Goal: Task Accomplishment & Management: Use online tool/utility

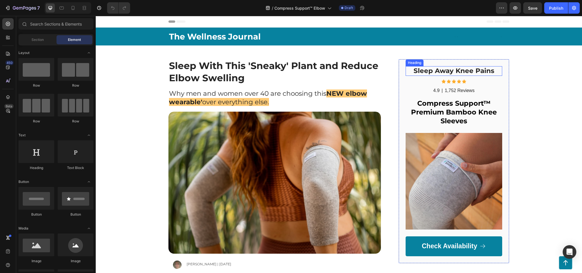
click at [464, 71] on strong "Sleep Away Knee Pains" at bounding box center [454, 71] width 81 height 8
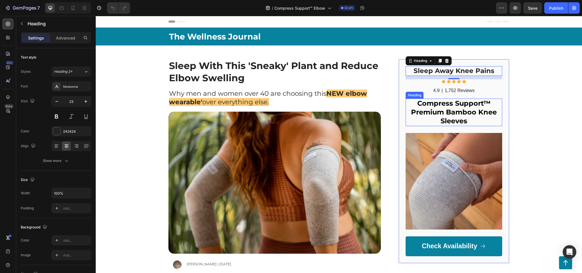
click at [431, 115] on strong "Compress Support™ Premium Bamboo Knee Sleeves" at bounding box center [454, 112] width 86 height 26
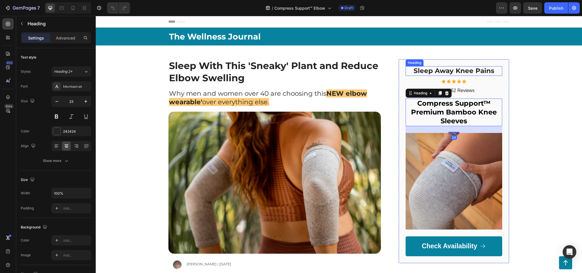
click at [472, 73] on strong "Sleep Away Knee Pains" at bounding box center [454, 71] width 81 height 8
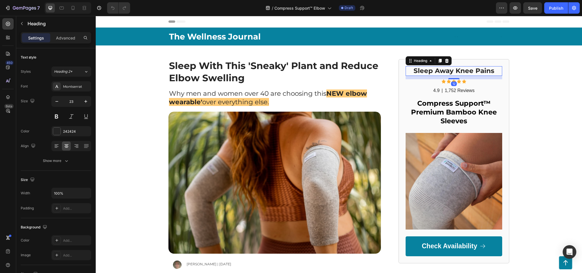
drag, startPoint x: 474, startPoint y: 68, endPoint x: 459, endPoint y: 71, distance: 15.7
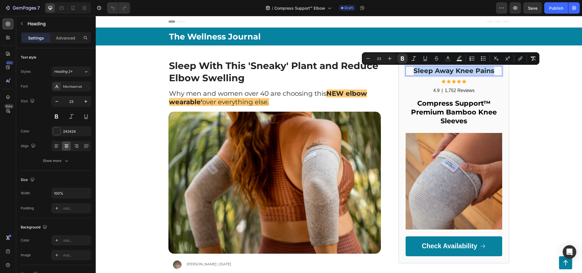
drag, startPoint x: 491, startPoint y: 71, endPoint x: 404, endPoint y: 71, distance: 87.6
click at [406, 71] on p "Sleep Away Knee Pains" at bounding box center [454, 71] width 96 height 9
copy strong "Sleep Away Knee Pains"
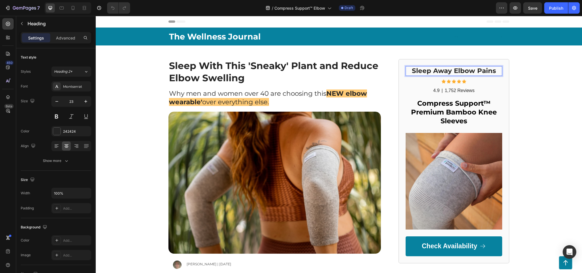
click at [433, 72] on strong "Sleep Away Elbow Pains" at bounding box center [454, 71] width 84 height 8
click at [442, 115] on strong "Compress Support™ Premium Bamboo Knee Sleeves" at bounding box center [454, 112] width 86 height 26
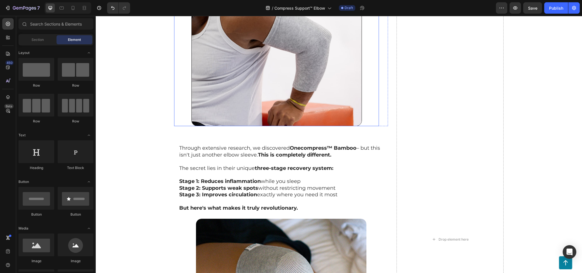
scroll to position [1364, 0]
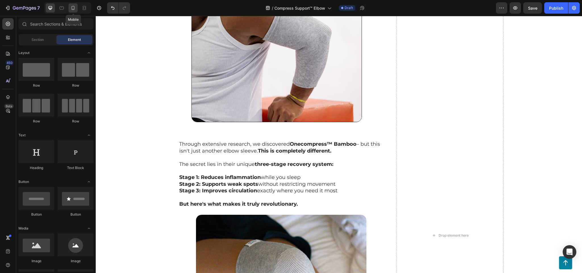
click at [75, 6] on icon at bounding box center [73, 8] width 6 height 6
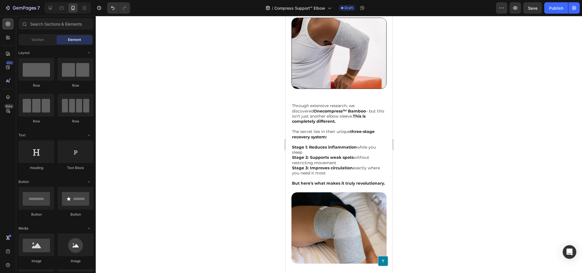
scroll to position [2282, 0]
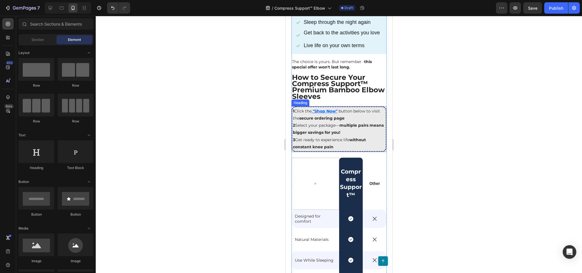
click at [333, 142] on strong "without constant knee pain" at bounding box center [329, 143] width 73 height 12
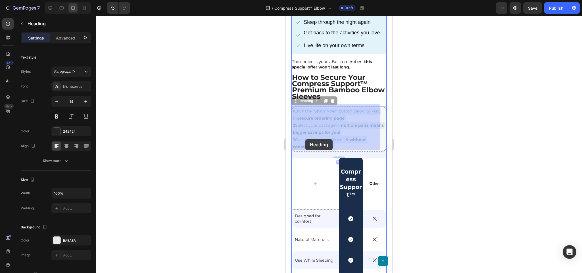
drag, startPoint x: 336, startPoint y: 144, endPoint x: 306, endPoint y: 139, distance: 31.1
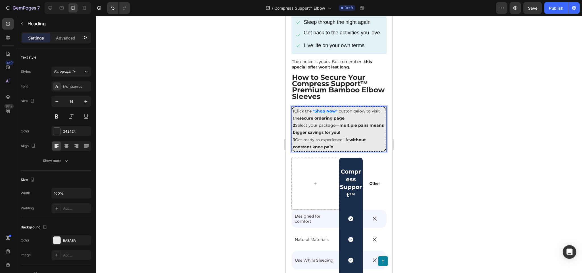
click at [314, 138] on p "1 Click the "Shop Now" button below to visit the secure ordering page 2 Select …" at bounding box center [339, 129] width 92 height 43
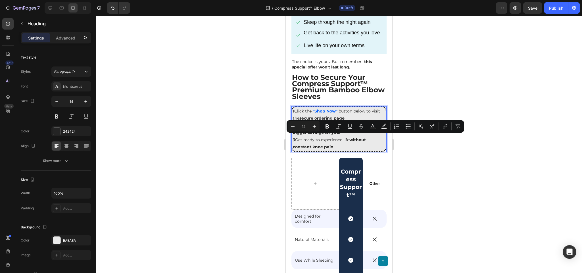
click at [330, 142] on strong "without constant knee pain" at bounding box center [329, 143] width 73 height 12
drag, startPoint x: 333, startPoint y: 142, endPoint x: 299, endPoint y: 138, distance: 34.1
click at [299, 138] on p "1 Click the "Shop Now" button below to visit the secure ordering page 2 Select …" at bounding box center [339, 129] width 92 height 43
copy p "Get ready to experience life without constant knee pain"
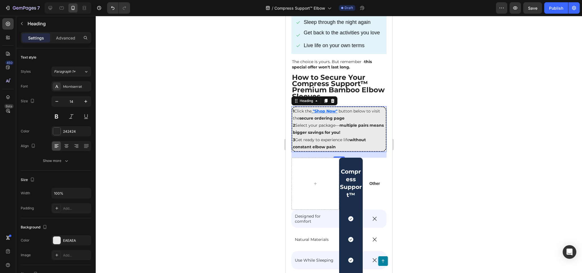
scroll to position [2662, 0]
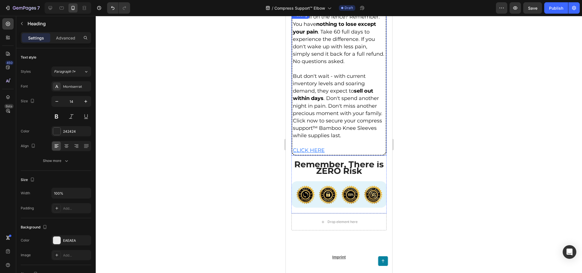
click at [343, 139] on span "But don't wait - with current inventory levels and soaring demand, they expect …" at bounding box center [338, 106] width 90 height 66
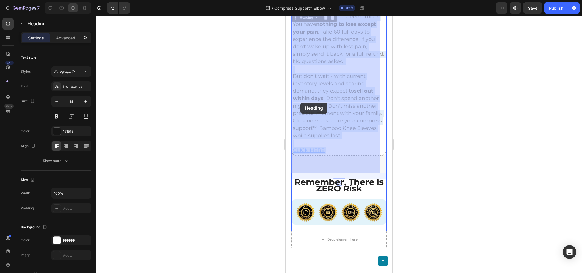
drag, startPoint x: 334, startPoint y: 158, endPoint x: 300, endPoint y: 103, distance: 64.5
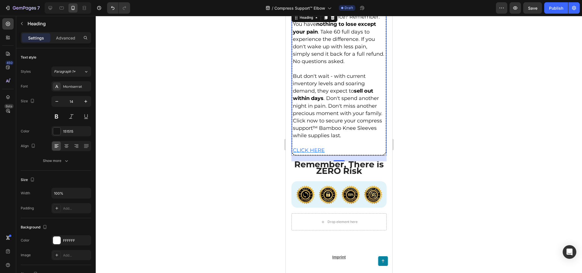
scroll to position [2634, 0]
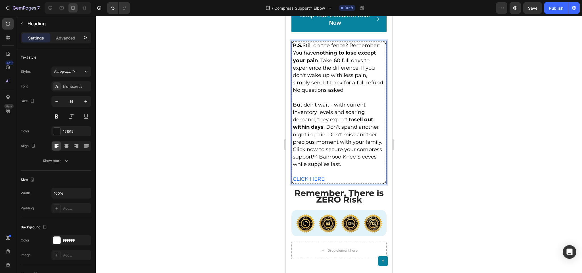
drag, startPoint x: 322, startPoint y: 176, endPoint x: 329, endPoint y: 179, distance: 7.8
click at [321, 168] on span "But don't wait - with current inventory levels and soaring demand, they expect …" at bounding box center [338, 135] width 90 height 66
click at [329, 179] on p "P.S. Still on the fence? Remember: You have nothing to lose except your pain . …" at bounding box center [339, 112] width 92 height 141
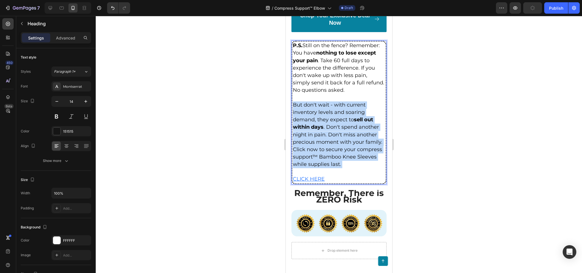
click at [329, 179] on p "P.S. Still on the fence? Remember: You have nothing to lose except your pain . …" at bounding box center [339, 112] width 92 height 141
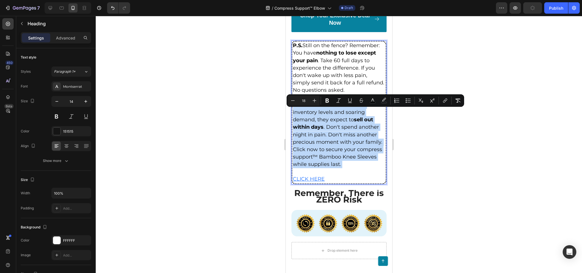
drag, startPoint x: 329, startPoint y: 179, endPoint x: 320, endPoint y: 133, distance: 47.2
click at [320, 133] on p "P.S. Still on the fence? Remember: You have nothing to lose except your pain . …" at bounding box center [339, 112] width 92 height 141
copy span "But don't wait - with current inventory levels and soaring demand, they expect …"
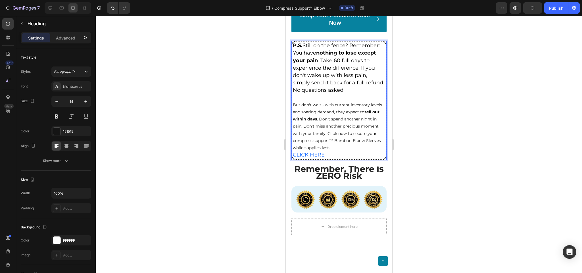
click at [317, 122] on strong "sell out within days" at bounding box center [336, 115] width 87 height 12
click at [311, 69] on span "P.S. Still on the fence? Remember: You have nothing to lose except your pain . …" at bounding box center [339, 67] width 92 height 51
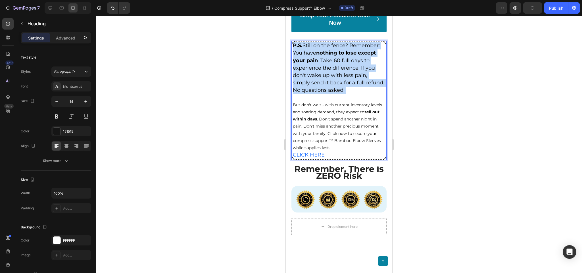
click at [311, 69] on span "P.S. Still on the fence? Remember: You have nothing to lose except your pain . …" at bounding box center [339, 67] width 92 height 51
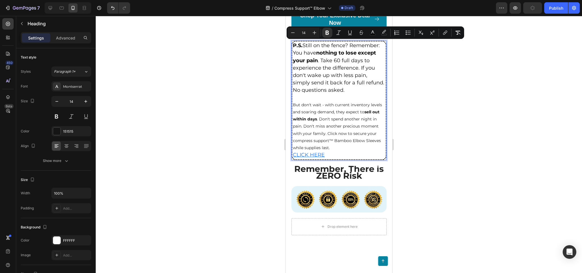
click at [325, 133] on p "P.S. Still on the fence? Remember: You have nothing to lose except your pain . …" at bounding box center [339, 100] width 92 height 117
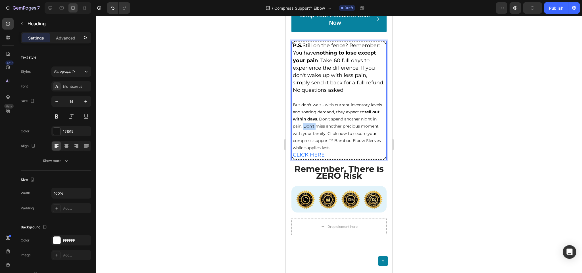
click at [325, 133] on p "P.S. Still on the fence? Remember: You have nothing to lose except your pain . …" at bounding box center [339, 100] width 92 height 117
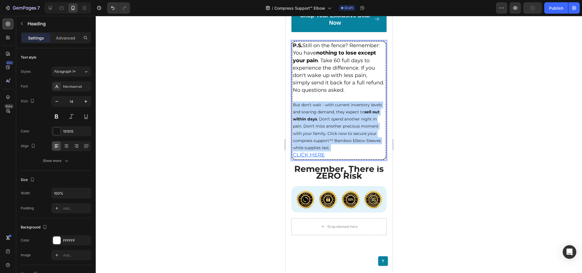
click at [325, 133] on p "P.S. Still on the fence? Remember: You have nothing to lose except your pain . …" at bounding box center [339, 100] width 92 height 117
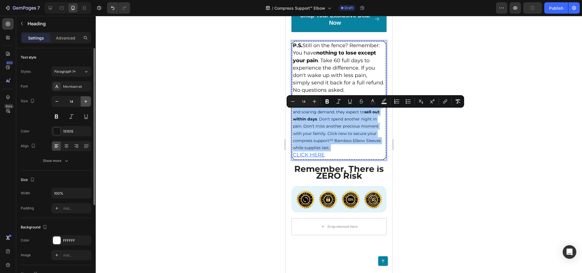
click at [85, 102] on icon "button" at bounding box center [86, 102] width 6 height 6
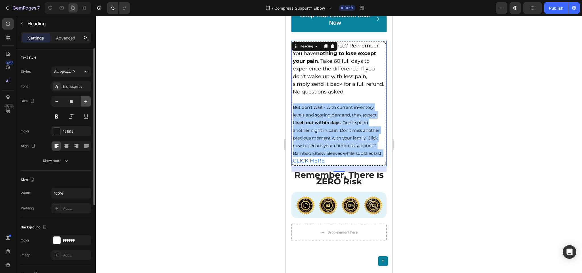
click at [85, 102] on icon "button" at bounding box center [86, 102] width 6 height 6
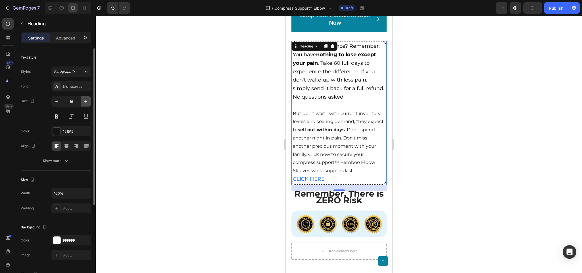
click at [85, 102] on icon "button" at bounding box center [86, 102] width 6 height 6
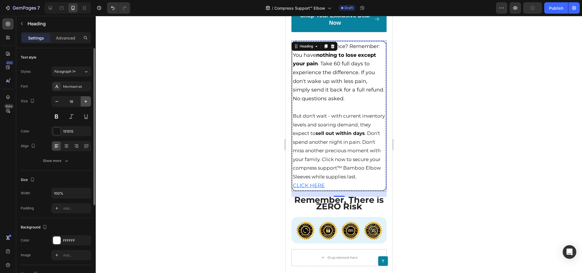
click at [85, 102] on icon "button" at bounding box center [86, 102] width 6 height 6
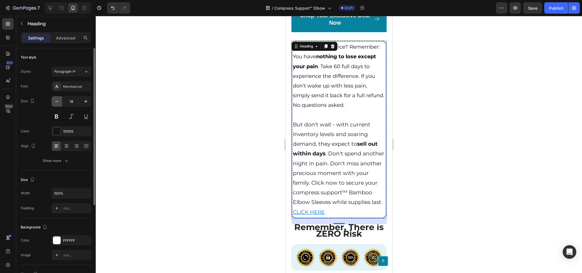
click at [56, 102] on icon "button" at bounding box center [57, 102] width 6 height 6
type input "18"
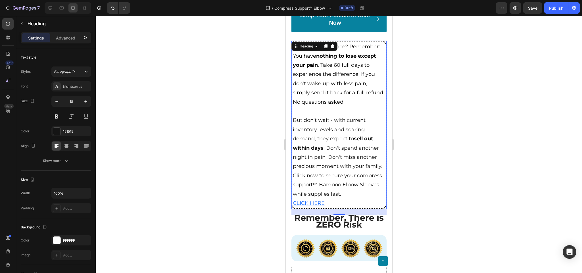
click at [173, 100] on div at bounding box center [339, 144] width 487 height 257
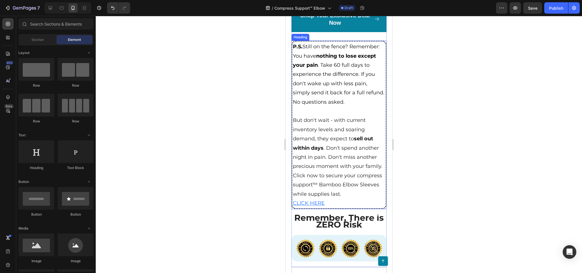
click at [329, 208] on p "⁠⁠⁠⁠⁠⁠⁠ P.S. Still on the fence? Remember: You have nothing to lose except your…" at bounding box center [339, 125] width 92 height 166
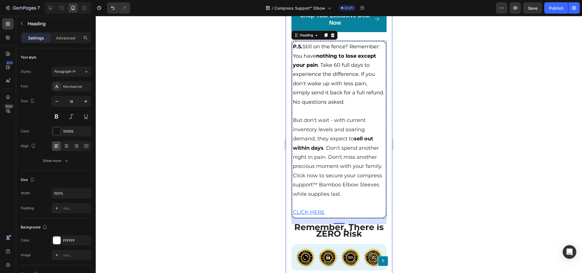
click at [221, 146] on div at bounding box center [339, 144] width 487 height 257
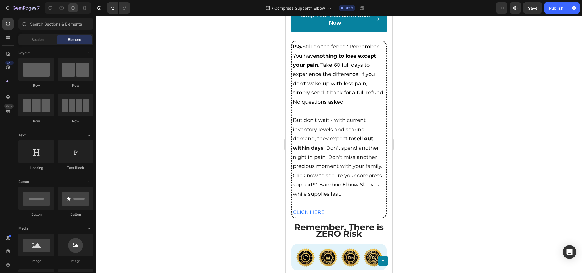
click at [212, 74] on div at bounding box center [339, 144] width 487 height 257
click at [531, 12] on button "Save" at bounding box center [533, 7] width 19 height 11
click at [525, 57] on div at bounding box center [339, 144] width 487 height 257
click at [3, 11] on button "7" at bounding box center [22, 7] width 40 height 11
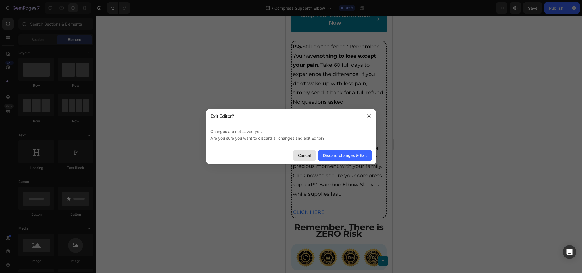
click at [305, 155] on div "Cancel" at bounding box center [304, 155] width 13 height 6
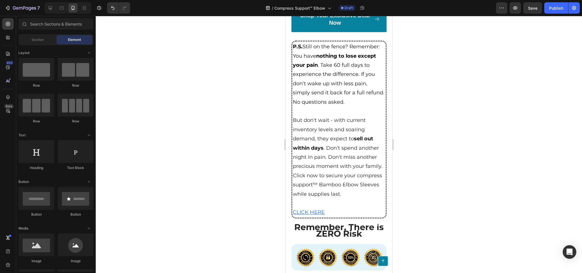
click at [534, 16] on div at bounding box center [339, 144] width 487 height 257
click at [530, 9] on span "Save" at bounding box center [532, 8] width 9 height 5
click at [50, 10] on icon at bounding box center [50, 8] width 6 height 6
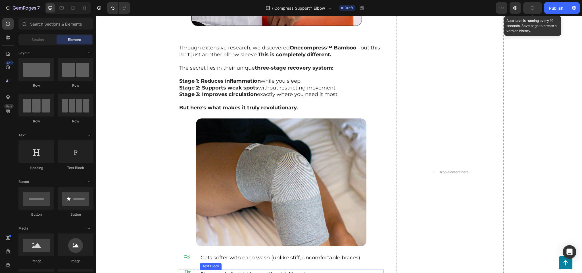
scroll to position [1447, 0]
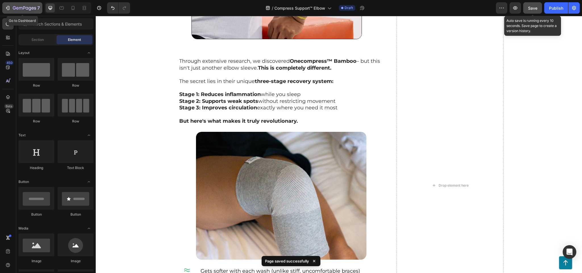
click at [26, 8] on icon "button" at bounding box center [24, 8] width 23 height 5
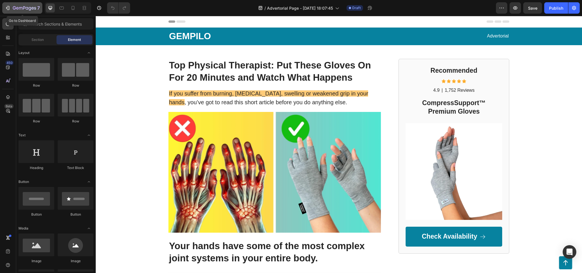
click at [6, 11] on div "7" at bounding box center [22, 8] width 35 height 7
click at [9, 5] on icon "button" at bounding box center [8, 8] width 6 height 6
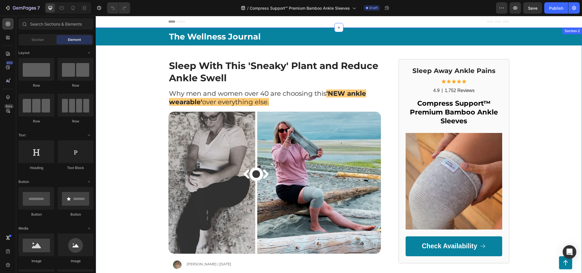
click at [138, 126] on div "The Wellness Journal Text Block Text Block Row Row Sleep With This 'Sneaky' Pla…" at bounding box center [339, 152] width 487 height 248
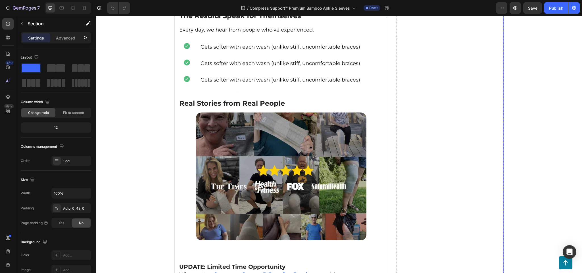
scroll to position [1791, 0]
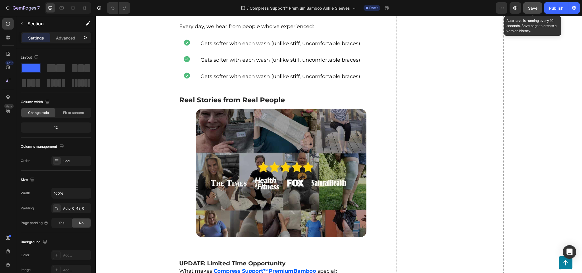
click at [535, 6] on span "Save" at bounding box center [532, 8] width 9 height 5
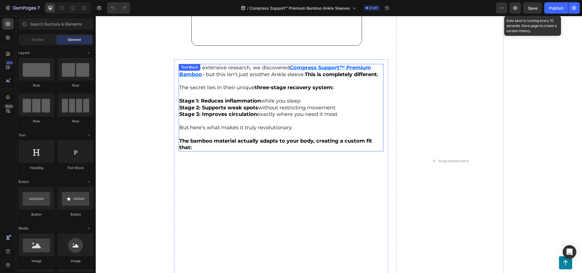
scroll to position [1450, 0]
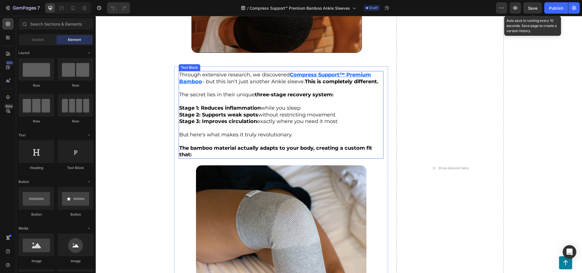
click at [318, 72] on u "ompress Support™ Premium Bamboo" at bounding box center [275, 78] width 192 height 13
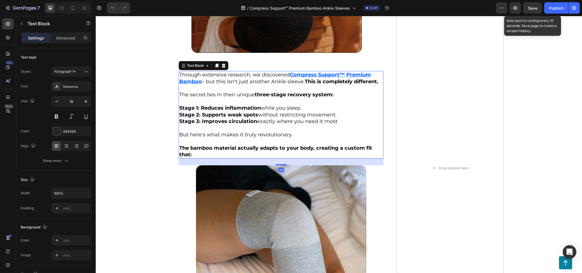
click at [311, 72] on u "ompress Support™ Premium Bamboo" at bounding box center [275, 78] width 192 height 13
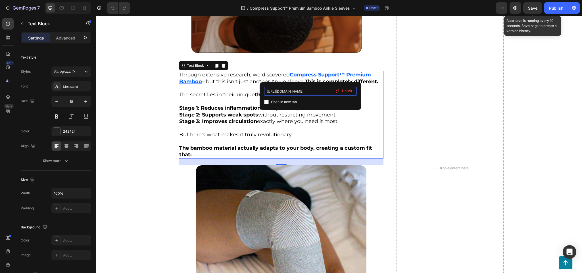
click at [318, 91] on input "https://www.compresssupport.com/products/bambookneesleeve?utm_source=copyToPast…" at bounding box center [310, 91] width 93 height 9
click at [110, 92] on div "Button Sticky Heading As Seen on... Text Block Row Image Row Image Row UPDATE: …" at bounding box center [339, 161] width 487 height 3167
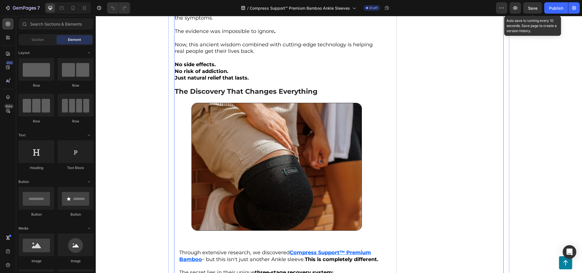
scroll to position [1250, 0]
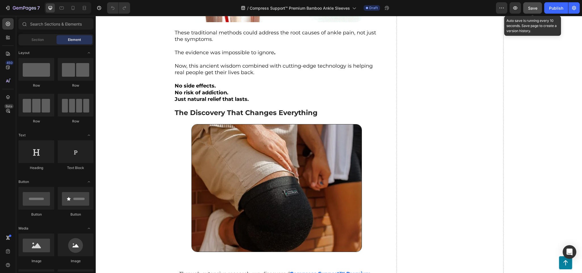
click at [536, 9] on span "Save" at bounding box center [532, 8] width 9 height 5
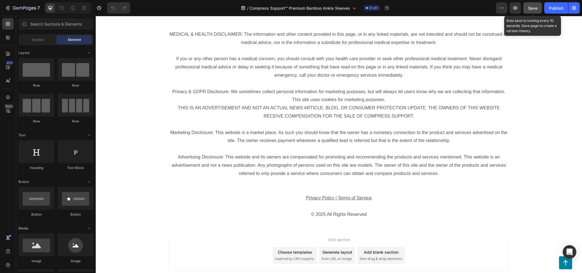
scroll to position [3064, 0]
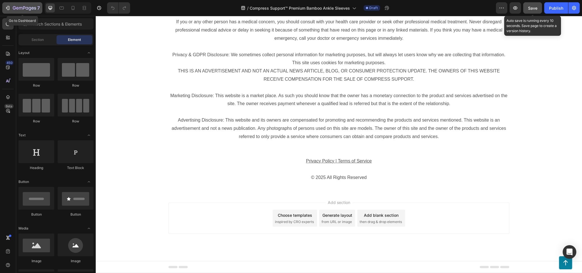
click at [11, 6] on div "7" at bounding box center [22, 8] width 35 height 7
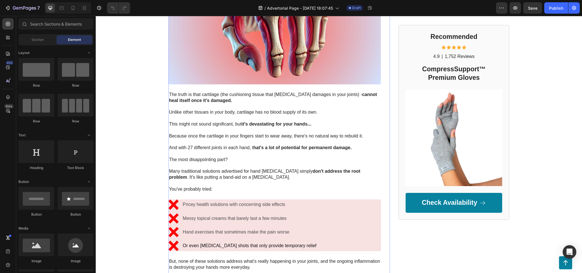
scroll to position [881, 0]
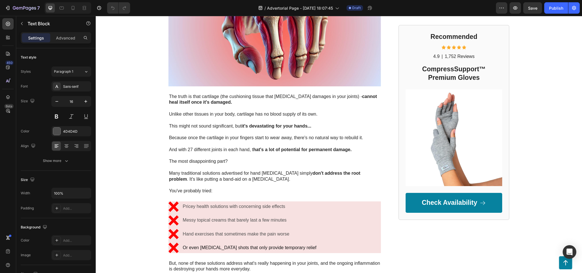
scroll to position [882, 0]
click at [118, 126] on div "GEMPILO Text Block Advertorial Text Block Row Row Top Physical Therapist: Put T…" at bounding box center [339, 15] width 487 height 1738
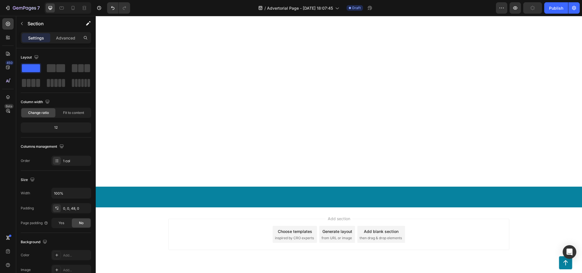
scroll to position [2559, 0]
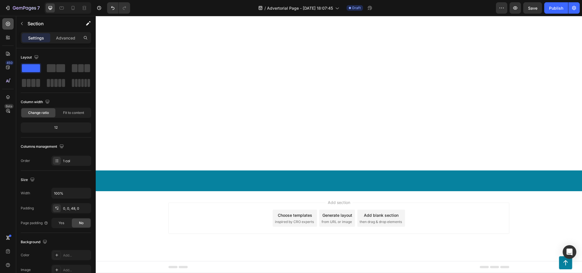
click at [12, 22] on div at bounding box center [7, 23] width 11 height 11
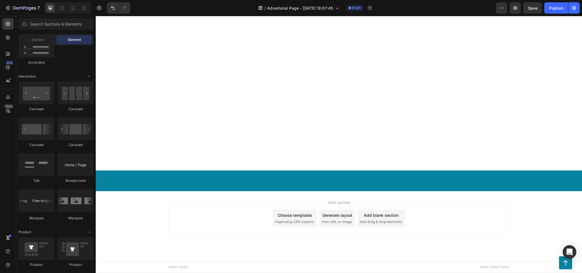
scroll to position [2587, 0]
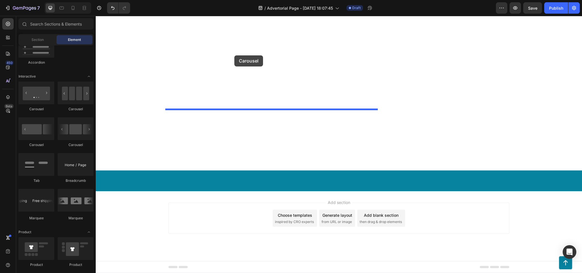
drag, startPoint x: 132, startPoint y: 113, endPoint x: 235, endPoint y: 55, distance: 118.1
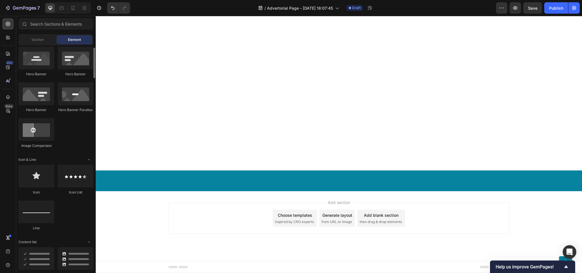
scroll to position [345, 0]
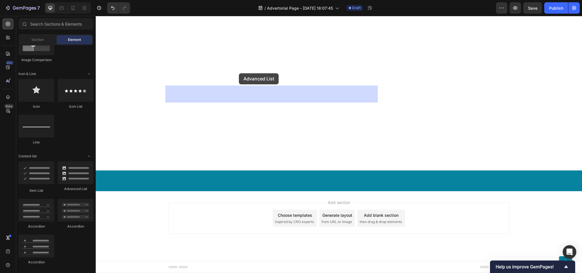
drag, startPoint x: 173, startPoint y: 197, endPoint x: 239, endPoint y: 73, distance: 140.4
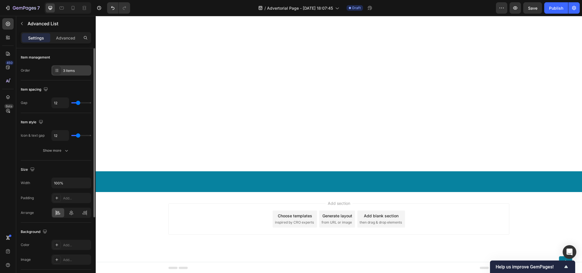
click at [68, 72] on div "3 items" at bounding box center [76, 70] width 27 height 5
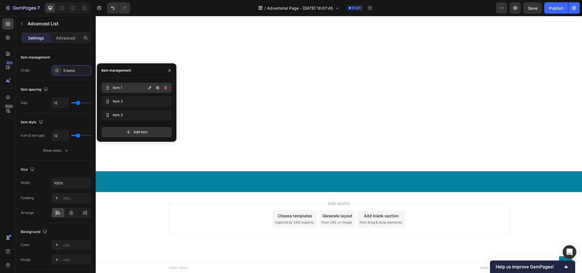
click at [136, 91] on div "Item 1 Item 1" at bounding box center [125, 88] width 42 height 8
click at [117, 87] on span "Item 1" at bounding box center [129, 87] width 32 height 5
click at [165, 101] on icon "button" at bounding box center [165, 101] width 3 height 3
click at [165, 101] on div "Delete" at bounding box center [162, 101] width 11 height 5
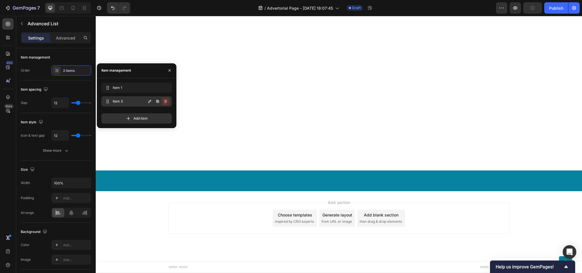
click at [166, 103] on icon "button" at bounding box center [165, 101] width 5 height 5
click at [164, 103] on div "Delete" at bounding box center [162, 101] width 11 height 5
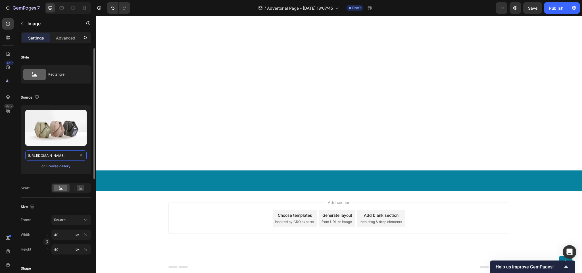
click at [55, 151] on input "https://cdn.shopify.com/s/files/1/2005/9307/files/image_demo.jpg" at bounding box center [55, 155] width 61 height 10
paste input "www.onecompress.com/cdn/shop/files/gempages_491478759153599514-b7b6e773-842b-47…"
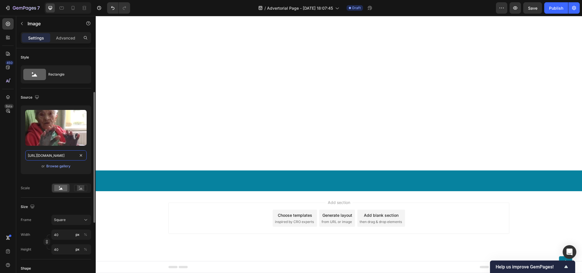
scroll to position [28, 0]
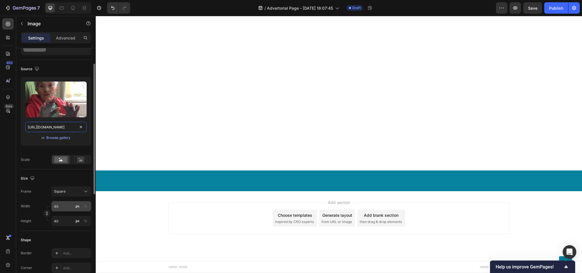
type input "https://www.onecompress.com/cdn/shop/files/gempages_491478759153599514-b7b6e773…"
click at [66, 207] on input "40" at bounding box center [71, 206] width 40 height 10
type input "41"
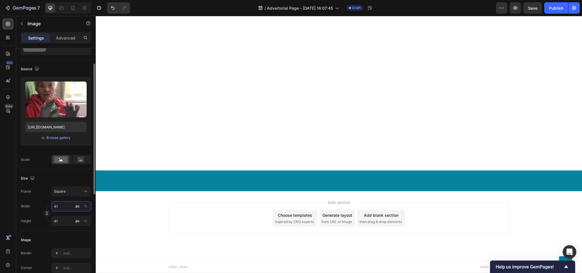
type input "42"
type input "43"
type input "44"
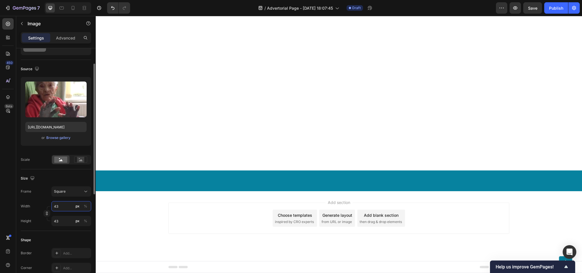
type input "44"
type input "45"
drag, startPoint x: 66, startPoint y: 207, endPoint x: 57, endPoint y: 205, distance: 9.3
click at [57, 205] on input "45" at bounding box center [71, 206] width 40 height 10
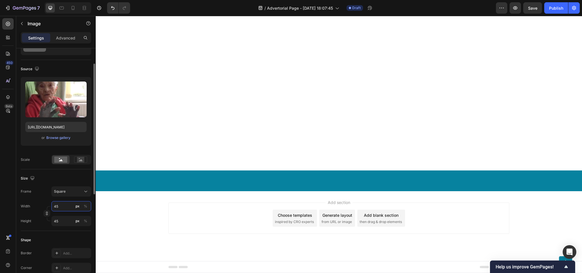
click at [60, 205] on input "45" at bounding box center [71, 206] width 40 height 10
type input "6"
type input "60"
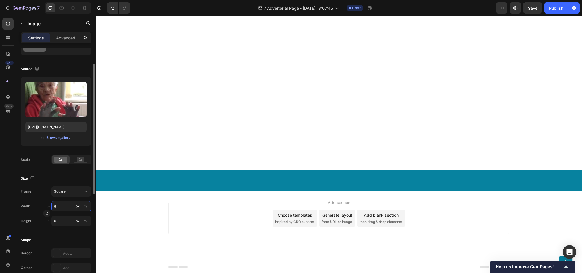
type input "60"
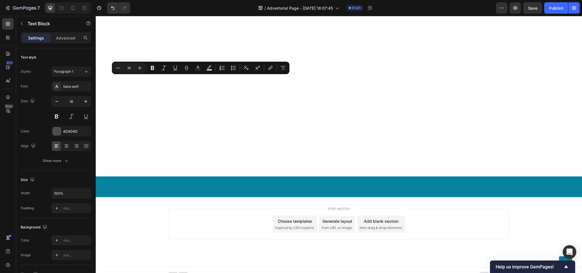
scroll to position [2559, 0]
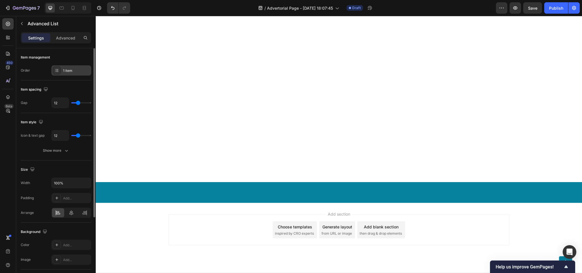
click at [67, 73] on div "1 item" at bounding box center [76, 70] width 27 height 5
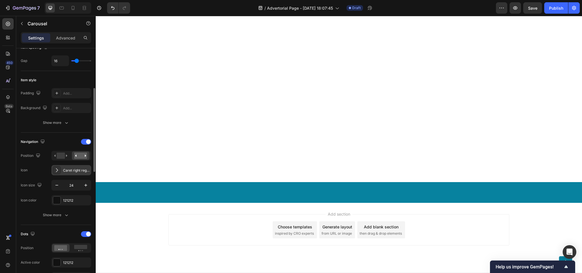
scroll to position [143, 0]
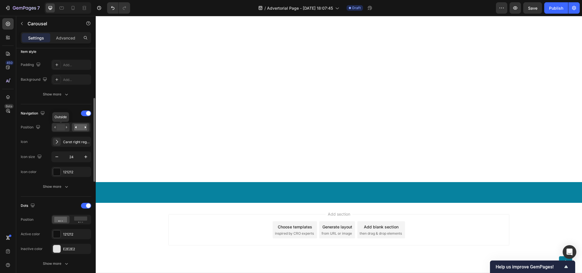
click at [58, 130] on rect at bounding box center [61, 127] width 8 height 6
click at [77, 146] on div "Caret right regular" at bounding box center [71, 142] width 40 height 10
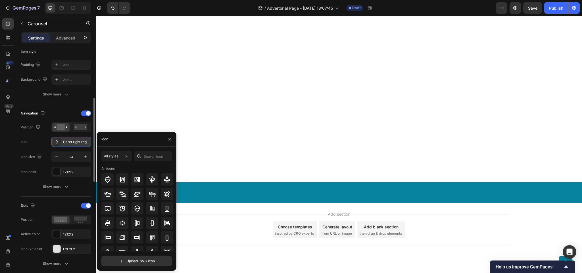
click at [77, 146] on div "Caret right regular" at bounding box center [71, 142] width 40 height 10
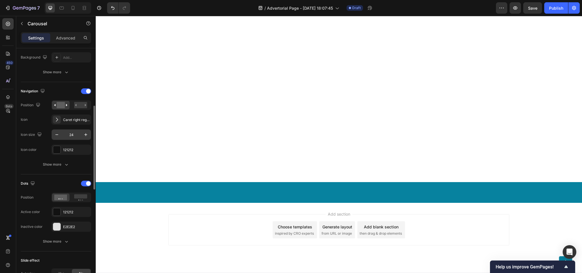
scroll to position [79, 0]
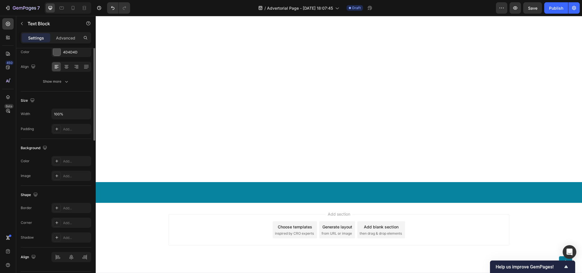
scroll to position [0, 0]
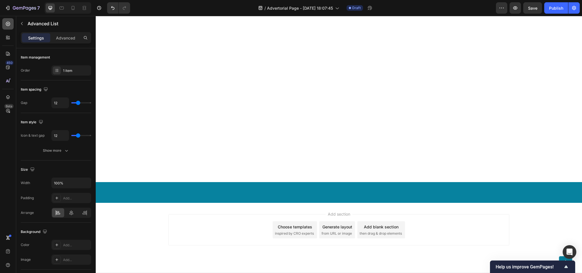
click at [9, 24] on icon at bounding box center [8, 24] width 6 height 6
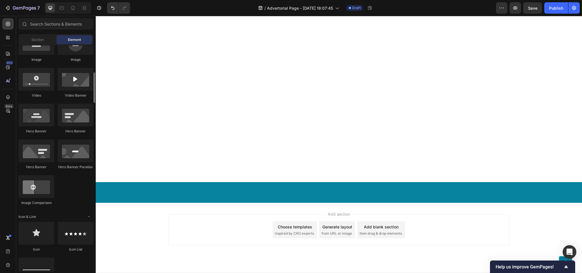
scroll to position [144, 0]
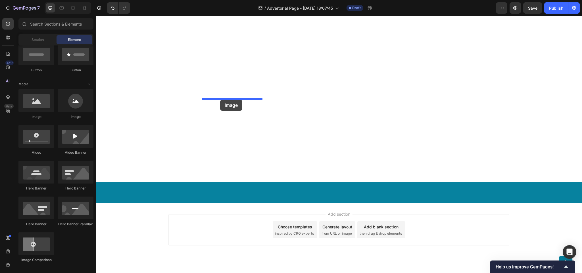
drag, startPoint x: 138, startPoint y: 118, endPoint x: 220, endPoint y: 100, distance: 84.8
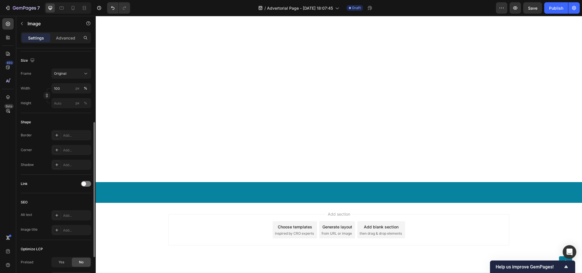
scroll to position [75, 0]
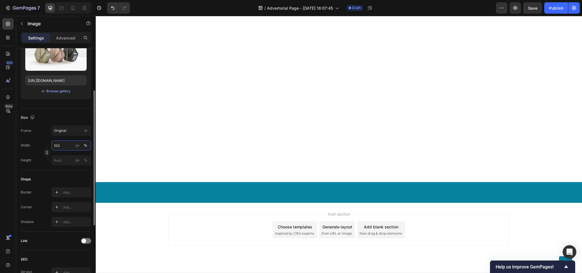
click at [64, 144] on input "100" at bounding box center [71, 145] width 40 height 10
drag, startPoint x: 64, startPoint y: 144, endPoint x: 61, endPoint y: 144, distance: 2.9
click at [61, 144] on input "97" at bounding box center [71, 145] width 40 height 10
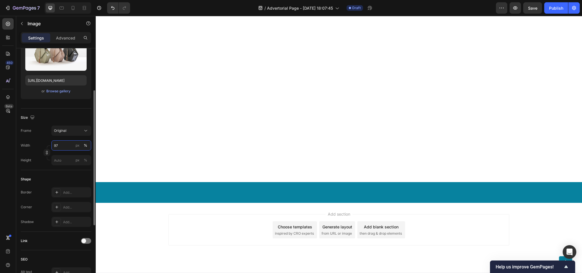
click at [61, 144] on input "97" at bounding box center [71, 145] width 40 height 10
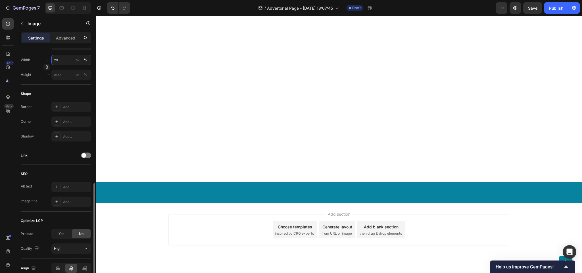
scroll to position [189, 0]
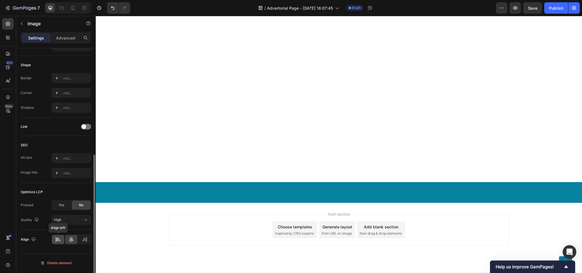
click at [60, 240] on icon at bounding box center [58, 240] width 6 height 6
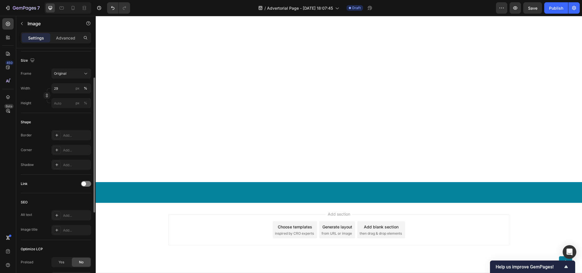
scroll to position [103, 0]
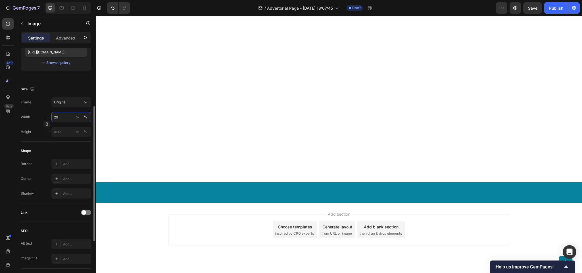
click at [62, 115] on input "29" at bounding box center [71, 117] width 40 height 10
type input "10"
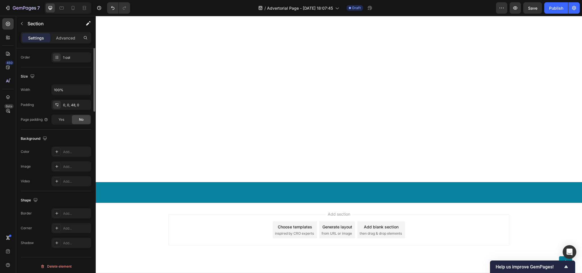
scroll to position [0, 0]
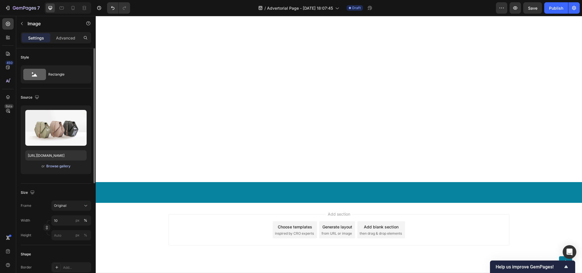
click at [63, 166] on div "Browse gallery" at bounding box center [58, 166] width 24 height 5
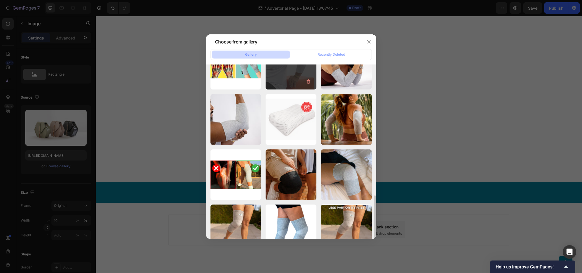
scroll to position [162, 0]
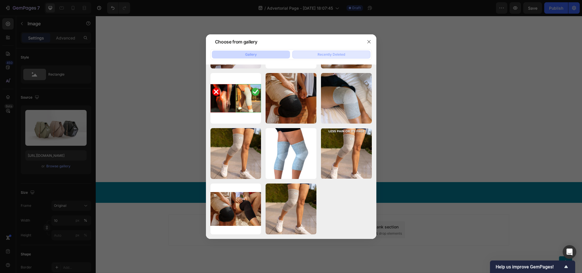
click at [341, 52] on div "Recently Deleted" at bounding box center [332, 54] width 28 height 5
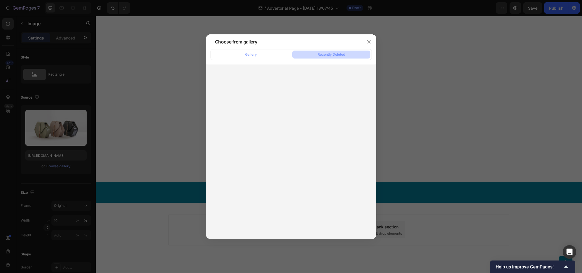
click at [256, 63] on div "Gallery Recently Deleted" at bounding box center [291, 144] width 171 height 190
click at [256, 54] on div "Gallery" at bounding box center [251, 54] width 12 height 5
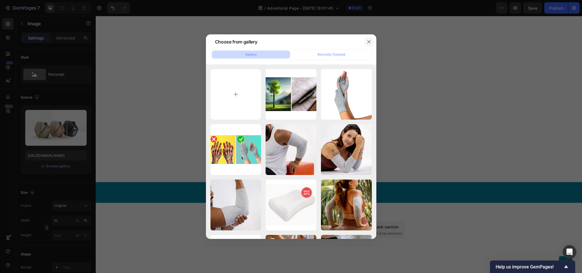
click at [367, 38] on button "button" at bounding box center [369, 41] width 9 height 9
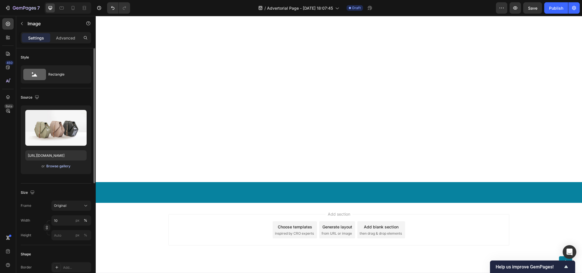
click at [53, 164] on div "Browse gallery" at bounding box center [58, 166] width 24 height 5
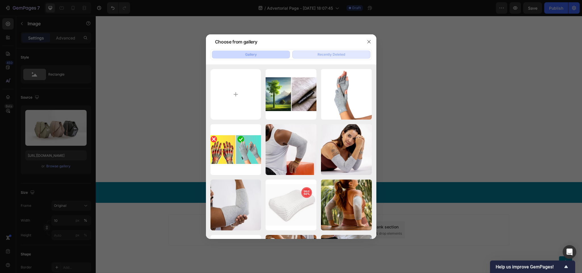
click at [338, 57] on div "Recently Deleted" at bounding box center [332, 54] width 28 height 5
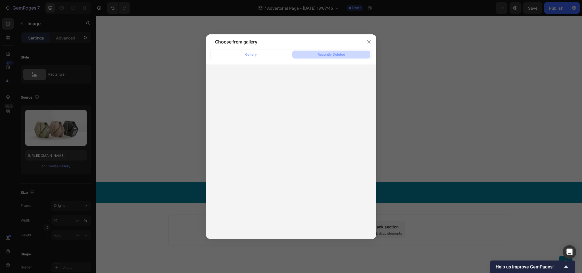
click at [253, 59] on div "Gallery Recently Deleted" at bounding box center [291, 54] width 161 height 11
click at [252, 49] on div "Choose from gallery" at bounding box center [284, 41] width 156 height 15
click at [252, 52] on div "Gallery" at bounding box center [251, 54] width 12 height 5
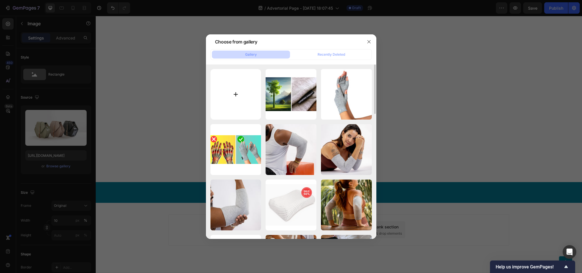
click at [232, 107] on input "file" at bounding box center [236, 94] width 51 height 51
type input "C:\fakepath\4.5stars.png"
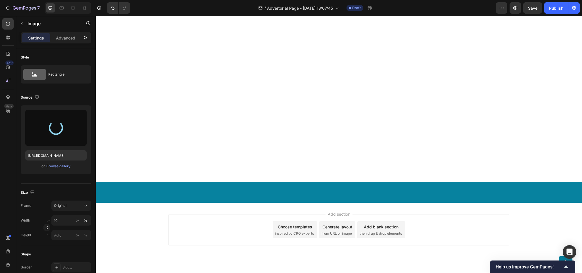
type input "https://cdn.shopify.com/s/files/1/0943/6564/7231/files/gempages_585706145344127…"
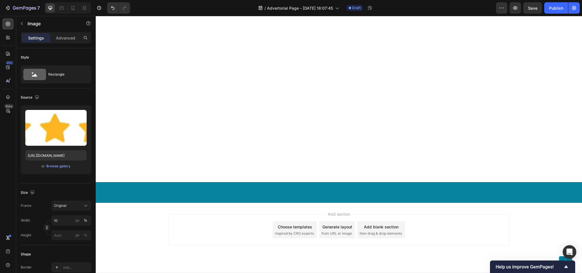
click at [69, 219] on input "10" at bounding box center [71, 220] width 40 height 10
type input "17"
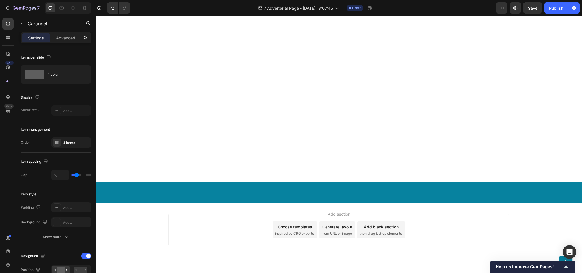
click at [23, 22] on icon "button" at bounding box center [22, 23] width 5 height 5
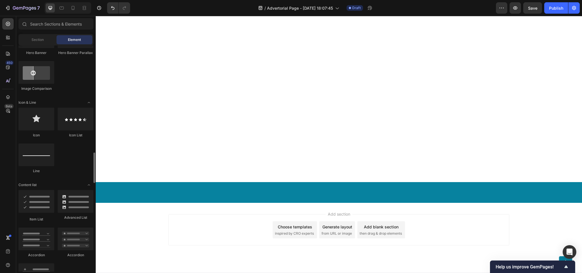
scroll to position [373, 0]
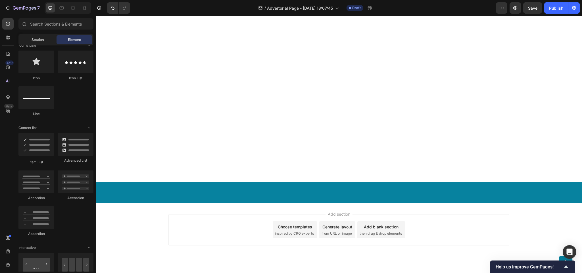
click at [37, 40] on span "Section" at bounding box center [38, 39] width 12 height 5
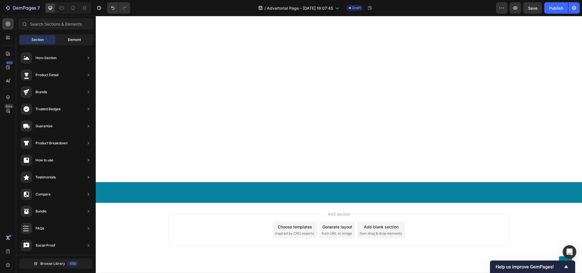
click at [74, 38] on span "Element" at bounding box center [74, 39] width 13 height 5
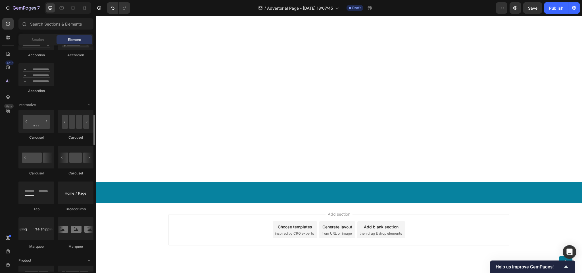
scroll to position [487, 0]
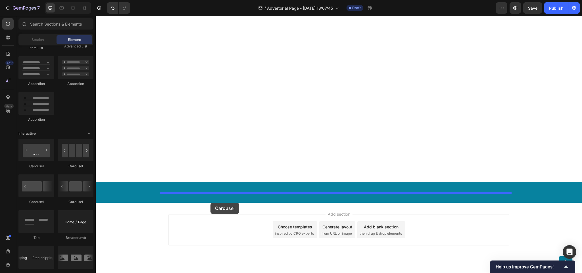
drag, startPoint x: 173, startPoint y: 212, endPoint x: 211, endPoint y: 203, distance: 38.4
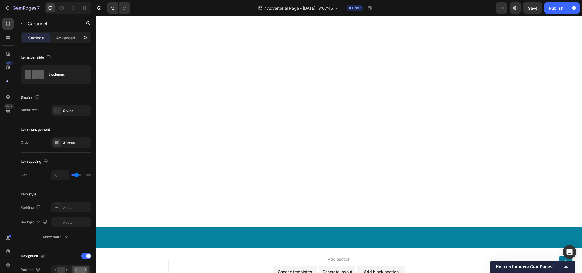
scroll to position [2530, 0]
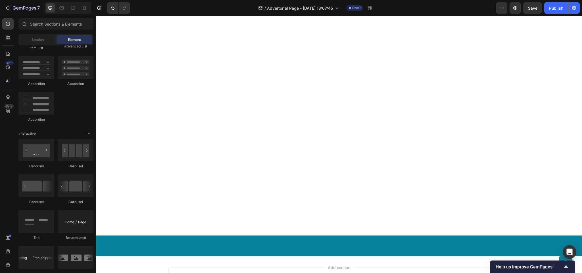
click at [45, 40] on div "Section" at bounding box center [38, 39] width 36 height 9
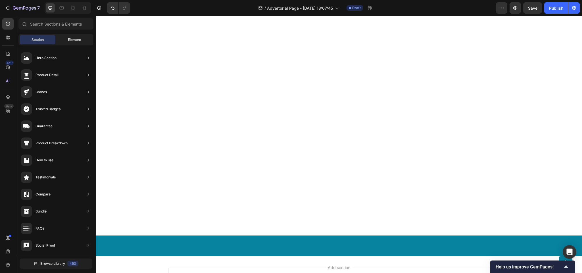
click at [75, 41] on span "Element" at bounding box center [74, 39] width 13 height 5
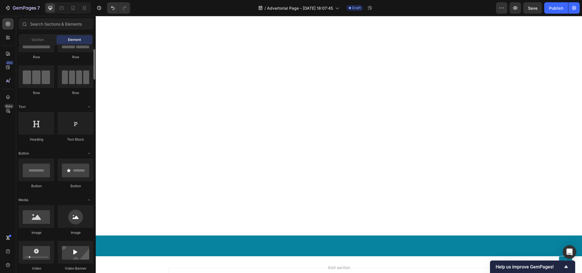
scroll to position [0, 0]
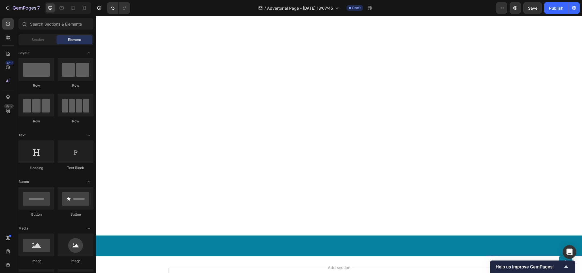
click at [33, 69] on div at bounding box center [36, 69] width 36 height 23
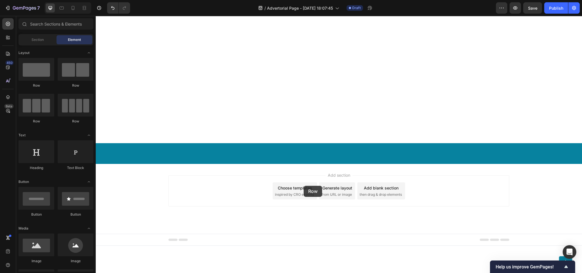
scroll to position [2646, 0]
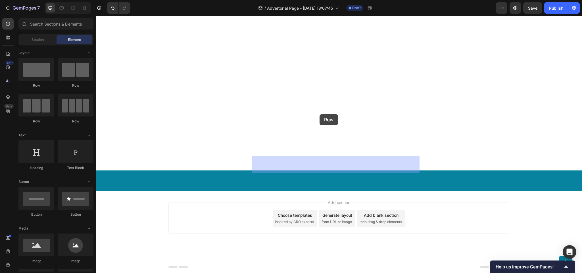
drag, startPoint x: 135, startPoint y: 91, endPoint x: 320, endPoint y: 114, distance: 186.2
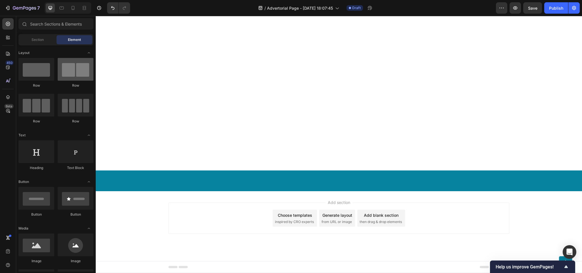
click at [73, 72] on div at bounding box center [76, 69] width 36 height 23
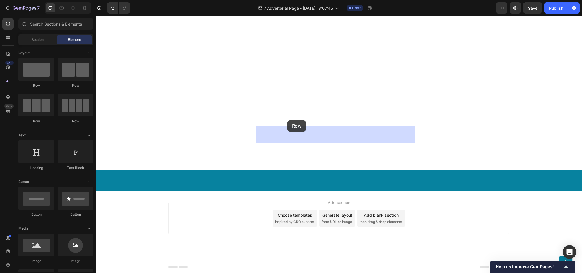
drag, startPoint x: 227, startPoint y: 104, endPoint x: 287, endPoint y: 120, distance: 61.7
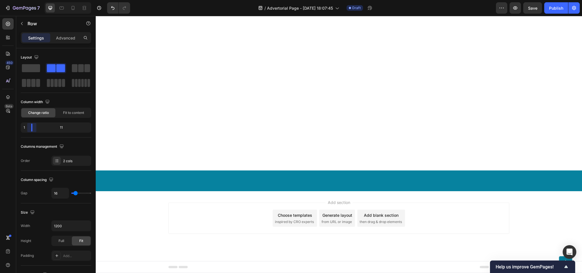
drag, startPoint x: 58, startPoint y: 130, endPoint x: 228, endPoint y: 118, distance: 169.8
click at [27, 0] on body "7 Version history / Advertorial Page - Sep 26, 18:07:45 Draft Preview Save Publ…" at bounding box center [291, 0] width 582 height 0
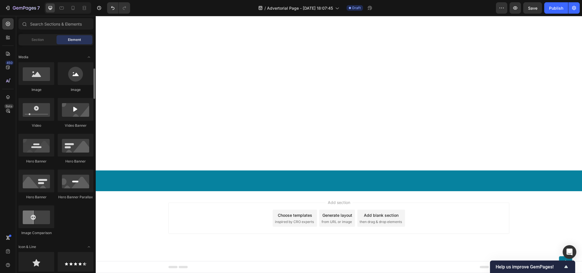
scroll to position [200, 0]
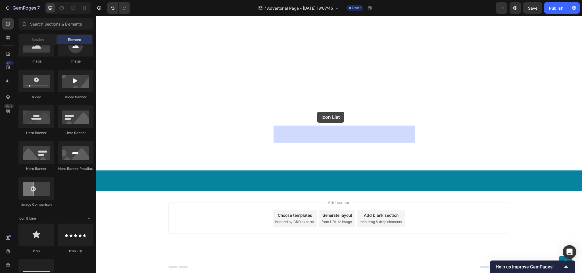
drag, startPoint x: 175, startPoint y: 259, endPoint x: 317, endPoint y: 112, distance: 205.2
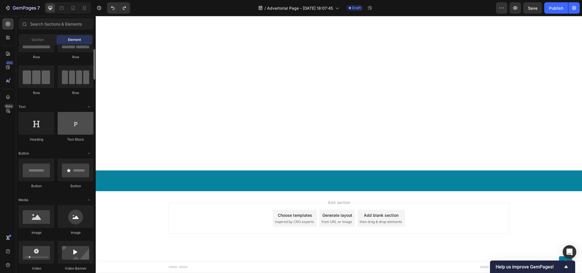
scroll to position [0, 0]
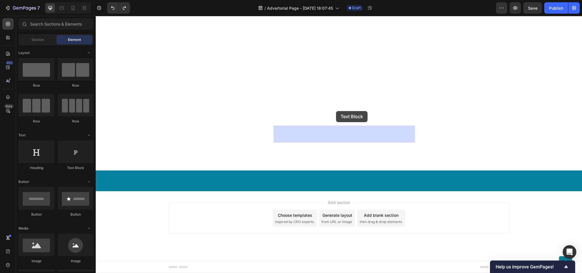
drag, startPoint x: 169, startPoint y: 173, endPoint x: 336, endPoint y: 111, distance: 178.3
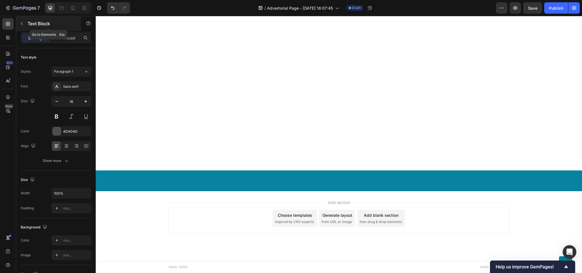
click at [28, 27] on p "Text Block" at bounding box center [52, 23] width 48 height 7
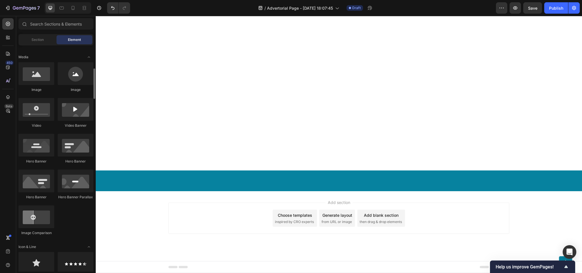
scroll to position [200, 0]
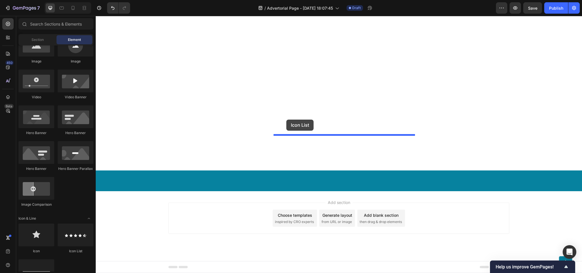
drag, startPoint x: 168, startPoint y: 247, endPoint x: 287, endPoint y: 120, distance: 174.0
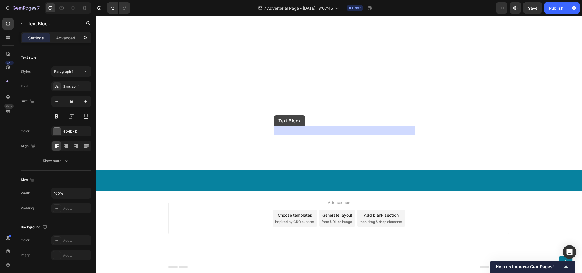
drag, startPoint x: 275, startPoint y: 123, endPoint x: 274, endPoint y: 115, distance: 7.4
drag, startPoint x: 278, startPoint y: 123, endPoint x: 285, endPoint y: 116, distance: 9.4
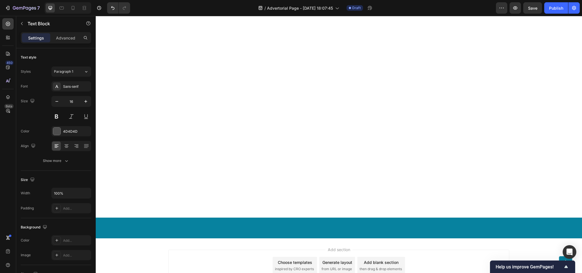
scroll to position [2618, 0]
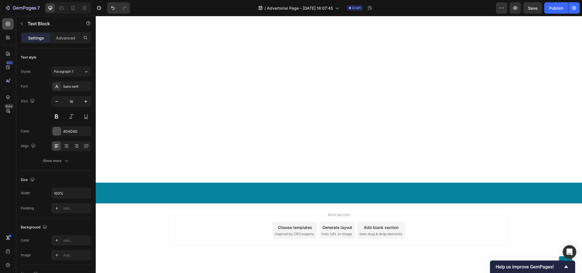
click at [8, 21] on icon at bounding box center [8, 24] width 6 height 6
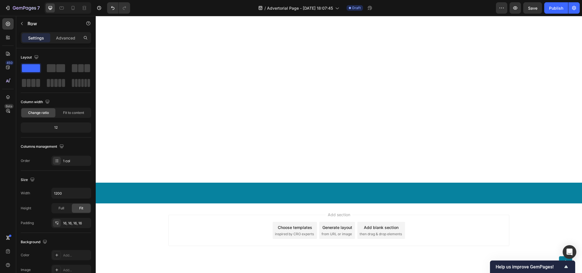
scroll to position [2590, 0]
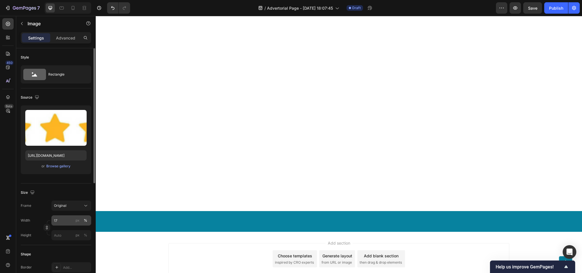
scroll to position [28, 0]
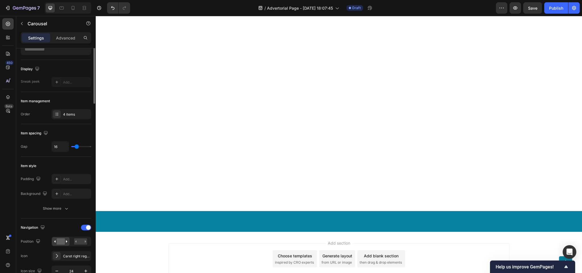
scroll to position [0, 0]
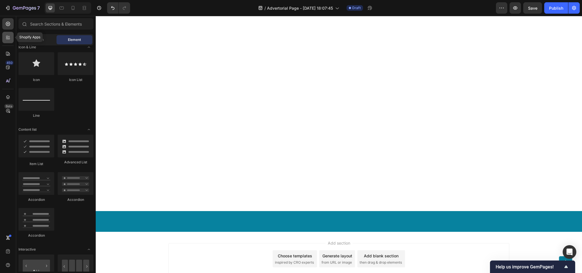
click at [9, 43] on div at bounding box center [7, 37] width 11 height 11
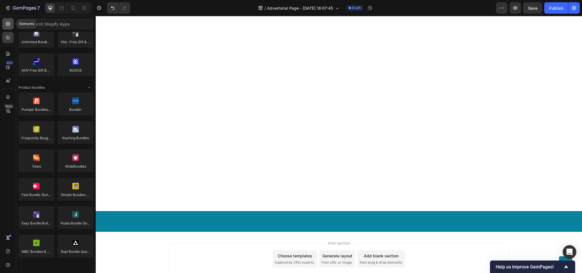
click at [3, 22] on div at bounding box center [7, 23] width 11 height 11
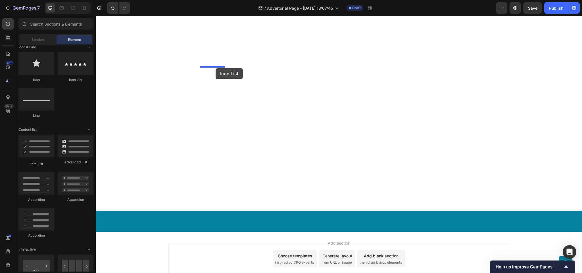
drag, startPoint x: 165, startPoint y: 81, endPoint x: 216, endPoint y: 68, distance: 52.1
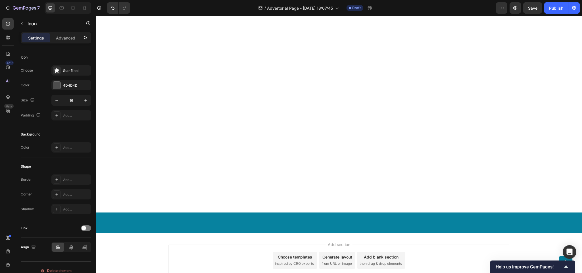
click at [67, 72] on div "Star half filled" at bounding box center [76, 70] width 27 height 5
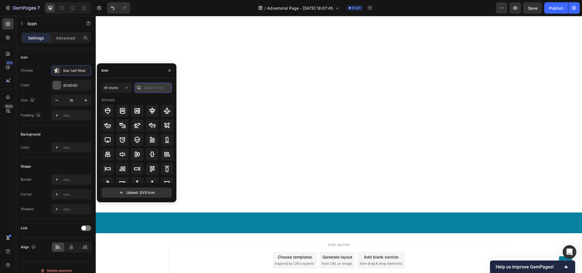
click at [157, 83] on input "text" at bounding box center [153, 88] width 38 height 10
type input "star"
click at [159, 90] on input "star" at bounding box center [153, 88] width 38 height 10
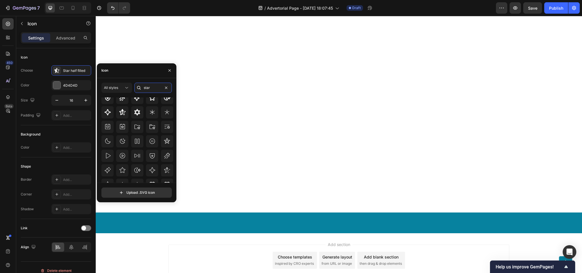
scroll to position [62, 0]
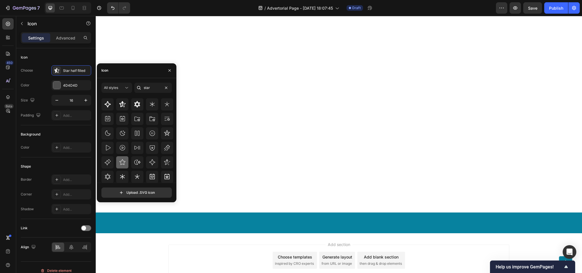
click at [126, 165] on div at bounding box center [122, 162] width 12 height 12
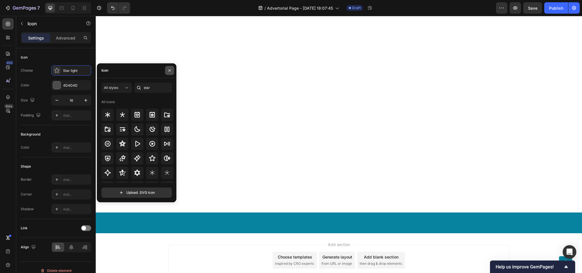
click at [172, 70] on icon "button" at bounding box center [169, 70] width 5 height 5
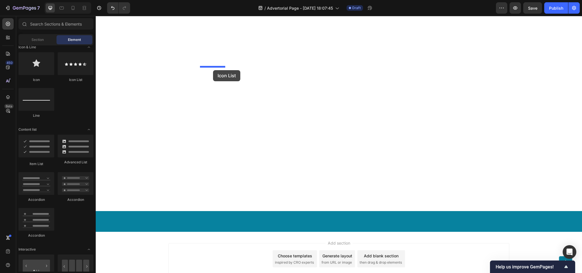
drag, startPoint x: 172, startPoint y: 78, endPoint x: 213, endPoint y: 70, distance: 42.3
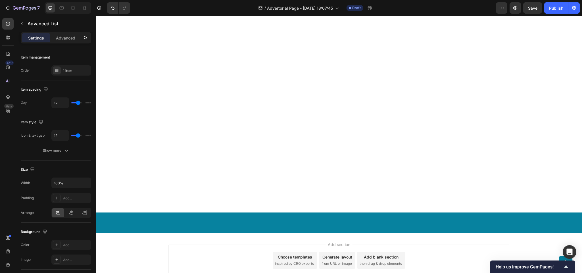
click at [5, 26] on icon at bounding box center [8, 24] width 6 height 6
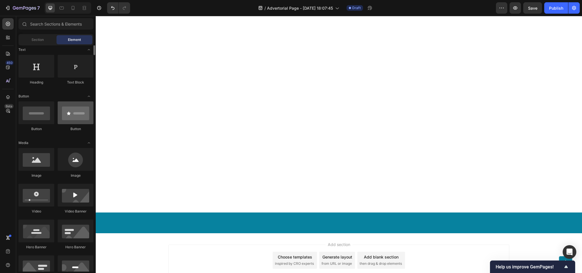
scroll to position [28, 0]
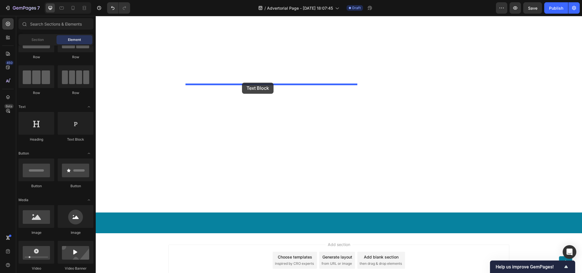
drag, startPoint x: 180, startPoint y: 143, endPoint x: 242, endPoint y: 83, distance: 87.0
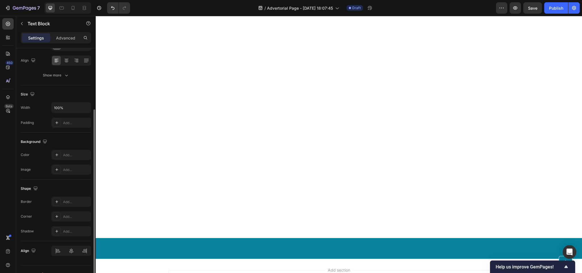
scroll to position [97, 0]
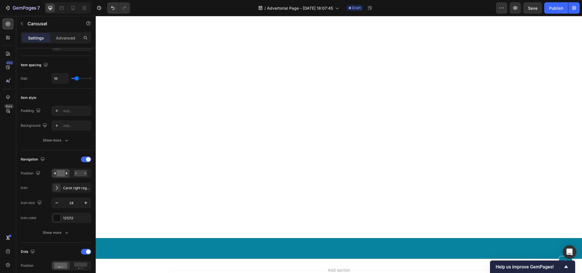
scroll to position [0, 0]
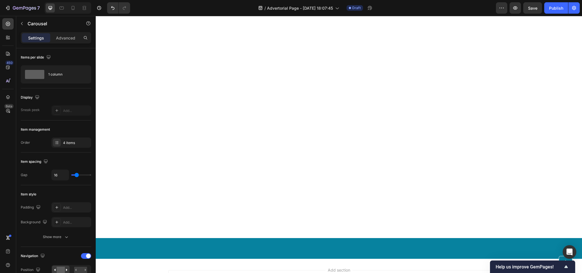
click at [9, 23] on icon at bounding box center [8, 24] width 6 height 6
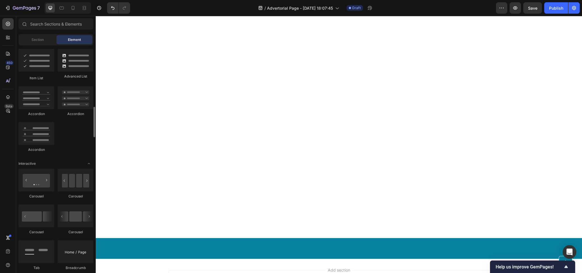
scroll to position [486, 0]
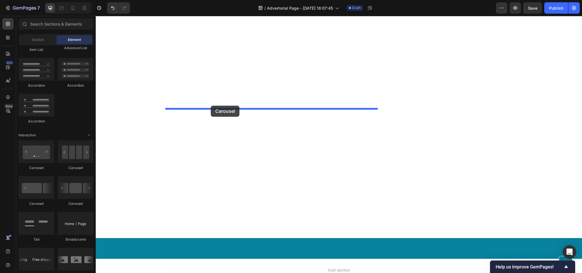
drag, startPoint x: 176, startPoint y: 174, endPoint x: 211, endPoint y: 106, distance: 76.4
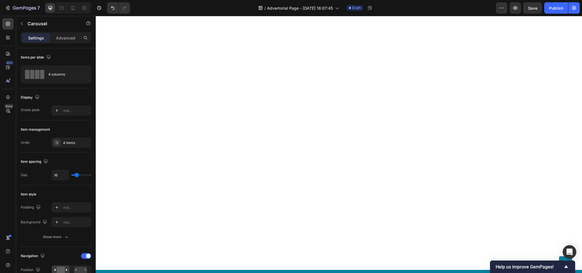
click at [49, 78] on div "4 columns" at bounding box center [65, 74] width 35 height 13
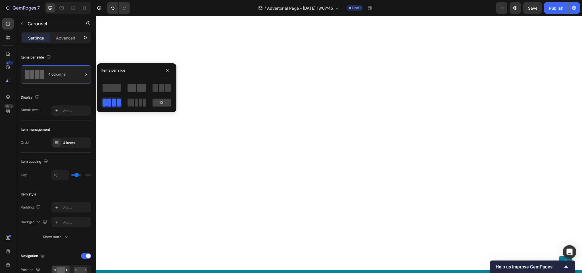
click at [137, 87] on span at bounding box center [141, 88] width 9 height 8
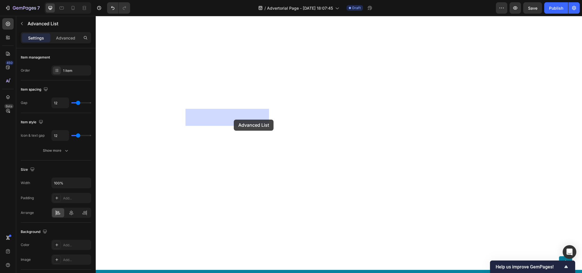
drag, startPoint x: 252, startPoint y: 91, endPoint x: 234, endPoint y: 120, distance: 33.9
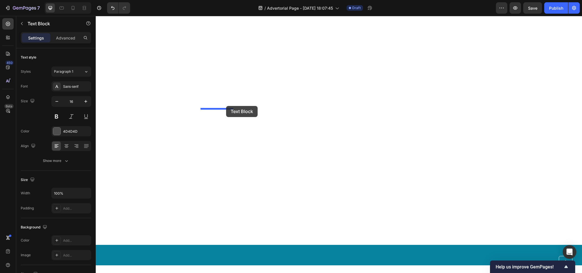
drag, startPoint x: 254, startPoint y: 73, endPoint x: 226, endPoint y: 106, distance: 42.9
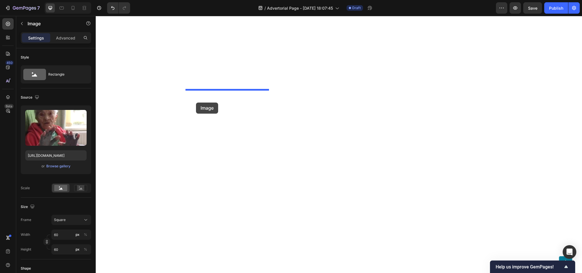
drag, startPoint x: 195, startPoint y: 124, endPoint x: 196, endPoint y: 103, distance: 21.1
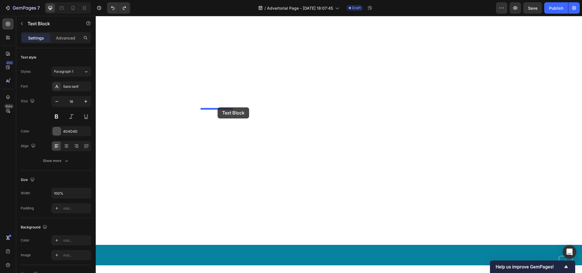
drag, startPoint x: 252, startPoint y: 84, endPoint x: 218, endPoint y: 107, distance: 41.2
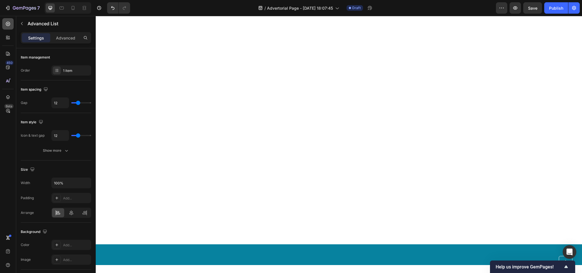
click at [9, 23] on icon at bounding box center [8, 24] width 6 height 6
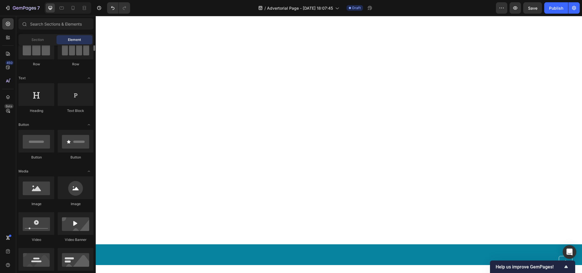
scroll to position [28, 0]
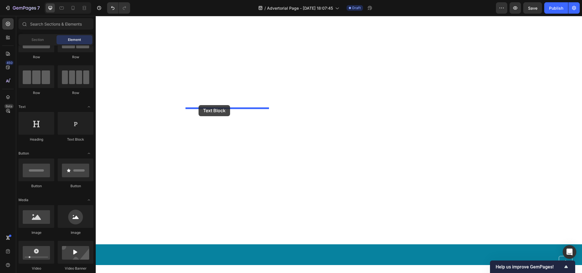
drag, startPoint x: 177, startPoint y: 142, endPoint x: 199, endPoint y: 105, distance: 42.3
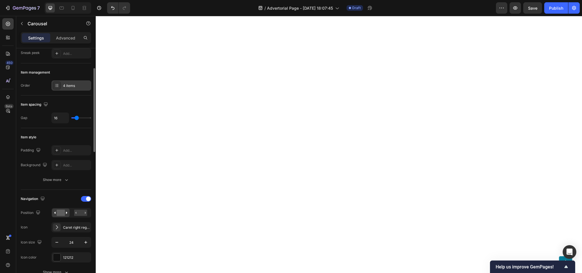
click at [70, 88] on div "4 items" at bounding box center [76, 85] width 27 height 5
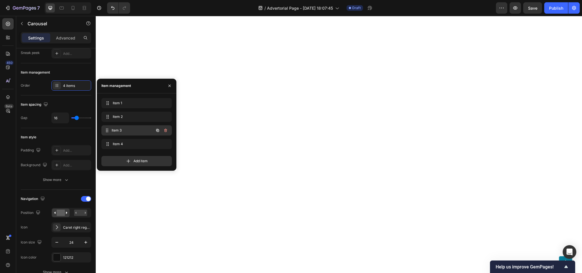
click at [122, 132] on span "Item 3" at bounding box center [133, 130] width 42 height 5
click at [166, 148] on button "button" at bounding box center [166, 144] width 8 height 8
click at [164, 146] on div "Delete" at bounding box center [162, 144] width 11 height 5
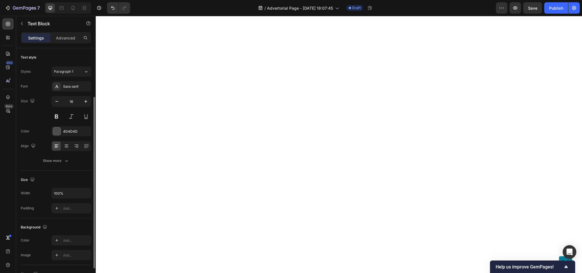
scroll to position [28, 0]
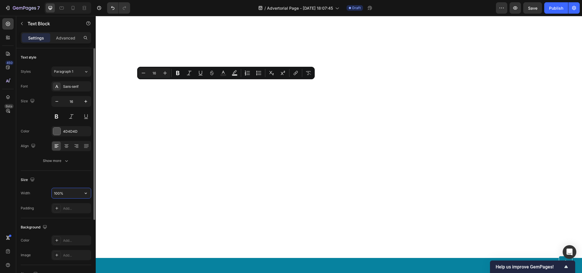
click at [77, 198] on input "100%" at bounding box center [71, 193] width 39 height 10
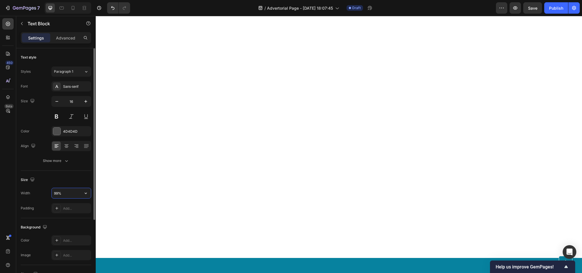
type input "100%"
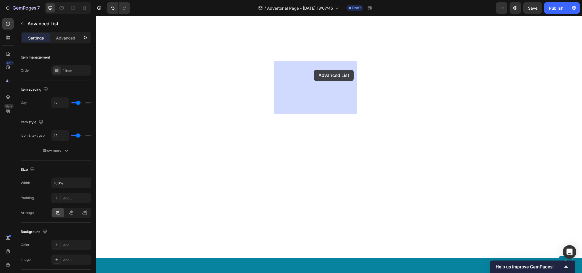
drag, startPoint x: 235, startPoint y: 69, endPoint x: 314, endPoint y: 70, distance: 78.8
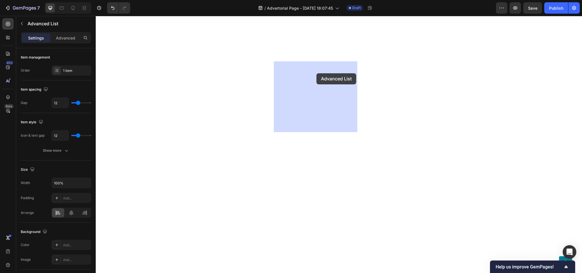
drag, startPoint x: 257, startPoint y: 88, endPoint x: 317, endPoint y: 73, distance: 61.7
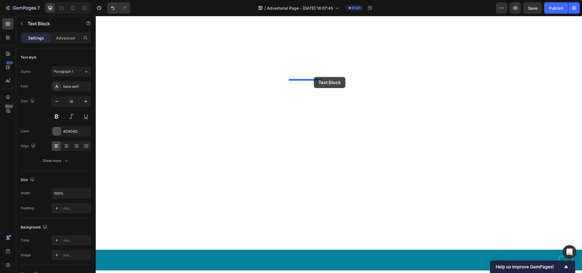
drag, startPoint x: 235, startPoint y: 97, endPoint x: 314, endPoint y: 77, distance: 82.1
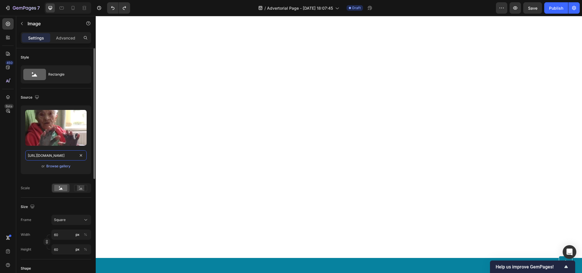
click at [52, 155] on input "https://www.onecompress.com/cdn/shop/files/gempages_491478759153599514-b7b6e773…" at bounding box center [55, 155] width 61 height 10
paste input "8df2dbbb-1393-4746-93ba-5b3fc6f8a485.jpg?v=1102584752818705526"
type input "https://www.onecompress.com/cdn/shop/files/gempages_491478759153599514-8df2dbbb…"
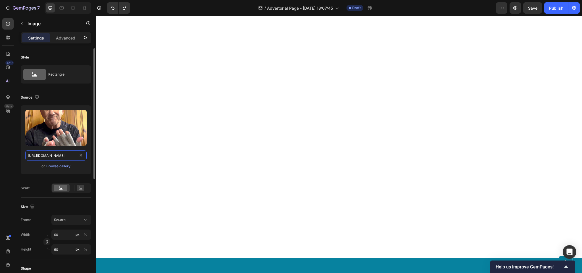
scroll to position [0, 202]
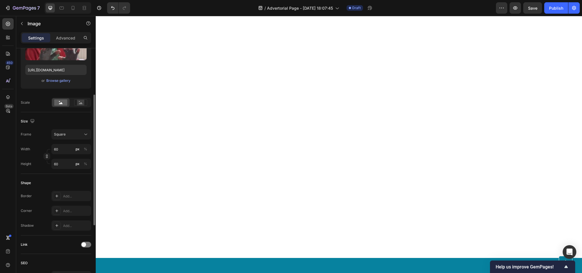
scroll to position [143, 0]
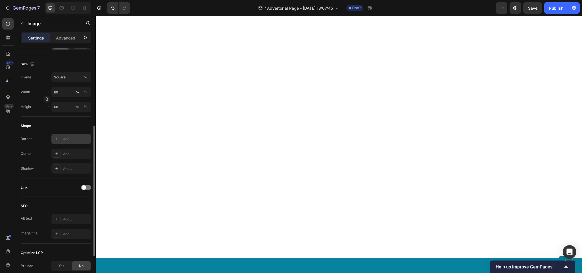
click at [60, 137] on div at bounding box center [57, 139] width 8 height 8
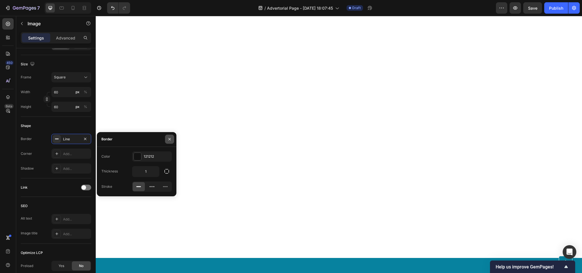
drag, startPoint x: 171, startPoint y: 138, endPoint x: 58, endPoint y: 127, distance: 114.0
click at [171, 138] on icon "button" at bounding box center [169, 139] width 5 height 5
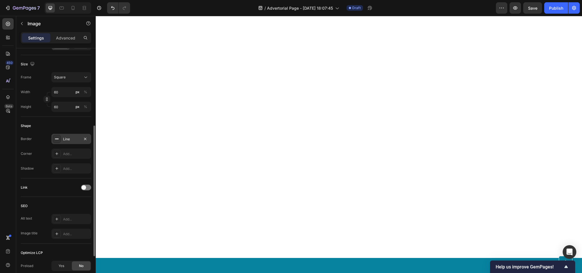
click at [58, 136] on div at bounding box center [57, 139] width 8 height 8
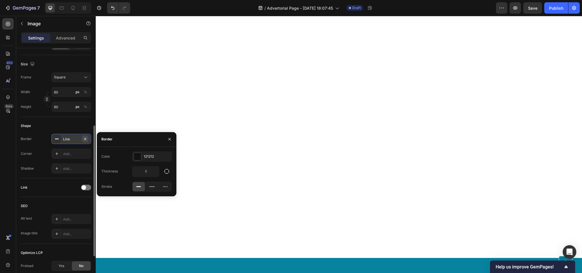
click at [87, 138] on icon "button" at bounding box center [85, 139] width 5 height 5
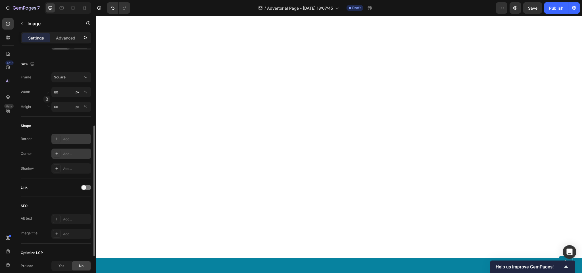
click at [56, 155] on icon at bounding box center [57, 154] width 5 height 5
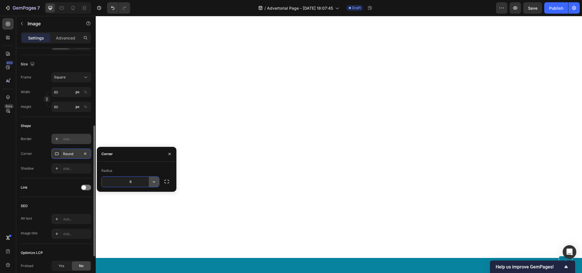
click at [157, 183] on button "button" at bounding box center [154, 182] width 10 height 10
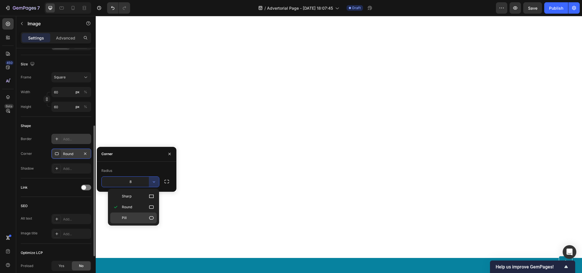
click at [150, 221] on icon at bounding box center [152, 218] width 6 height 6
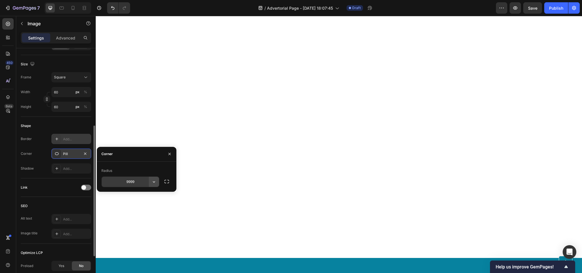
click at [150, 182] on button "button" at bounding box center [154, 182] width 10 height 10
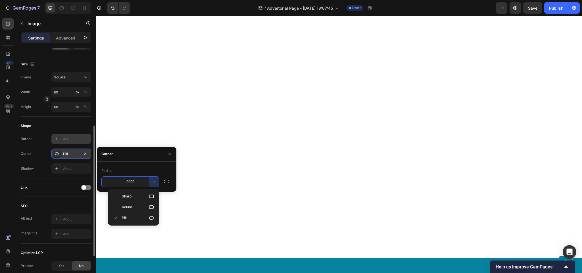
click at [138, 182] on input "9999" at bounding box center [130, 182] width 57 height 10
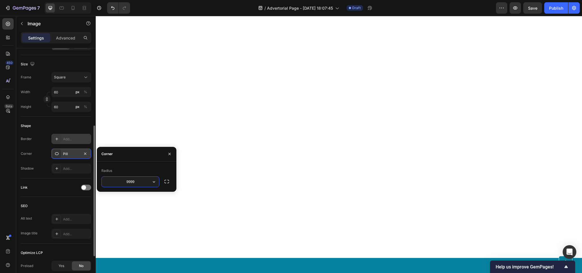
click at [138, 182] on input "9999" at bounding box center [130, 182] width 57 height 10
type input "59"
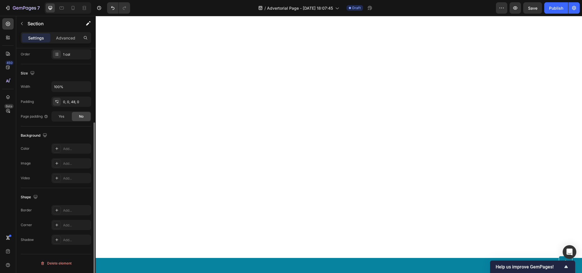
scroll to position [0, 0]
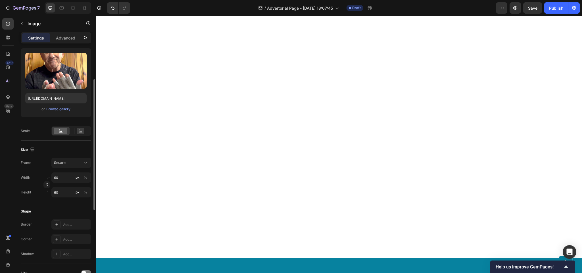
scroll to position [114, 0]
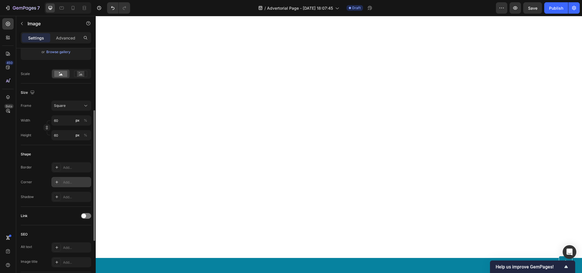
click at [56, 182] on icon at bounding box center [57, 182] width 5 height 5
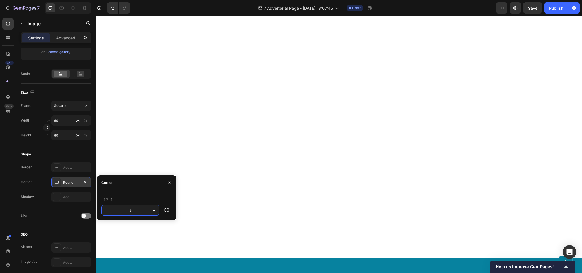
type input "59"
click at [167, 184] on icon "button" at bounding box center [169, 183] width 5 height 5
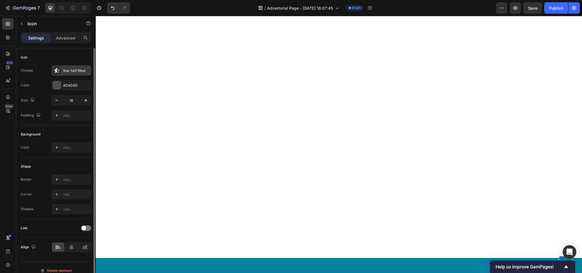
click at [62, 74] on div "Star half filled" at bounding box center [71, 70] width 40 height 10
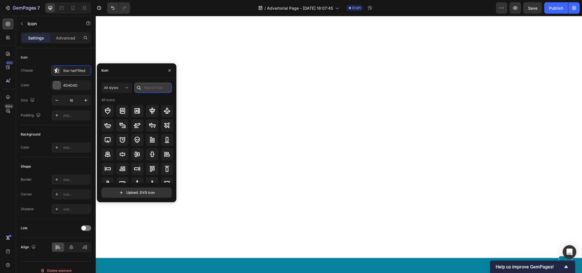
click at [147, 83] on input "text" at bounding box center [153, 88] width 38 height 10
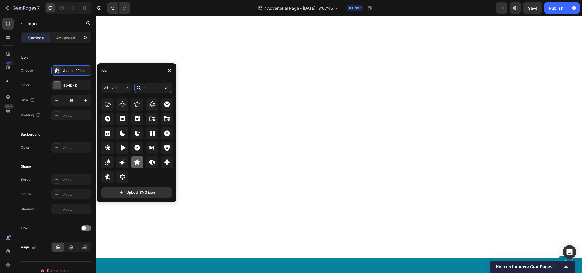
type input "star"
drag, startPoint x: 233, startPoint y: 179, endPoint x: 315, endPoint y: 62, distance: 143.1
click at [134, 160] on icon at bounding box center [137, 162] width 7 height 7
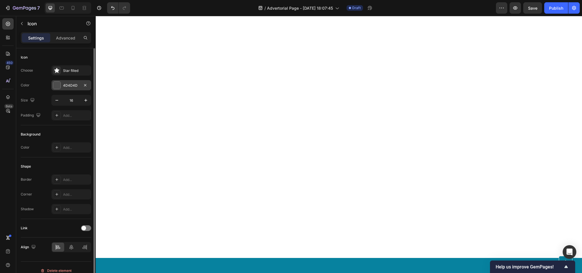
click at [69, 82] on div "4D4D4D" at bounding box center [71, 85] width 40 height 10
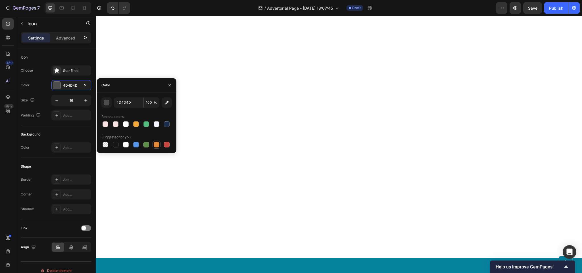
click at [155, 145] on div at bounding box center [157, 145] width 6 height 6
type input "E4893A"
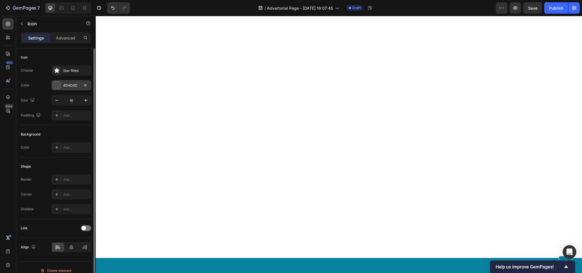
click at [59, 87] on div at bounding box center [56, 85] width 7 height 7
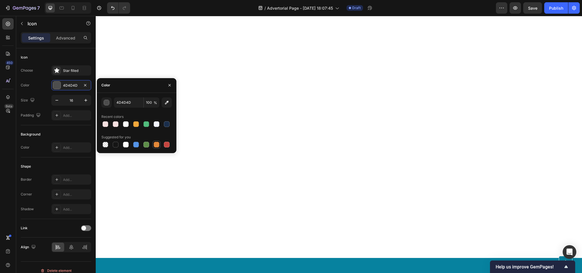
click at [155, 141] on div at bounding box center [156, 144] width 7 height 7
type input "E4893A"
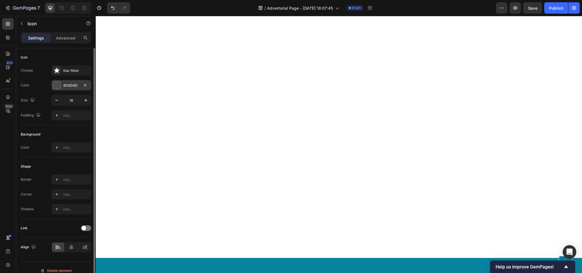
click at [67, 88] on div "4D4D4D" at bounding box center [71, 85] width 16 height 5
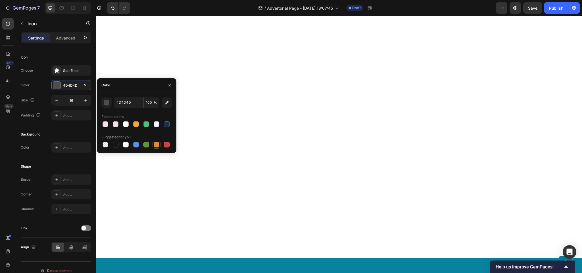
drag, startPoint x: 159, startPoint y: 144, endPoint x: 96, endPoint y: 117, distance: 67.9
click at [159, 144] on div at bounding box center [157, 145] width 6 height 6
type input "E4893A"
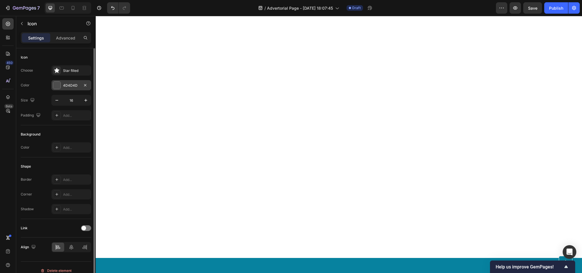
click at [74, 82] on div "4D4D4D" at bounding box center [71, 85] width 40 height 10
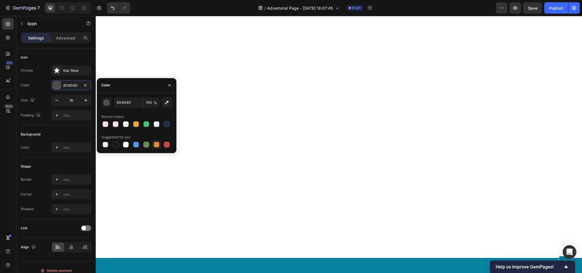
click at [155, 145] on div at bounding box center [157, 145] width 6 height 6
type input "E4893A"
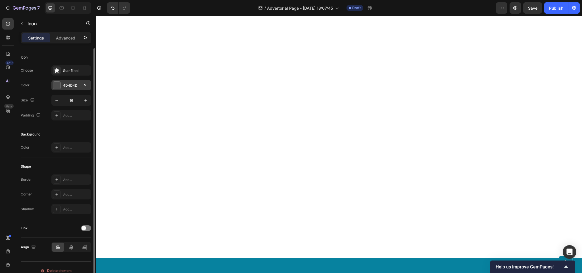
click at [63, 82] on div "4D4D4D" at bounding box center [71, 85] width 40 height 10
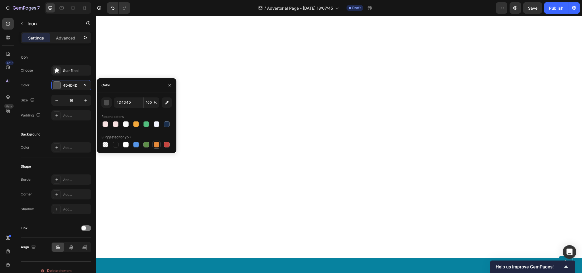
click at [156, 143] on div at bounding box center [157, 145] width 6 height 6
type input "E4893A"
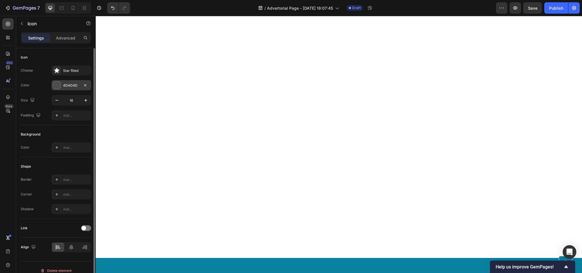
click at [79, 81] on div "4D4D4D" at bounding box center [71, 85] width 40 height 10
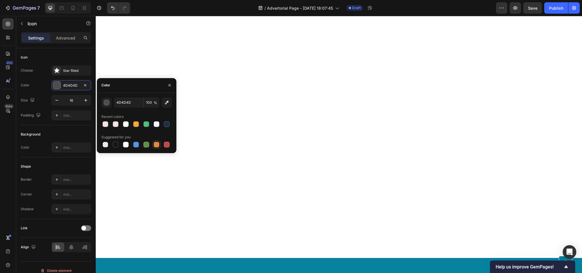
click at [157, 145] on div at bounding box center [157, 145] width 6 height 6
type input "E4893A"
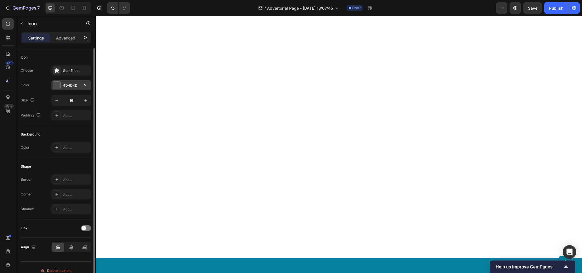
click at [77, 87] on div "4D4D4D" at bounding box center [71, 85] width 16 height 5
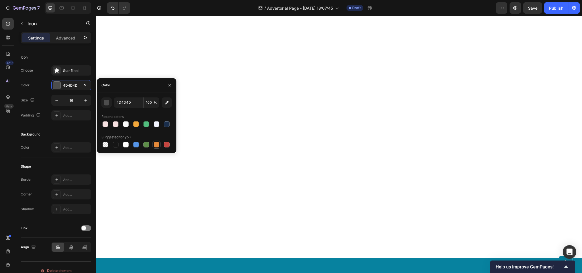
click at [157, 143] on div at bounding box center [157, 145] width 6 height 6
type input "E4893A"
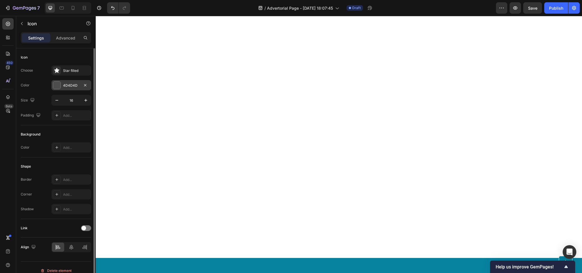
click at [81, 84] on div "4D4D4D" at bounding box center [71, 85] width 40 height 10
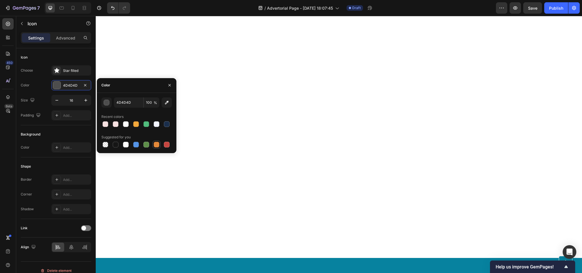
click at [156, 145] on div at bounding box center [157, 145] width 6 height 6
type input "E4893A"
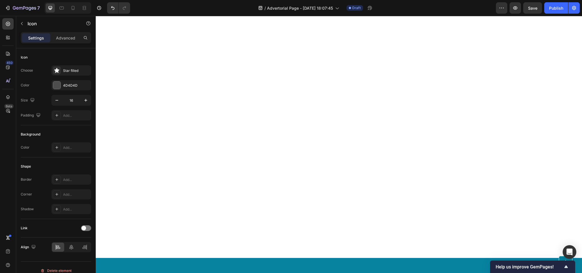
click at [87, 83] on button "button" at bounding box center [85, 85] width 7 height 7
click at [77, 88] on div "4D4D4D" at bounding box center [71, 85] width 40 height 10
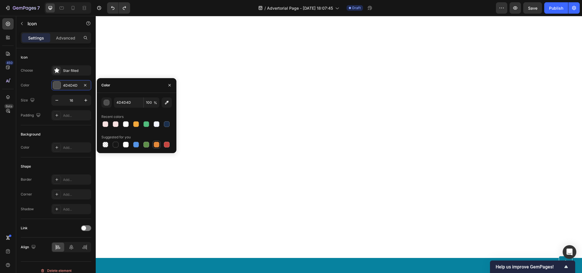
click at [160, 145] on div at bounding box center [157, 145] width 8 height 8
type input "E4893A"
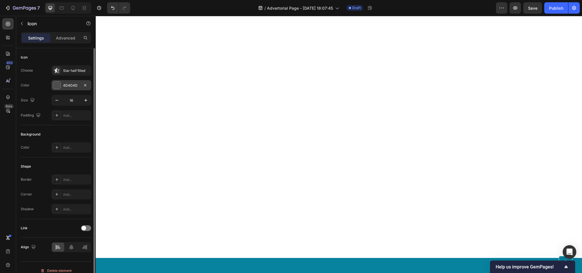
click at [77, 89] on div "4D4D4D" at bounding box center [71, 85] width 40 height 10
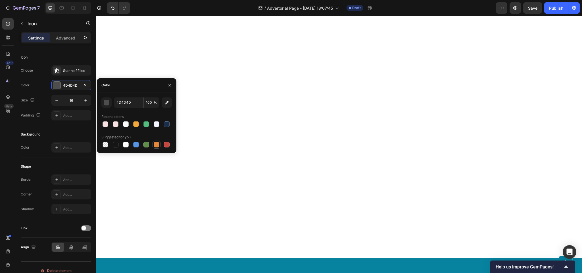
click at [158, 141] on div at bounding box center [157, 145] width 8 height 8
type input "E4893A"
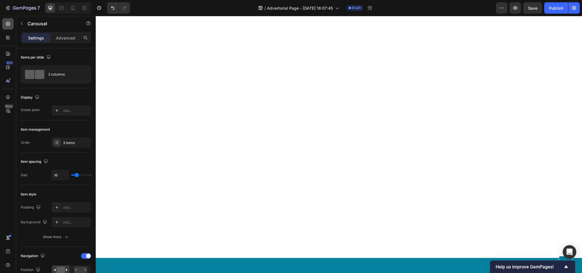
click at [6, 27] on div at bounding box center [7, 23] width 11 height 11
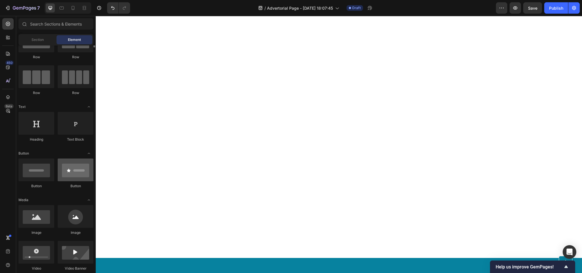
scroll to position [0, 0]
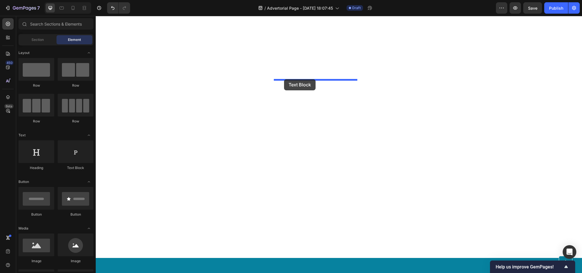
drag, startPoint x: 169, startPoint y: 168, endPoint x: 284, endPoint y: 79, distance: 145.2
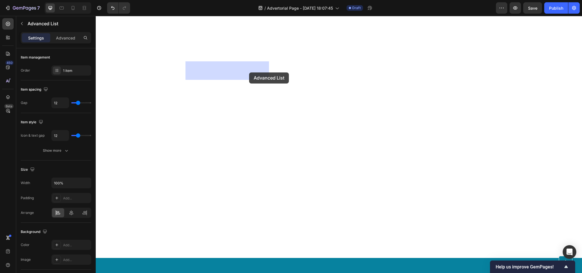
drag, startPoint x: 245, startPoint y: 71, endPoint x: 249, endPoint y: 72, distance: 4.6
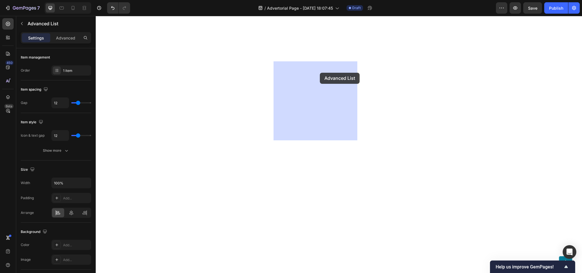
drag, startPoint x: 254, startPoint y: 87, endPoint x: 326, endPoint y: 75, distance: 73.2
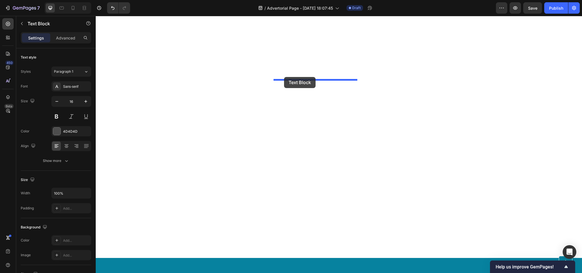
drag, startPoint x: 231, startPoint y: 97, endPoint x: 285, endPoint y: 78, distance: 57.0
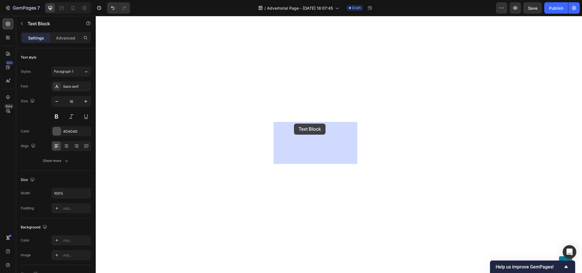
drag, startPoint x: 315, startPoint y: 143, endPoint x: 297, endPoint y: 125, distance: 25.3
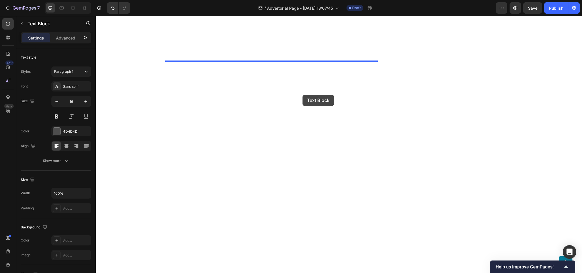
drag, startPoint x: 223, startPoint y: 138, endPoint x: 303, endPoint y: 95, distance: 90.0
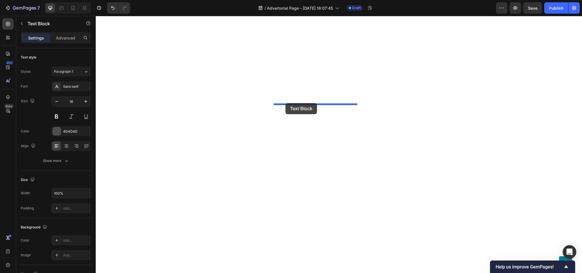
drag, startPoint x: 261, startPoint y: 67, endPoint x: 286, endPoint y: 103, distance: 43.4
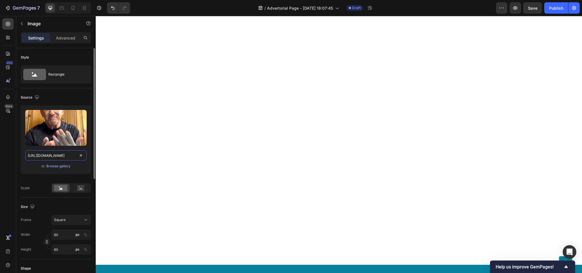
click at [41, 152] on input "https://www.onecompress.com/cdn/shop/files/gempages_491478759153599514-8df2dbbb…" at bounding box center [55, 155] width 61 height 10
paste input "4740457f-6738-4d3b-8a8b-a75bc9500bf3.jpg?v=9866374709741462369"
type input "https://www.onecompress.com/cdn/shop/files/gempages_491478759153599514-4740457f…"
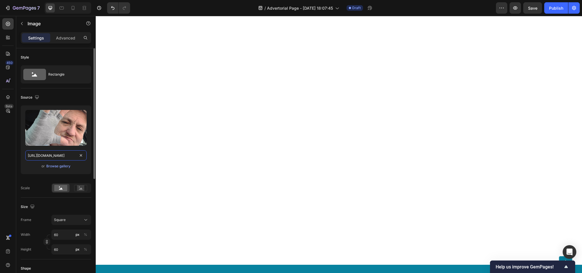
scroll to position [0, 205]
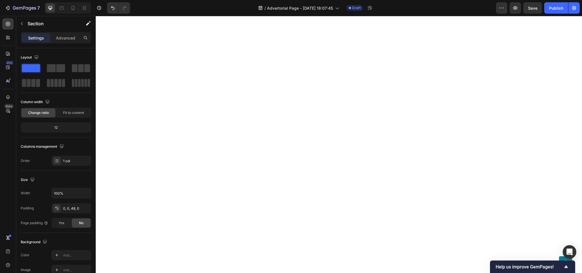
scroll to position [2590, 0]
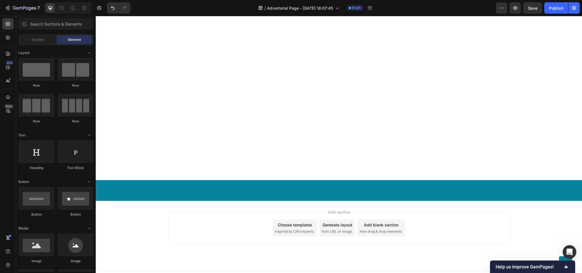
scroll to position [2675, 0]
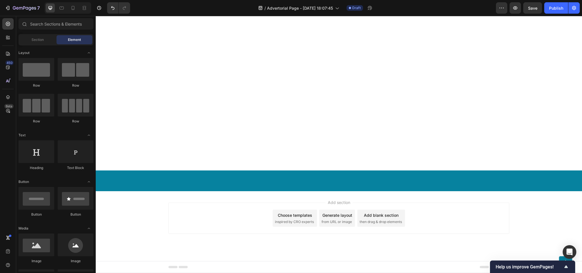
scroll to position [2646, 0]
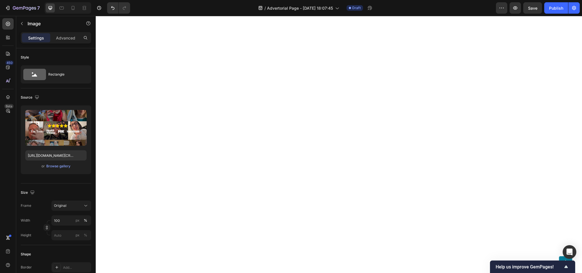
scroll to position [2391, 0]
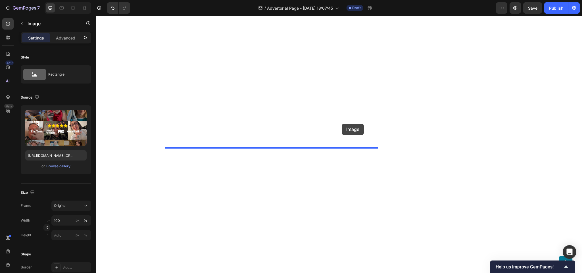
scroll to position [2897, 0]
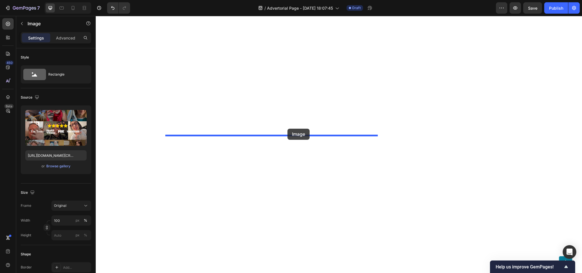
drag, startPoint x: 272, startPoint y: 140, endPoint x: 288, endPoint y: 129, distance: 18.9
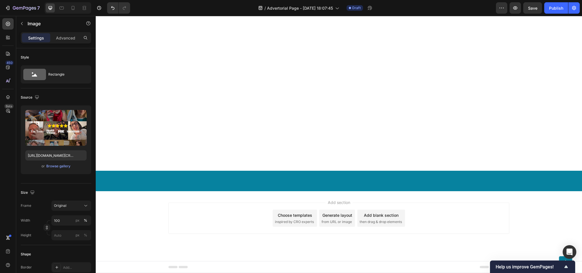
scroll to position [2678, 0]
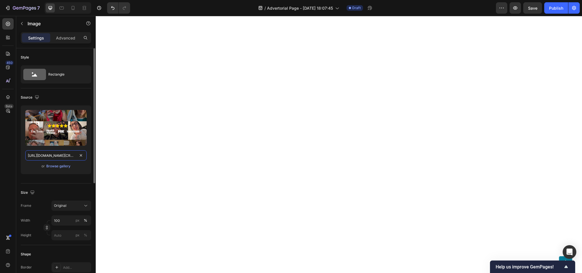
click at [54, 159] on input "https://www.onecompress.com/cdn/shop/files/gempages_491478759153599514-364c4b16…" at bounding box center [55, 155] width 61 height 10
paste input "cdn.shopify.com/s/files/1/0084/0430/3968/files/OC17-Arthritisglovesshrinknew.gi…"
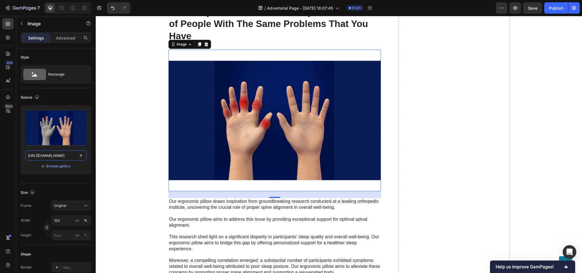
scroll to position [2791, 0]
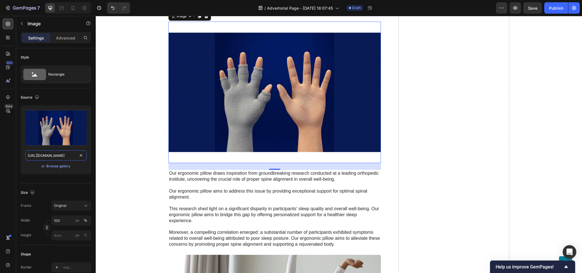
type input "https://cdn.shopify.com/s/files/1/0084/0430/3968/files/OC17-Arthritisglovesshri…"
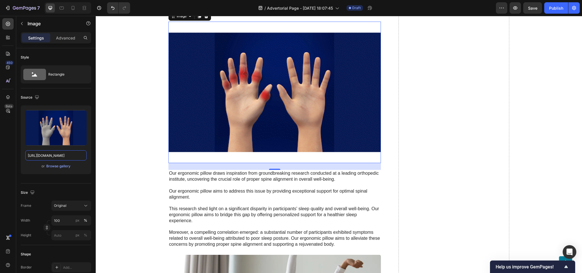
scroll to position [0, 0]
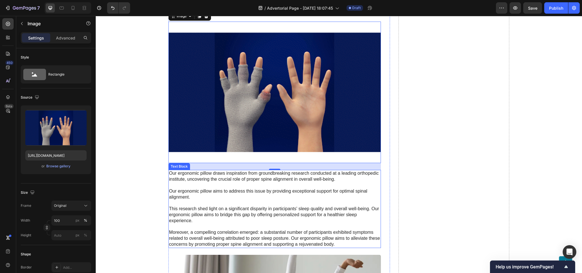
click at [209, 189] on p "Our ergonomic pillow draws inspiration from groundbreaking research conducted a…" at bounding box center [274, 209] width 211 height 77
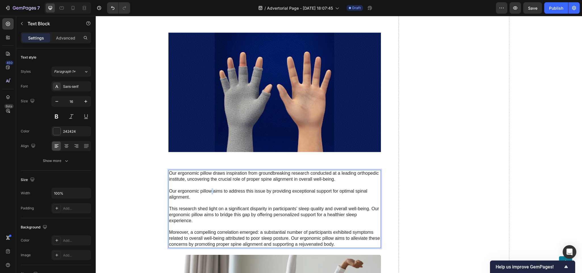
click at [209, 189] on p "Our ergonomic pillow draws inspiration from groundbreaking research conducted a…" at bounding box center [274, 209] width 211 height 77
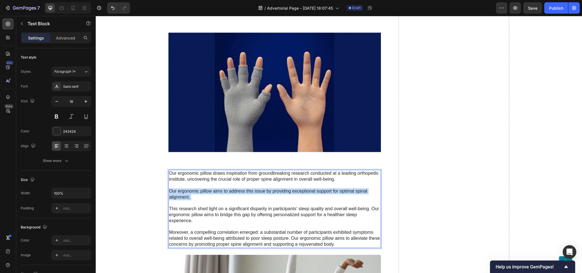
click at [209, 189] on p "Our ergonomic pillow draws inspiration from groundbreaking research conducted a…" at bounding box center [274, 209] width 211 height 77
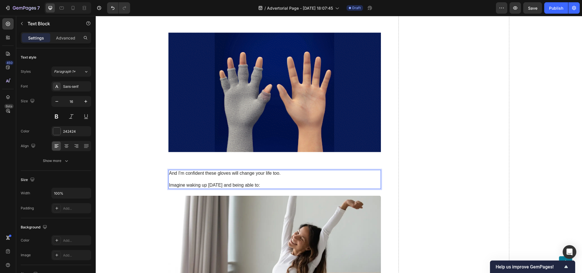
click at [188, 178] on p "Rich Text Editor. Editing area: main" at bounding box center [274, 180] width 211 height 6
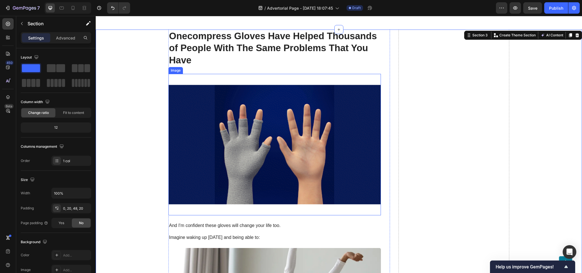
scroll to position [2820, 0]
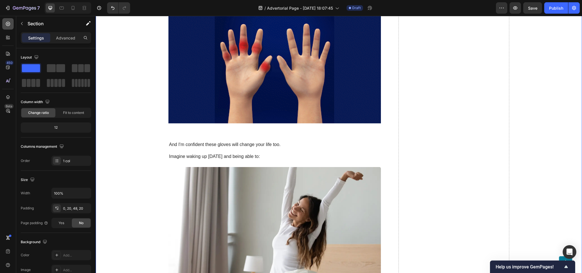
click at [3, 22] on div at bounding box center [7, 23] width 11 height 11
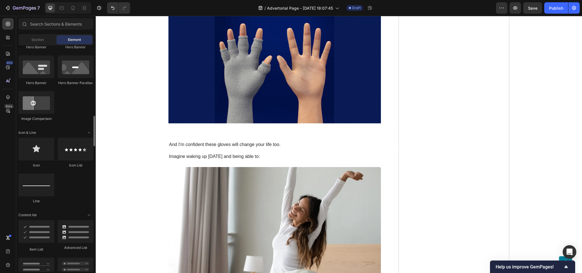
scroll to position [343, 0]
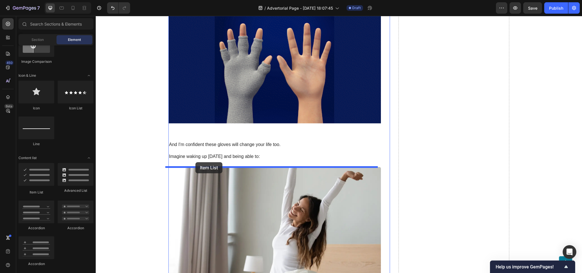
drag, startPoint x: 134, startPoint y: 206, endPoint x: 196, endPoint y: 162, distance: 74.8
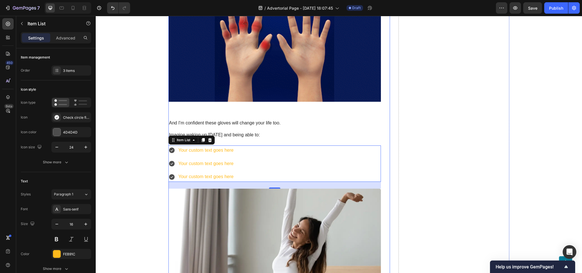
scroll to position [2849, 0]
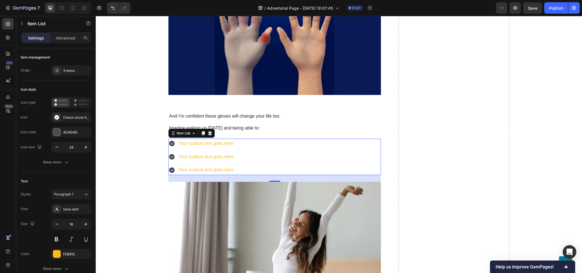
click at [169, 143] on icon at bounding box center [172, 144] width 6 height 6
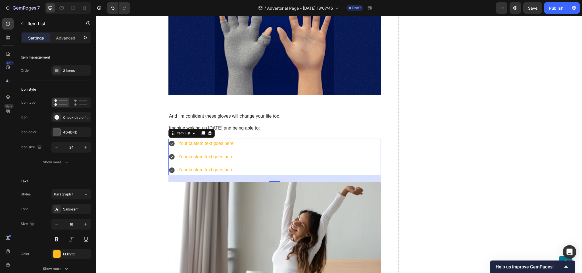
click at [285, 147] on div "Your custom text goes here Your custom text goes here Your custom text goes here" at bounding box center [275, 157] width 213 height 36
click at [208, 134] on icon at bounding box center [210, 133] width 4 height 4
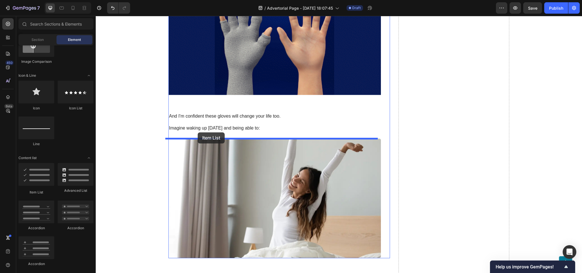
drag, startPoint x: 129, startPoint y: 206, endPoint x: 198, endPoint y: 132, distance: 100.8
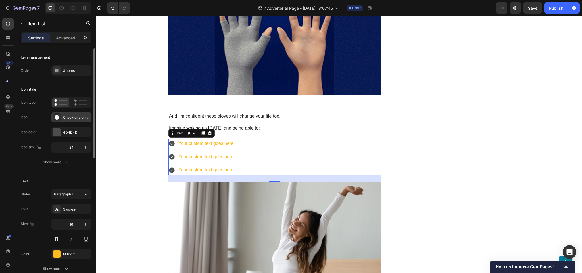
click at [70, 114] on div "Check circle filled" at bounding box center [71, 117] width 40 height 10
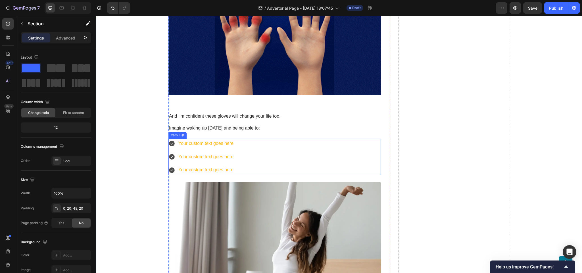
click at [274, 150] on div "Your custom text goes here Your custom text goes here Your custom text goes here" at bounding box center [275, 157] width 213 height 36
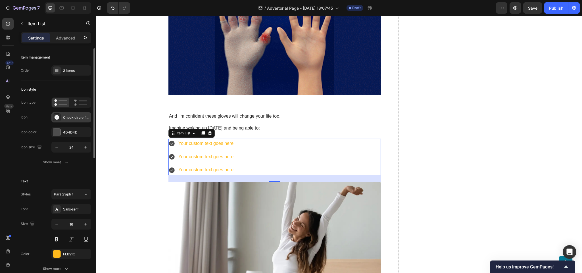
click at [71, 119] on div "Check circle filled" at bounding box center [76, 117] width 27 height 5
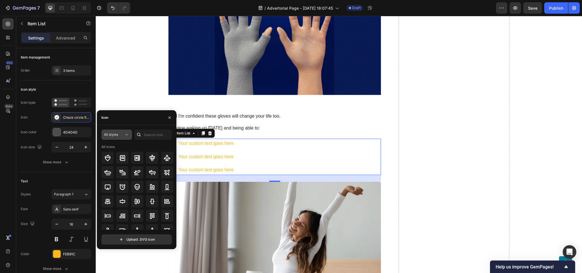
click at [107, 135] on span "All styles" at bounding box center [111, 134] width 14 height 4
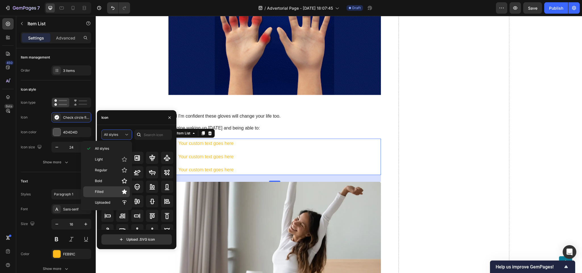
click at [109, 193] on p "Filled" at bounding box center [111, 192] width 32 height 6
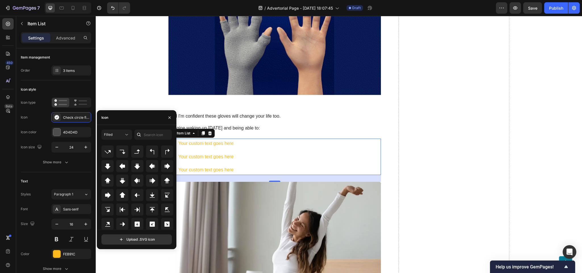
scroll to position [184, 0]
click at [118, 134] on div "Filled" at bounding box center [114, 134] width 20 height 5
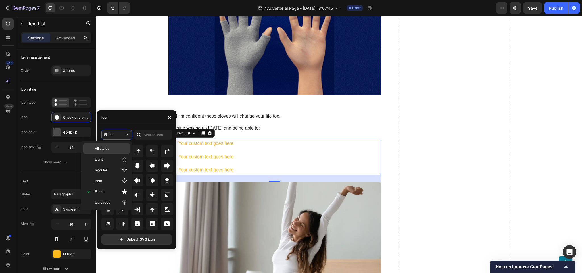
click at [115, 149] on p "All styles" at bounding box center [111, 148] width 32 height 5
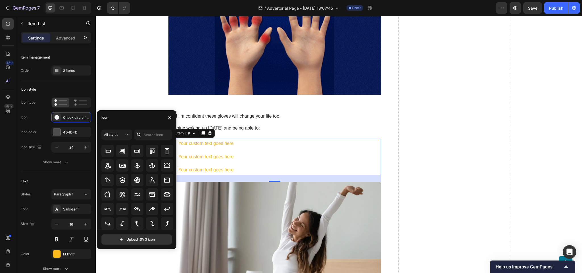
scroll to position [0, 0]
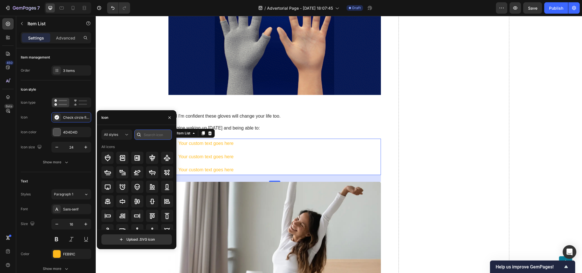
click at [156, 135] on input "text" at bounding box center [153, 135] width 38 height 10
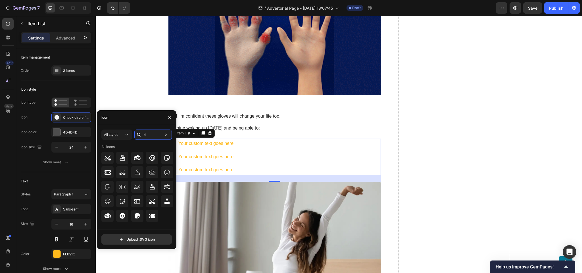
type input "t"
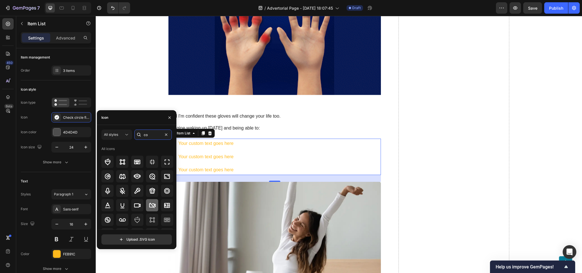
type input "c"
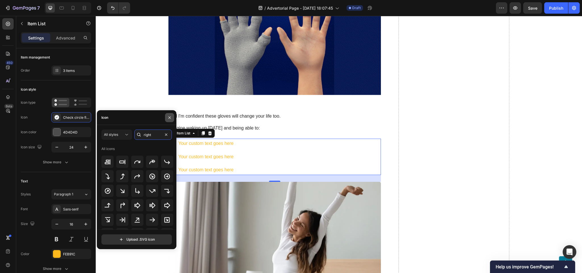
type input "right"
click at [171, 119] on icon "button" at bounding box center [169, 117] width 5 height 5
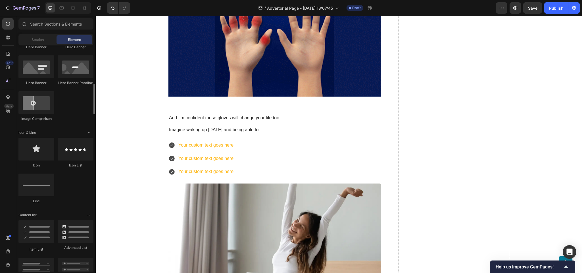
scroll to position [257, 0]
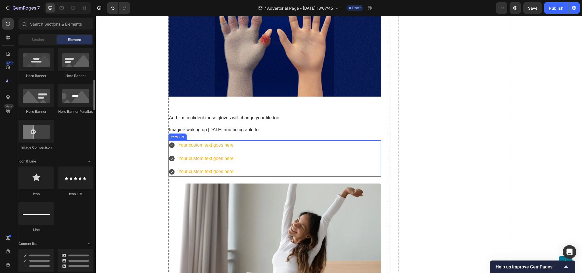
click at [288, 153] on div "Your custom text goes here Your custom text goes here Your custom text goes here" at bounding box center [275, 158] width 213 height 36
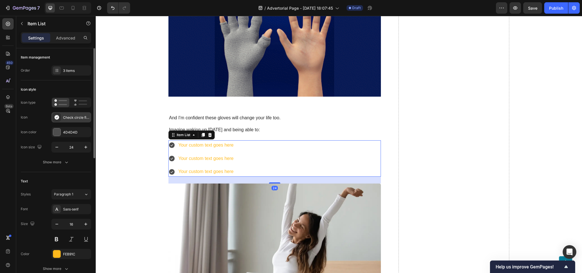
click at [80, 119] on div "Check circle filled" at bounding box center [76, 117] width 27 height 5
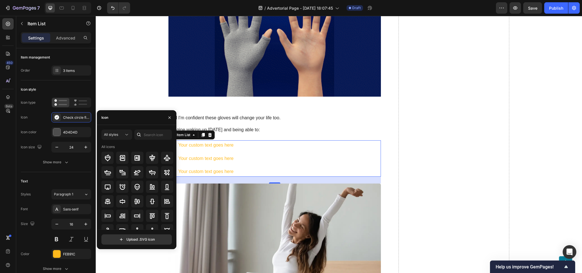
click at [148, 140] on div "All styles All icons" at bounding box center [136, 180] width 70 height 100
click at [148, 138] on input "text" at bounding box center [153, 135] width 38 height 10
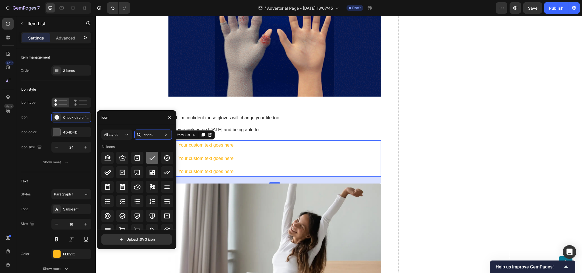
type input "check"
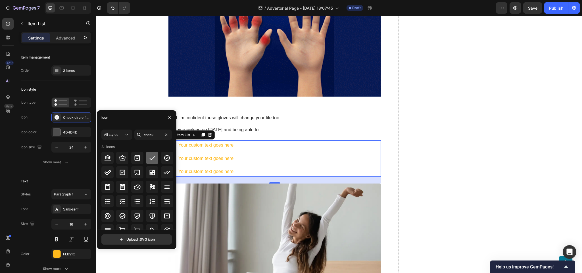
click at [154, 159] on icon at bounding box center [152, 158] width 7 height 7
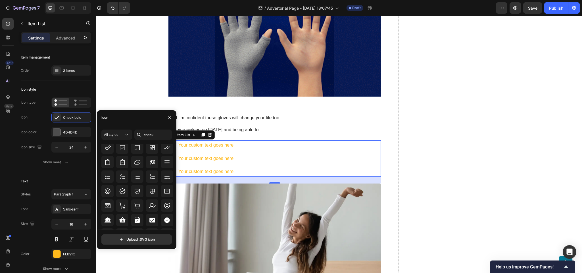
scroll to position [184, 0]
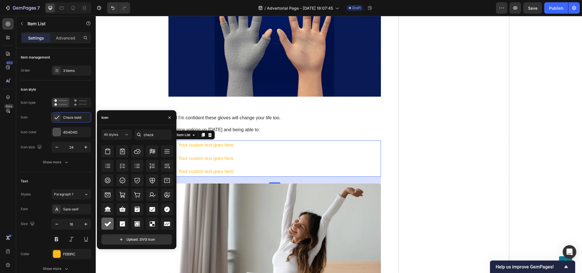
click at [110, 223] on icon at bounding box center [107, 224] width 7 height 7
click at [166, 117] on button "button" at bounding box center [169, 117] width 9 height 9
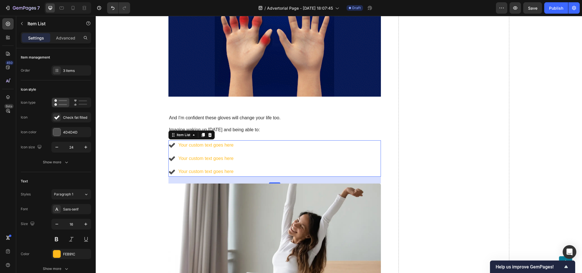
click at [169, 143] on icon at bounding box center [172, 145] width 7 height 7
click at [269, 148] on div "Your custom text goes here Your custom text goes here Your custom text goes here" at bounding box center [275, 158] width 213 height 36
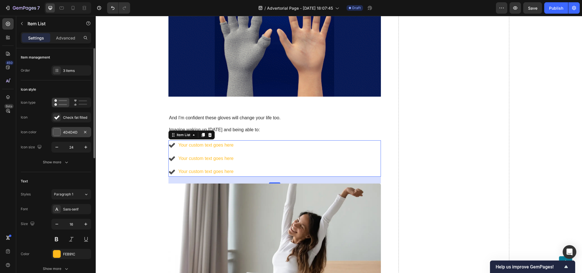
click at [72, 131] on div "4D4D4D" at bounding box center [71, 132] width 16 height 5
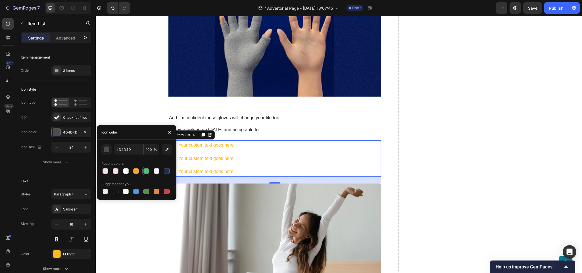
click at [147, 172] on div at bounding box center [147, 171] width 6 height 6
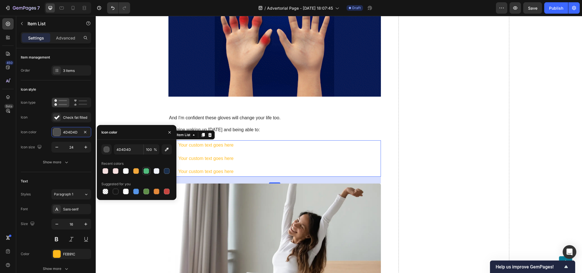
type input "51BC7D"
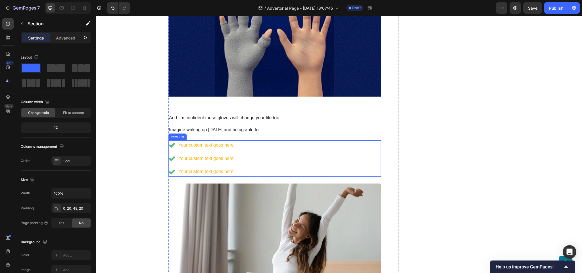
click at [245, 144] on div "Your custom text goes here Your custom text goes here Your custom text goes here" at bounding box center [275, 158] width 213 height 36
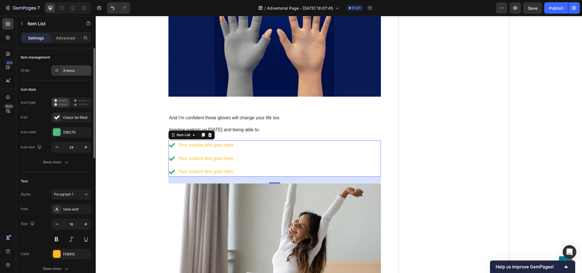
click at [74, 69] on div "3 items" at bounding box center [76, 70] width 27 height 5
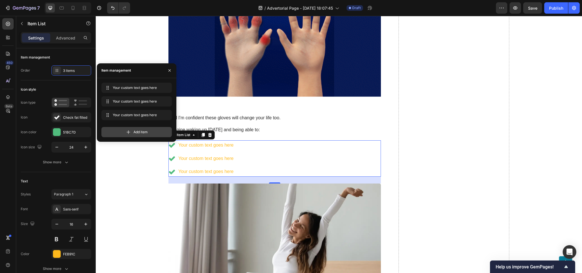
click at [148, 130] on div "Add item" at bounding box center [136, 132] width 70 height 10
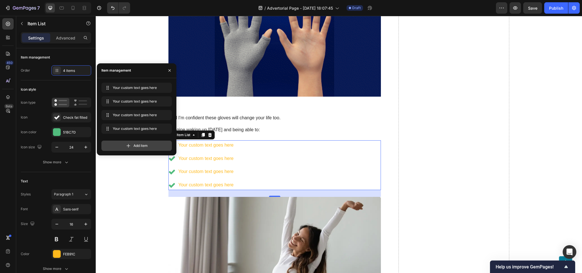
click at [133, 145] on div "Add item" at bounding box center [136, 146] width 70 height 10
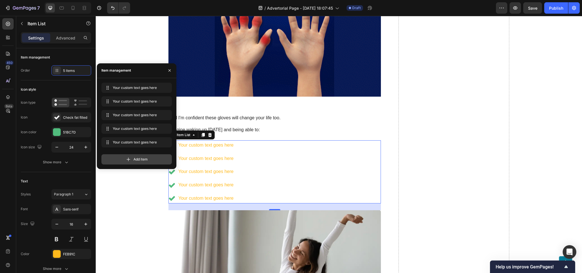
click at [128, 158] on icon at bounding box center [129, 160] width 6 height 6
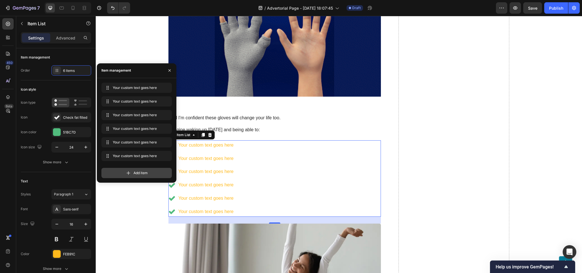
click at [129, 170] on div "Add item" at bounding box center [136, 173] width 70 height 10
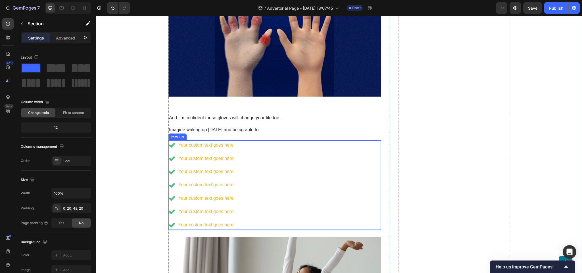
click at [190, 146] on div "Your custom text goes here" at bounding box center [206, 145] width 57 height 10
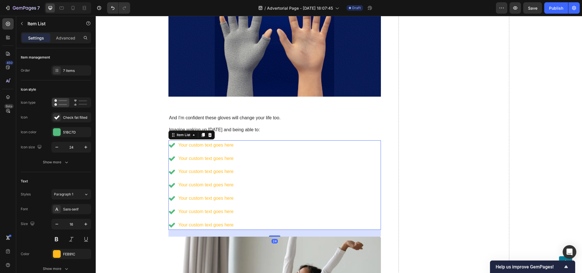
click at [190, 146] on div "Your custom text goes here" at bounding box center [206, 145] width 57 height 10
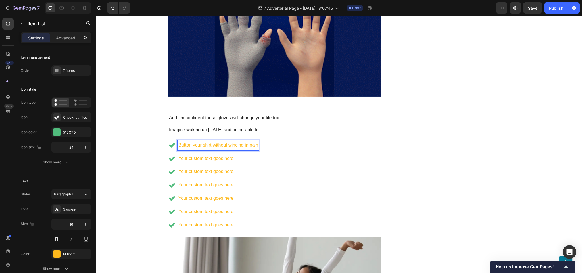
click at [192, 144] on p "Button your shirt without wincing in pain" at bounding box center [219, 145] width 80 height 8
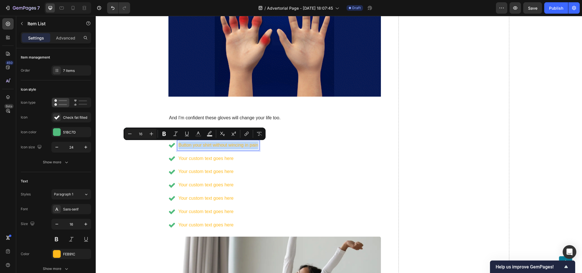
click at [192, 144] on p "Button your shirt without wincing in pain" at bounding box center [219, 145] width 80 height 8
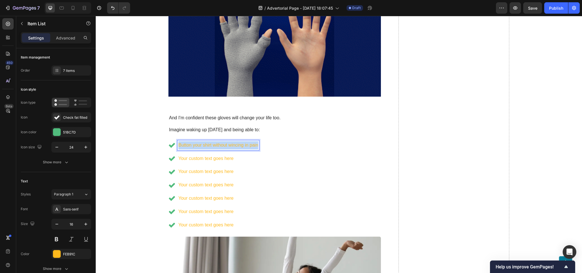
click at [192, 144] on p "Button your shirt without wincing in pain" at bounding box center [219, 145] width 80 height 8
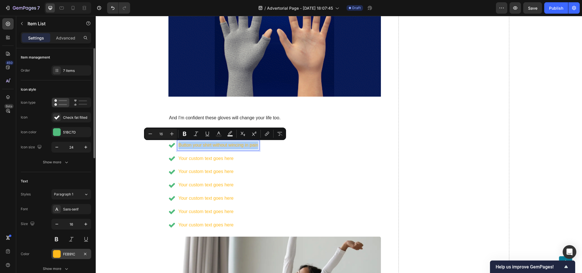
click at [71, 258] on div "FEB91C" at bounding box center [71, 254] width 40 height 10
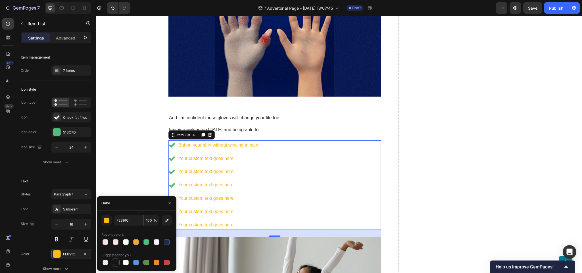
click at [116, 262] on div at bounding box center [116, 263] width 6 height 6
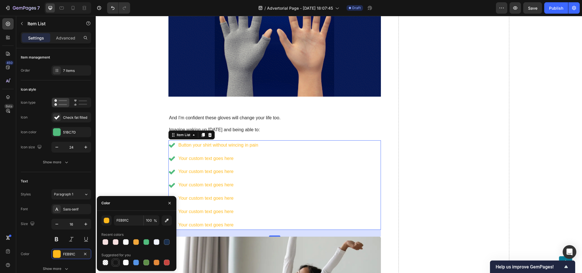
type input "151515"
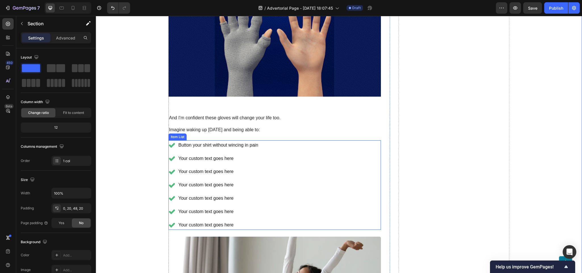
click at [199, 159] on p "Your custom text goes here" at bounding box center [219, 159] width 80 height 8
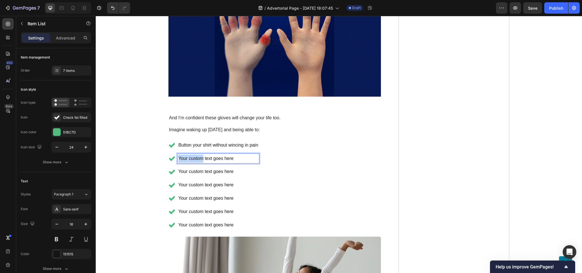
click at [199, 159] on p "Your custom text goes here" at bounding box center [219, 159] width 80 height 8
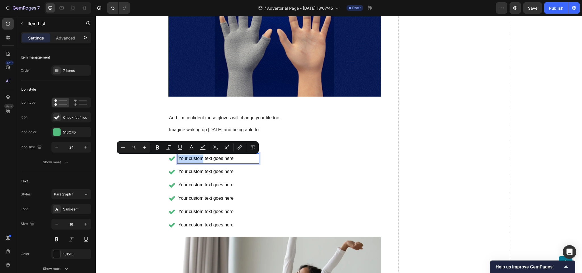
click at [199, 159] on p "Your custom text goes here" at bounding box center [219, 159] width 80 height 8
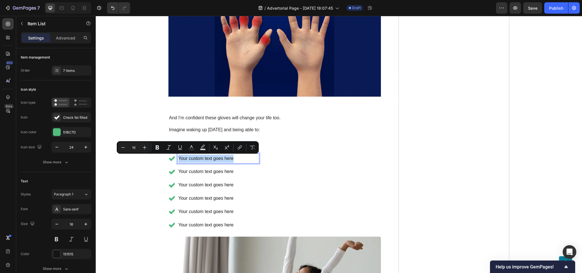
click at [199, 159] on p "Your custom text goes here" at bounding box center [219, 159] width 80 height 8
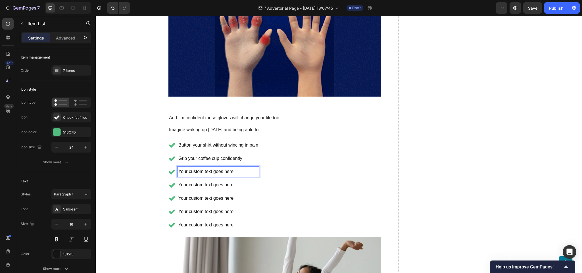
click at [196, 171] on p "Your custom text goes here" at bounding box center [219, 172] width 80 height 8
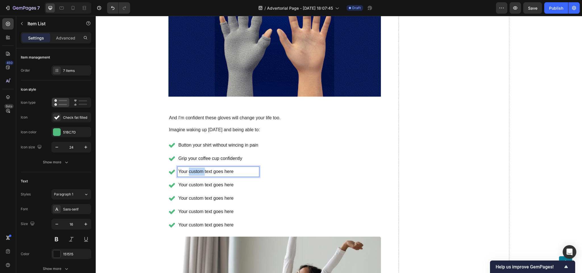
click at [196, 171] on p "Your custom text goes here" at bounding box center [219, 172] width 80 height 8
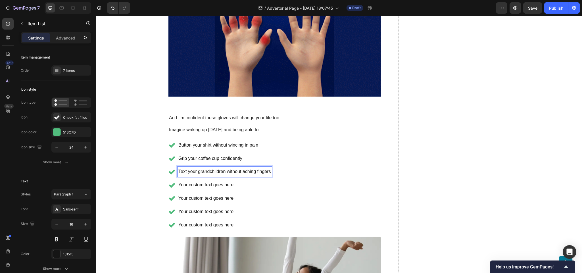
click at [197, 186] on p "Your custom text goes here" at bounding box center [225, 185] width 93 height 8
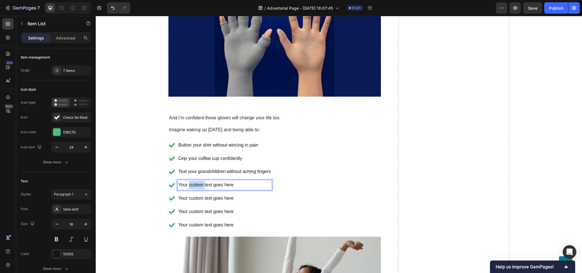
click at [197, 186] on p "Your custom text goes here" at bounding box center [225, 185] width 93 height 8
click at [203, 193] on div "Button your shirt without wincing in pain Grip your coffee cup confidently Text…" at bounding box center [220, 185] width 103 height 90
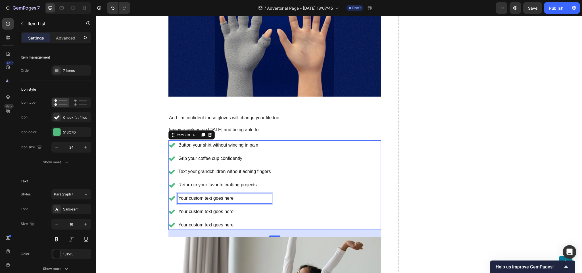
click at [201, 198] on p "Your custom text goes here" at bounding box center [225, 198] width 93 height 8
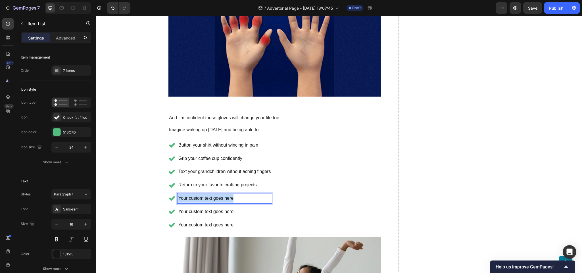
click at [201, 198] on p "Your custom text goes here" at bounding box center [225, 198] width 93 height 8
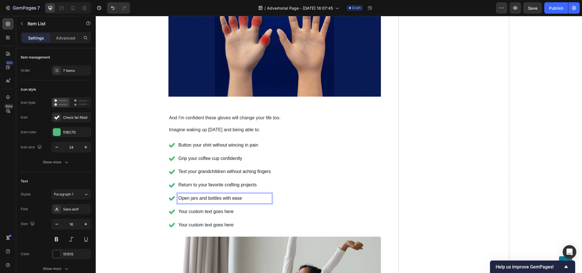
click at [208, 214] on p "Your custom text goes here" at bounding box center [225, 212] width 93 height 8
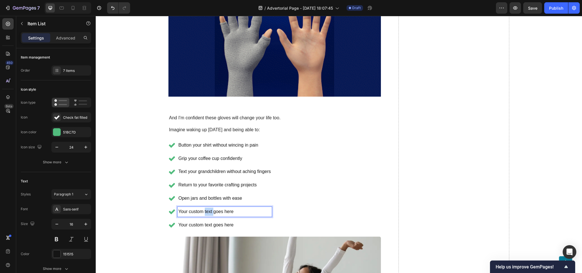
click at [208, 214] on p "Your custom text goes here" at bounding box center [225, 212] width 93 height 8
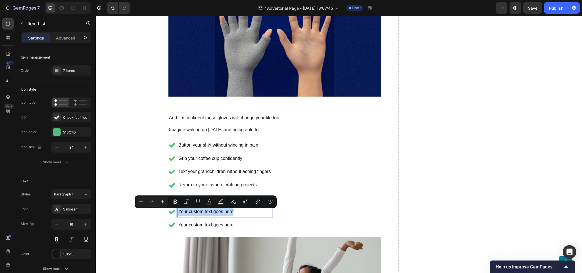
click at [208, 214] on p "Your custom text goes here" at bounding box center [225, 212] width 93 height 8
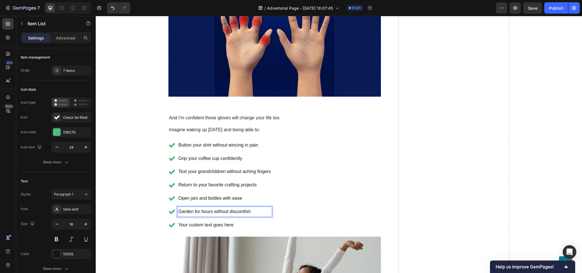
click at [200, 224] on p "Your custom text goes here" at bounding box center [225, 225] width 93 height 8
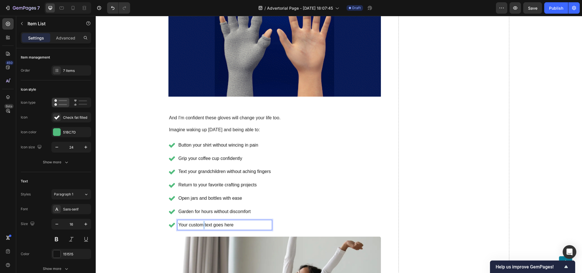
click at [200, 224] on p "Your custom text goes here" at bounding box center [225, 225] width 93 height 8
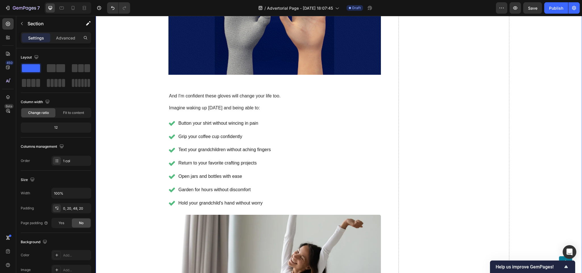
scroll to position [2875, 0]
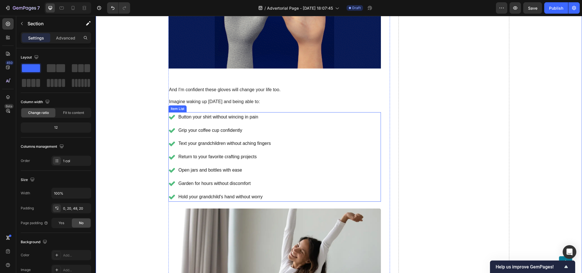
click at [312, 143] on div "Button your shirt without wincing in pain Grip your coffee cup confidently Text…" at bounding box center [275, 157] width 213 height 90
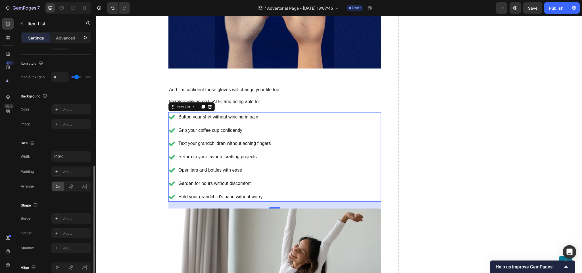
scroll to position [287, 0]
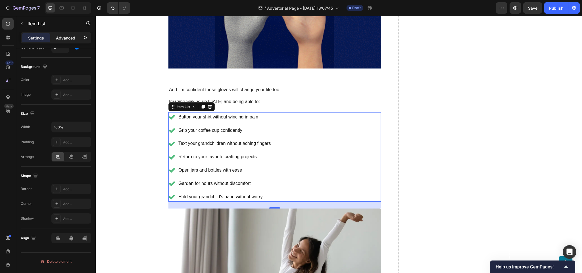
click at [70, 35] on p "Advanced" at bounding box center [65, 38] width 19 height 6
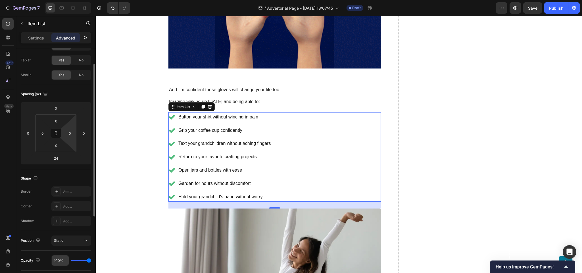
scroll to position [0, 0]
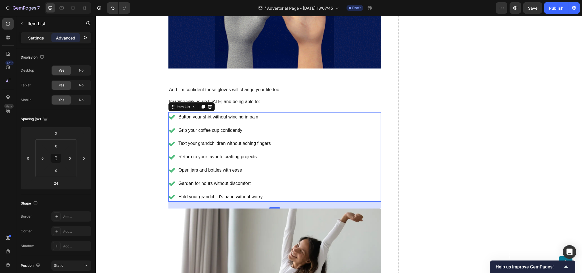
click at [43, 41] on div "Settings" at bounding box center [36, 37] width 28 height 9
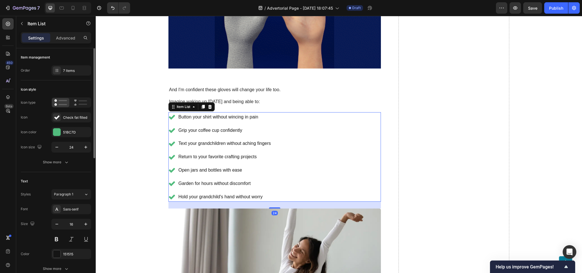
type input "8"
click at [66, 170] on div "Icon style Icon type Icon Check fat filled Icon color 51BC7D Icon size 24 Show …" at bounding box center [56, 126] width 70 height 92
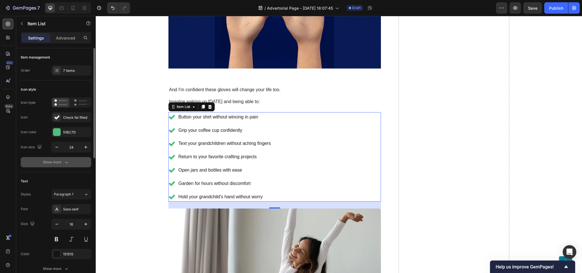
click at [64, 164] on icon "button" at bounding box center [67, 162] width 6 height 6
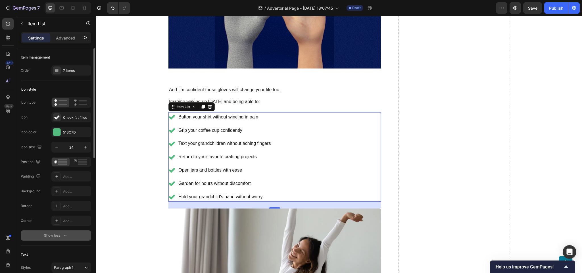
click at [59, 234] on div "Show less" at bounding box center [56, 236] width 24 height 6
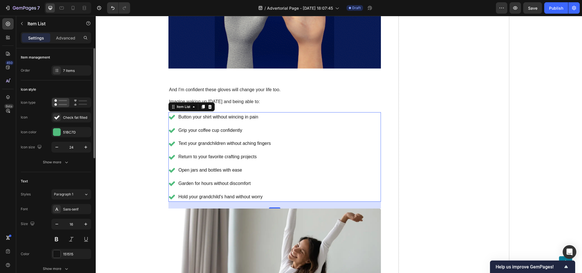
scroll to position [28, 0]
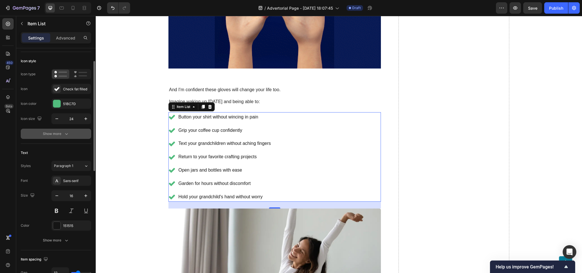
click at [56, 136] on div "Show more" at bounding box center [56, 134] width 26 height 6
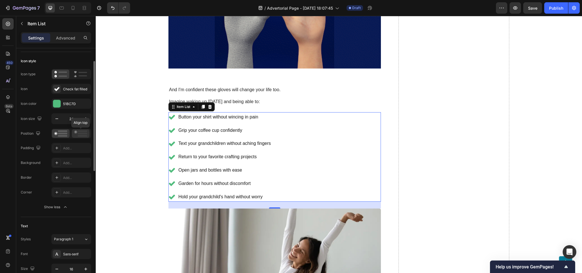
click at [79, 133] on icon at bounding box center [80, 133] width 13 height 6
click at [68, 132] on div at bounding box center [61, 133] width 18 height 9
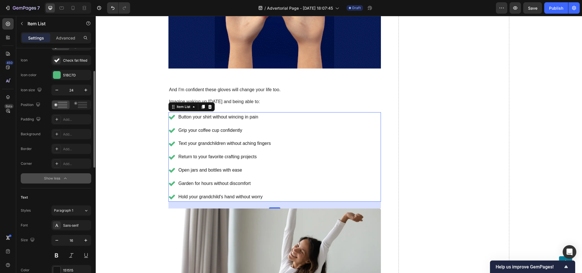
click at [58, 179] on div "Show less" at bounding box center [56, 179] width 24 height 6
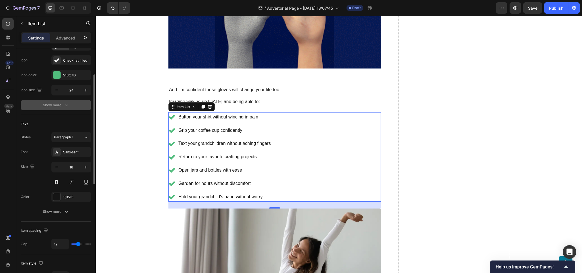
scroll to position [86, 0]
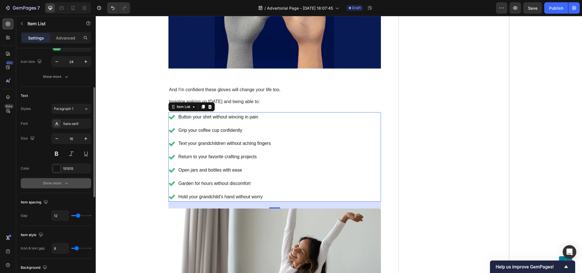
click at [63, 183] on div "Show more" at bounding box center [56, 184] width 26 height 6
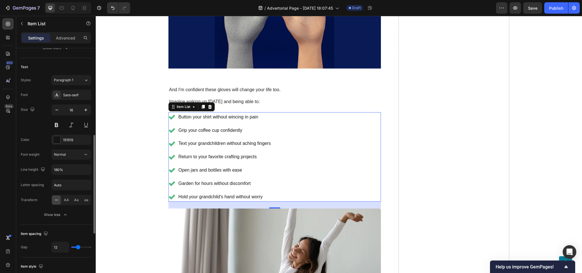
scroll to position [143, 0]
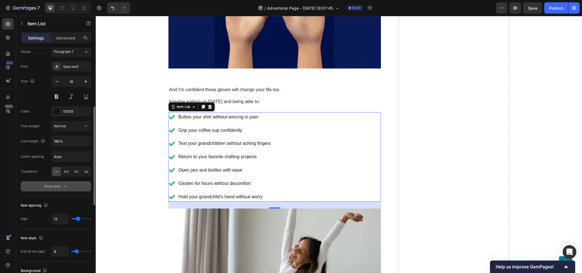
click at [57, 186] on div "Show less" at bounding box center [56, 187] width 24 height 6
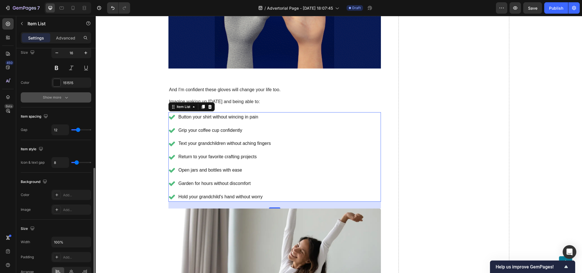
scroll to position [200, 0]
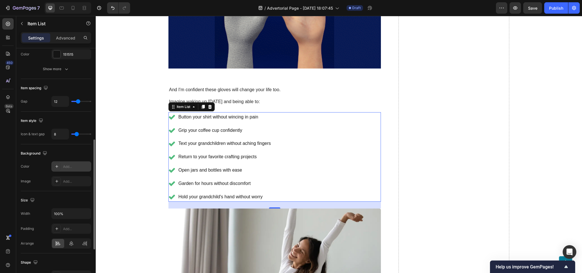
click at [62, 165] on div "Add..." at bounding box center [71, 166] width 40 height 10
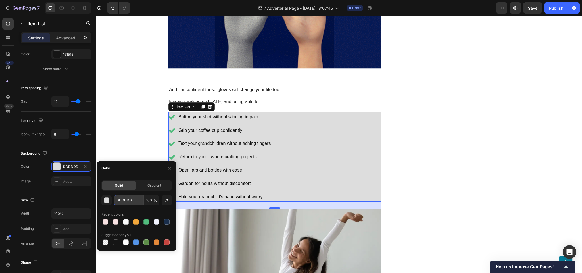
click at [130, 201] on input "DDDDDD" at bounding box center [129, 200] width 30 height 10
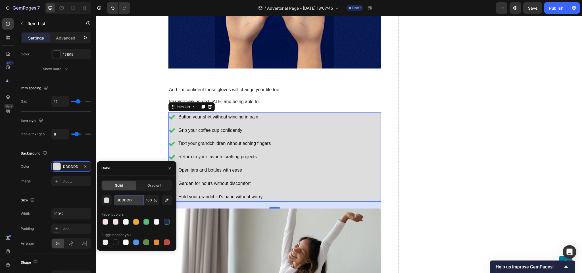
paste input "#e3f5fa"
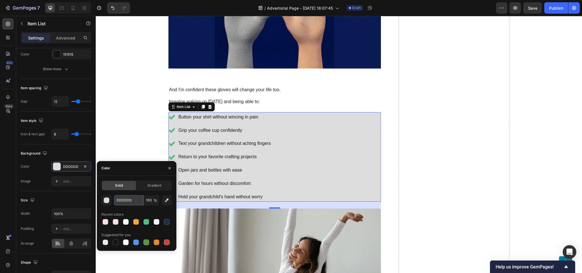
type input "#e3f5fa"
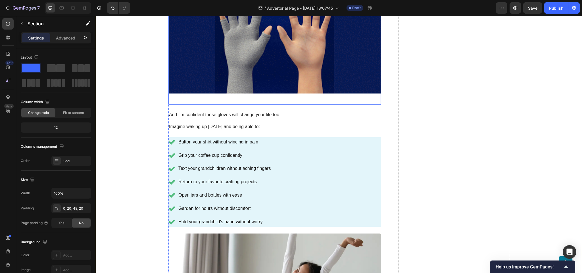
scroll to position [2847, 0]
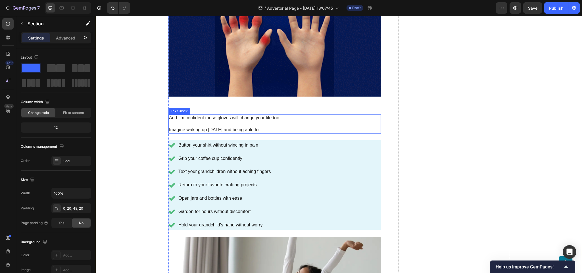
click at [240, 115] on p "And I'm confident these gloves will change your life too." at bounding box center [274, 118] width 211 height 6
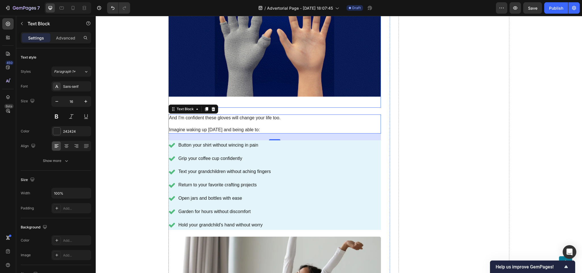
click at [260, 103] on img at bounding box center [275, 37] width 213 height 142
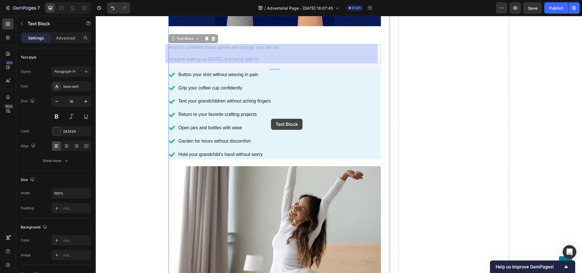
scroll to position [2932, 0]
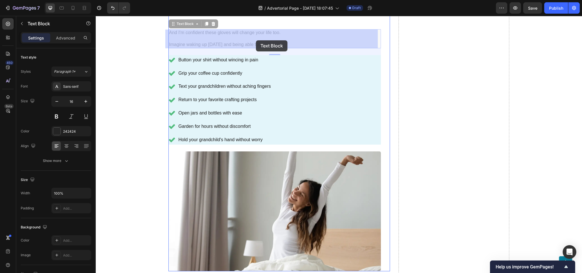
drag, startPoint x: 235, startPoint y: 121, endPoint x: 256, endPoint y: 40, distance: 83.6
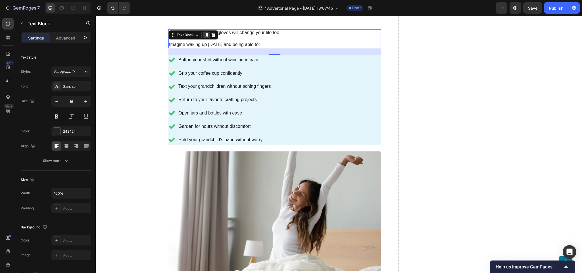
click at [205, 37] on icon at bounding box center [206, 35] width 5 height 5
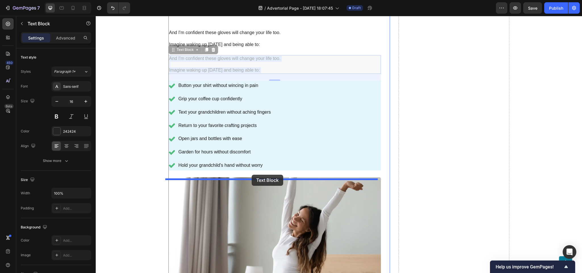
drag, startPoint x: 276, startPoint y: 79, endPoint x: 252, endPoint y: 175, distance: 99.1
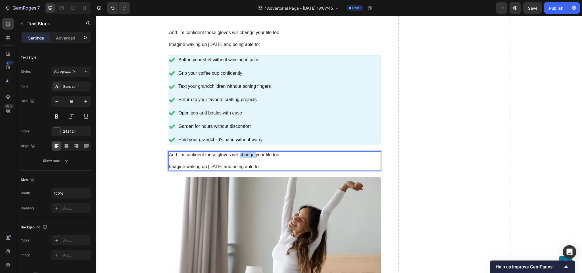
click at [242, 155] on p "And I'm confident these gloves will change your life too." at bounding box center [274, 155] width 211 height 6
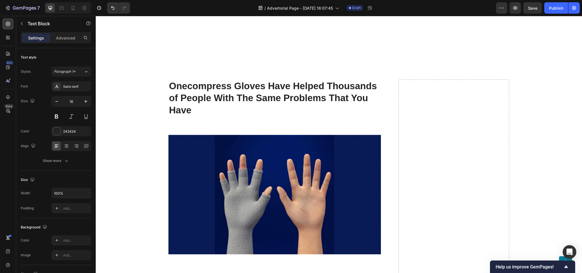
scroll to position [2677, 0]
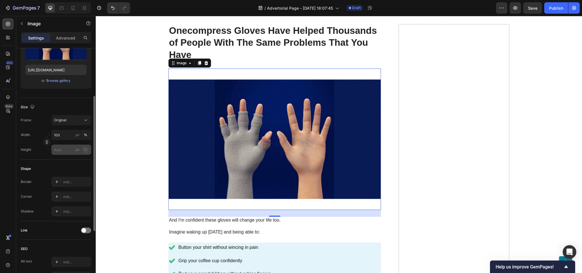
scroll to position [2762, 0]
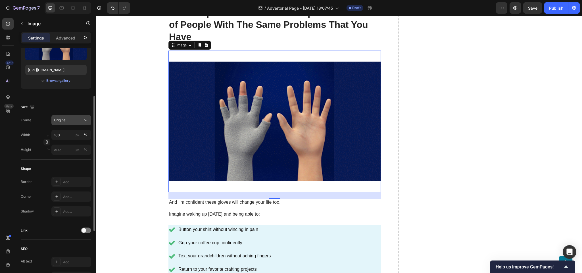
click at [74, 119] on div "Original" at bounding box center [68, 120] width 28 height 5
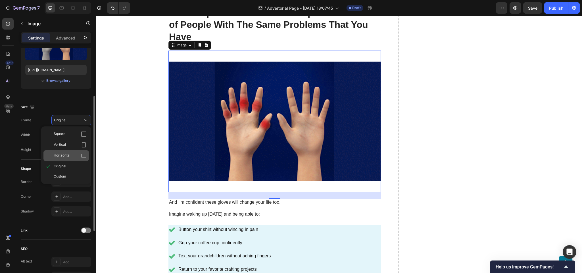
click at [82, 154] on icon at bounding box center [83, 156] width 5 height 4
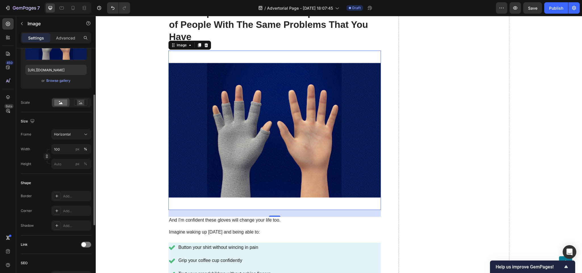
click at [76, 140] on div "Frame Horizontal Width 100 px % Height px %" at bounding box center [56, 149] width 70 height 40
click at [75, 136] on div "Horizontal" at bounding box center [68, 134] width 28 height 5
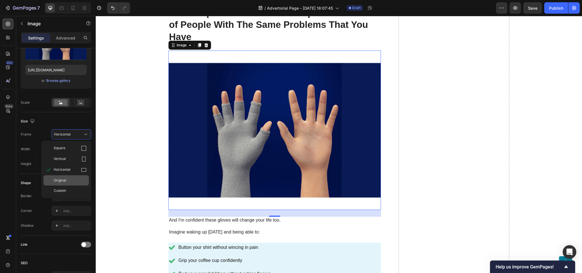
click at [81, 183] on div "Original" at bounding box center [70, 180] width 33 height 5
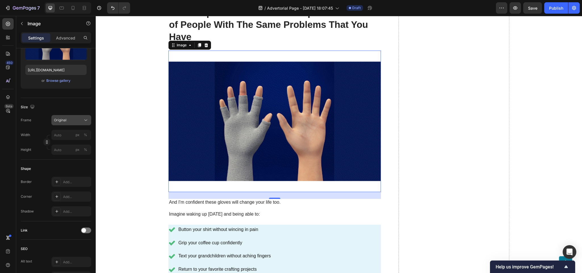
click at [75, 115] on button "Original" at bounding box center [71, 120] width 40 height 10
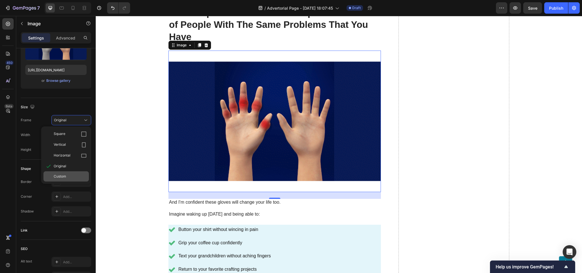
click at [69, 176] on div "Custom" at bounding box center [70, 176] width 33 height 5
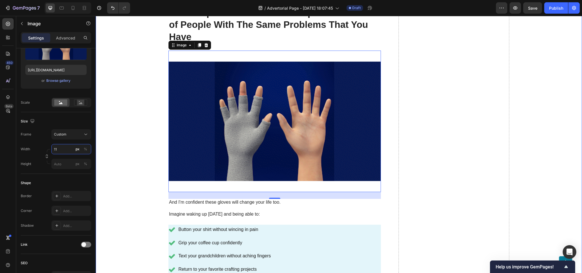
type input "1"
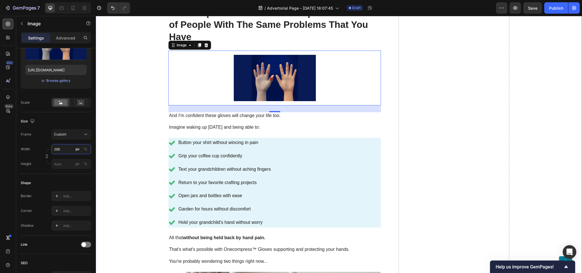
type input "297"
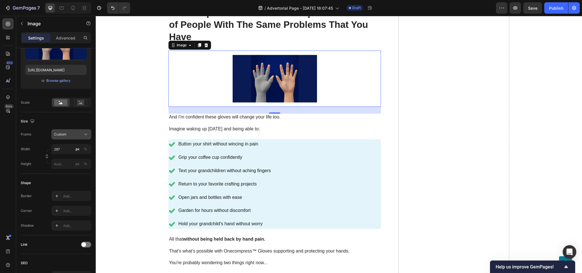
click at [77, 138] on button "Custom" at bounding box center [71, 134] width 40 height 10
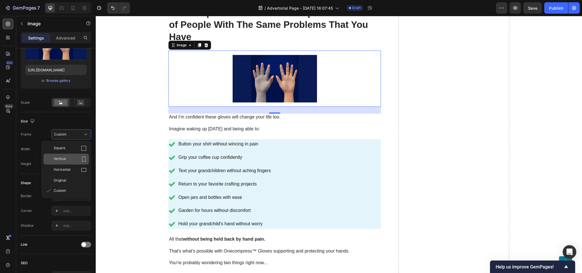
click at [80, 161] on div "Vertical" at bounding box center [70, 159] width 33 height 6
type input "396"
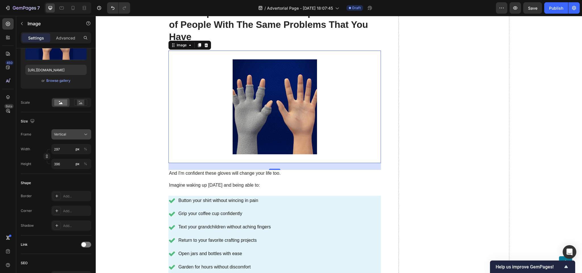
click at [71, 132] on div "Vertical" at bounding box center [68, 134] width 28 height 5
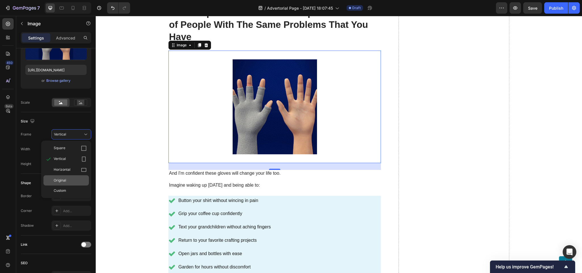
click at [76, 183] on div "Original" at bounding box center [70, 180] width 33 height 5
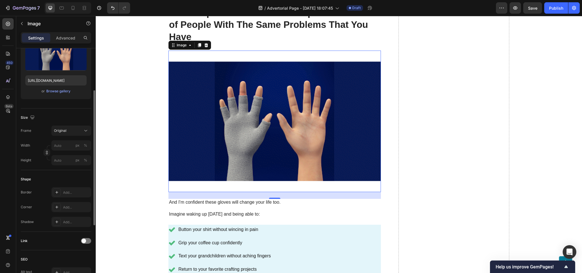
scroll to position [0, 0]
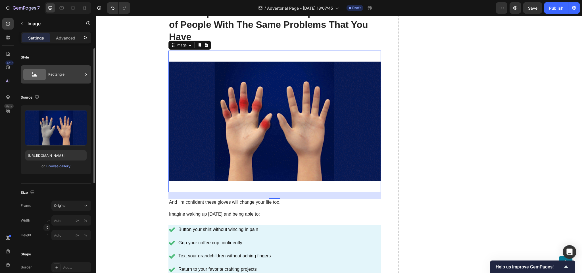
click at [50, 76] on div "Rectangle" at bounding box center [65, 74] width 35 height 13
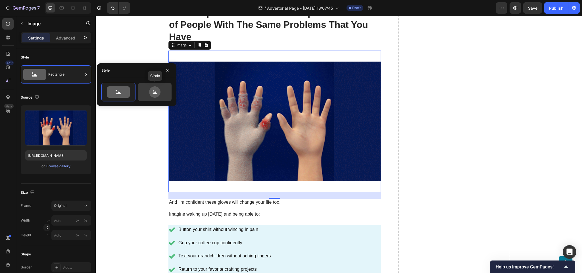
click at [145, 89] on icon at bounding box center [155, 91] width 27 height 11
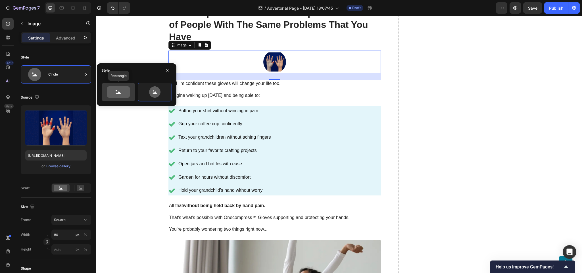
click at [122, 94] on icon at bounding box center [118, 91] width 23 height 11
type input "100"
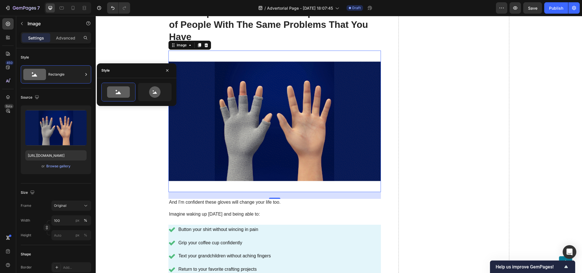
click at [70, 32] on div "Settings Advanced" at bounding box center [56, 37] width 70 height 11
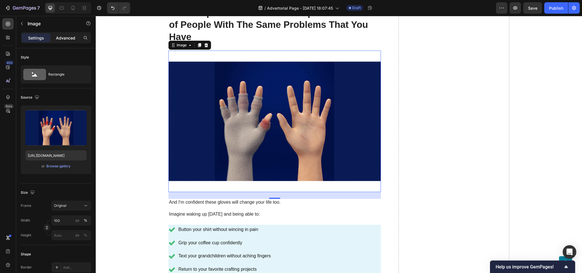
click at [68, 35] on p "Advanced" at bounding box center [65, 38] width 19 height 6
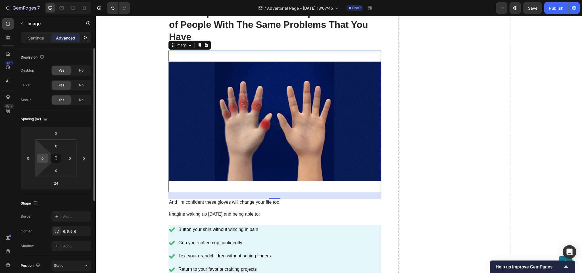
click at [46, 159] on input "0" at bounding box center [42, 158] width 9 height 9
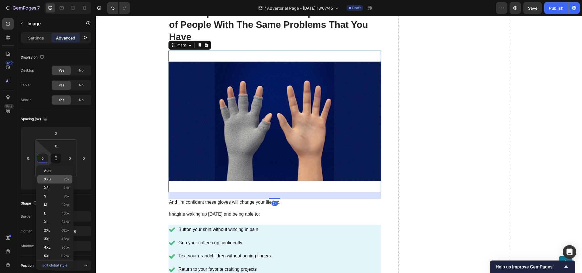
click at [46, 176] on div "XXS 2px" at bounding box center [54, 179] width 35 height 9
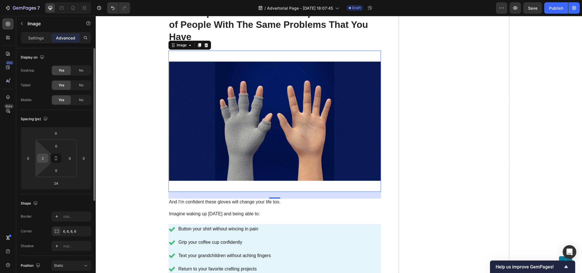
click at [44, 161] on input "2" at bounding box center [42, 158] width 9 height 9
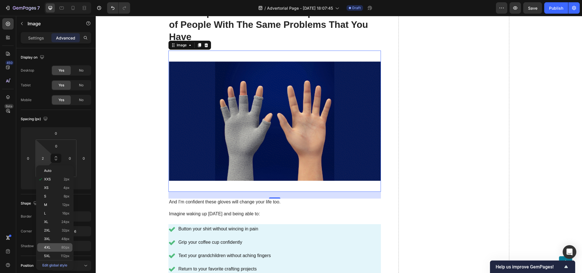
click at [52, 246] on p "4XL 80px" at bounding box center [57, 248] width 26 height 4
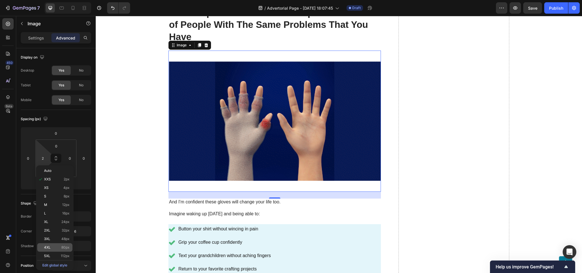
type input "80"
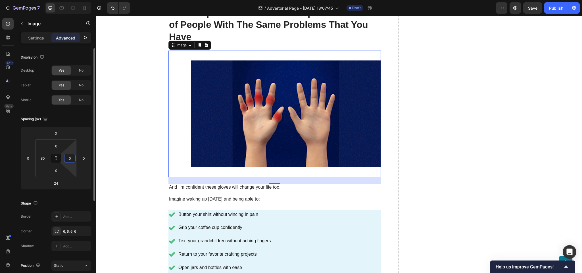
click at [66, 158] on input "0" at bounding box center [70, 158] width 9 height 9
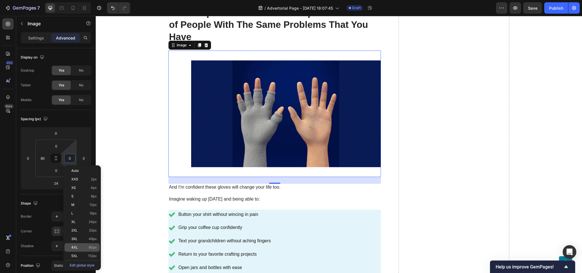
click at [83, 247] on p "4XL 80px" at bounding box center [84, 248] width 26 height 4
type input "80"
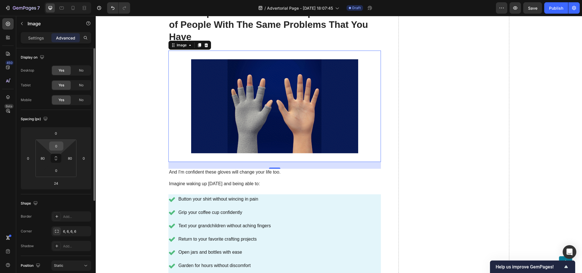
click at [60, 149] on input "0" at bounding box center [56, 146] width 11 height 9
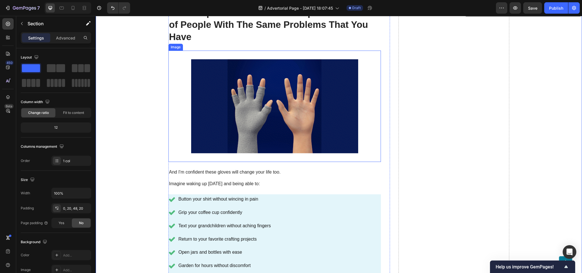
click at [215, 115] on img at bounding box center [274, 106] width 167 height 111
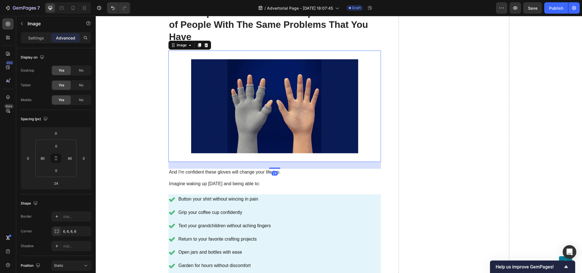
drag, startPoint x: 181, startPoint y: 122, endPoint x: 167, endPoint y: 174, distance: 53.7
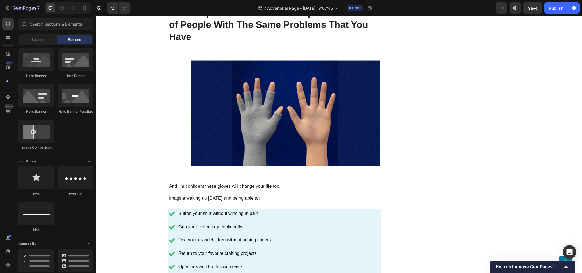
drag, startPoint x: 167, startPoint y: 174, endPoint x: 434, endPoint y: 77, distance: 284.8
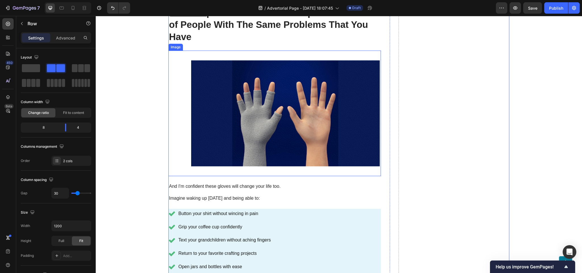
click at [261, 96] on img at bounding box center [285, 114] width 189 height 126
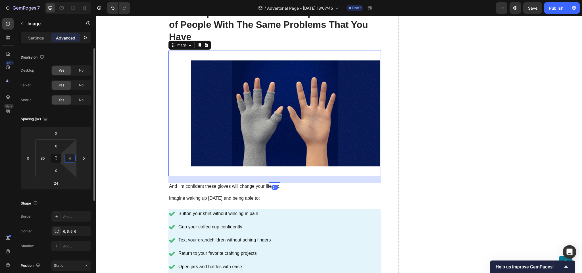
click at [72, 157] on input "4" at bounding box center [70, 158] width 9 height 9
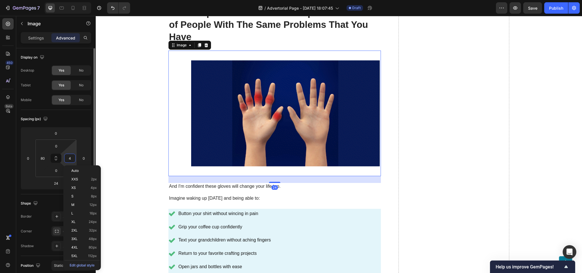
click at [72, 157] on input "4" at bounding box center [70, 158] width 9 height 9
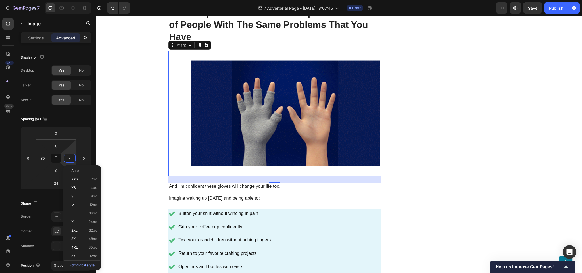
drag, startPoint x: 80, startPoint y: 170, endPoint x: 67, endPoint y: 166, distance: 14.2
click at [80, 170] on p "Auto" at bounding box center [84, 171] width 26 height 4
type input "Auto"
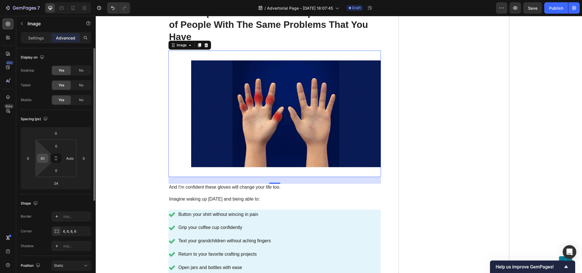
click at [39, 158] on input "80" at bounding box center [42, 158] width 9 height 9
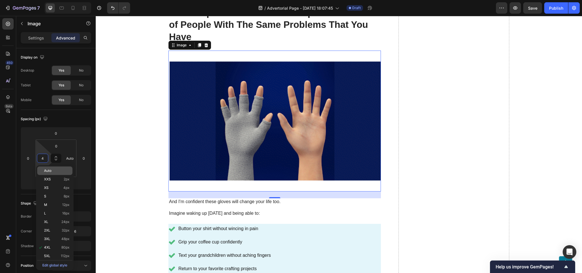
click at [59, 173] on div "Auto" at bounding box center [54, 171] width 35 height 9
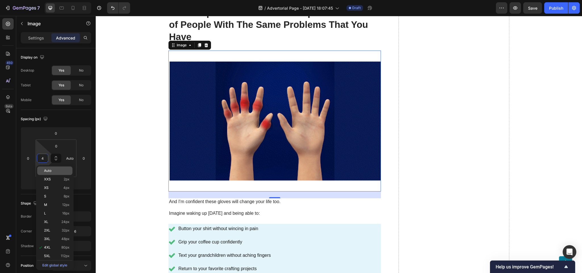
type input "Auto"
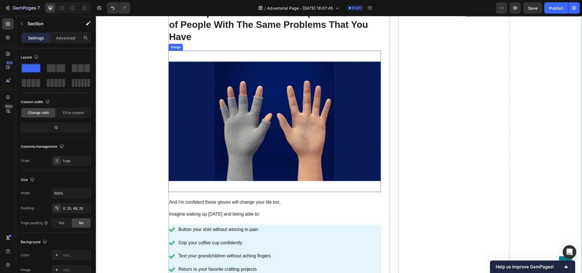
click at [223, 109] on img at bounding box center [275, 122] width 213 height 142
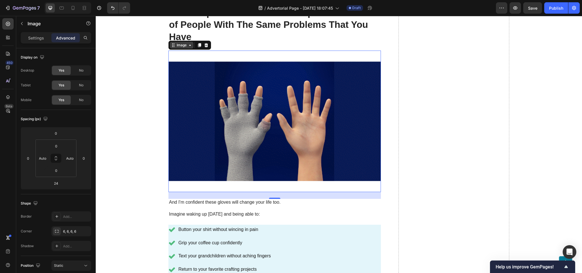
click at [188, 45] on icon at bounding box center [190, 45] width 5 height 5
click at [189, 45] on icon at bounding box center [190, 45] width 2 height 1
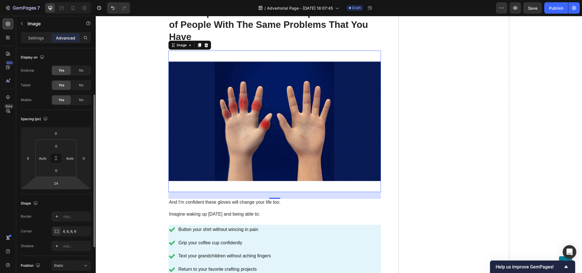
scroll to position [57, 0]
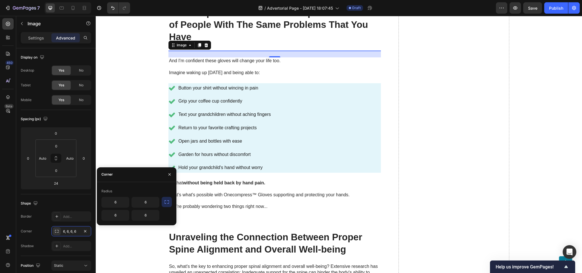
scroll to position [57, 0]
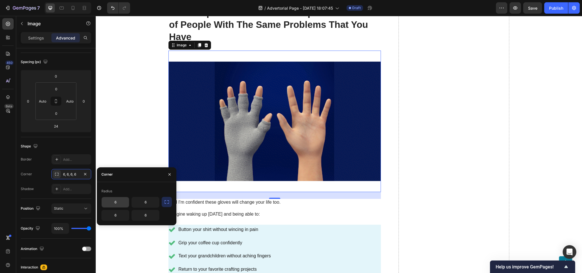
click at [120, 204] on input "6" at bounding box center [115, 202] width 27 height 10
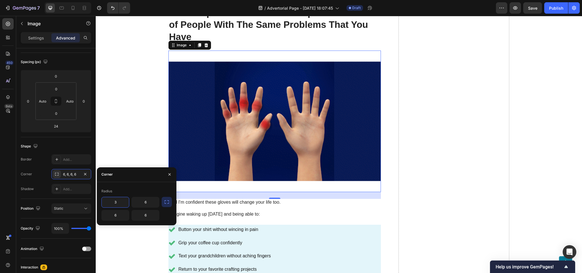
type input "2"
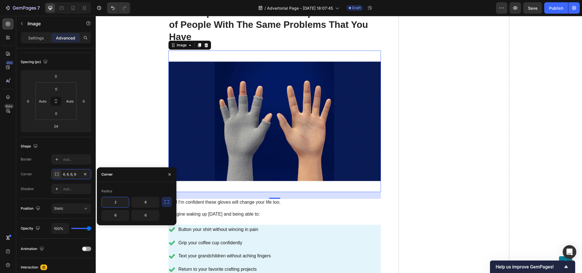
click at [118, 205] on input "2" at bounding box center [115, 202] width 27 height 10
type input "6"
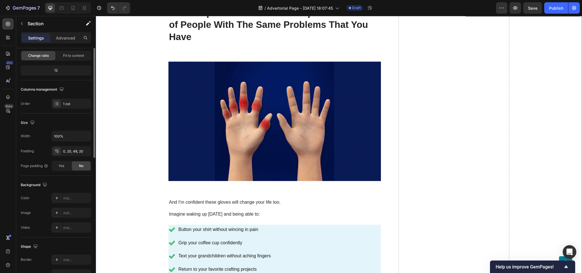
scroll to position [0, 0]
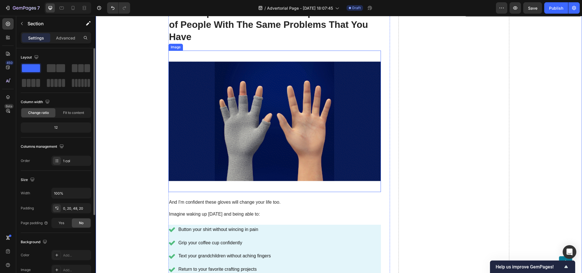
click at [203, 141] on img at bounding box center [275, 122] width 213 height 142
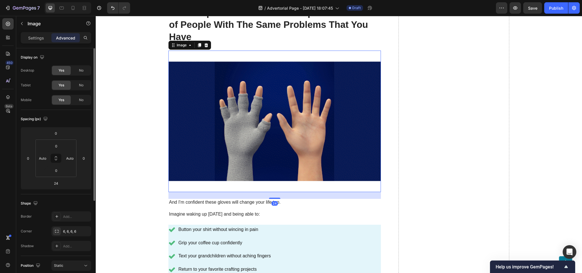
scroll to position [57, 0]
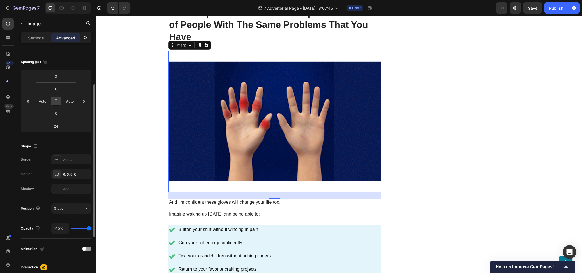
click at [56, 104] on button at bounding box center [56, 101] width 11 height 9
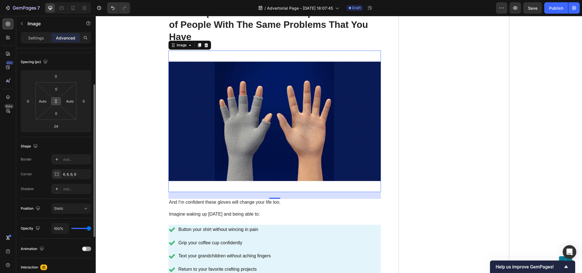
click at [56, 104] on button at bounding box center [56, 101] width 11 height 9
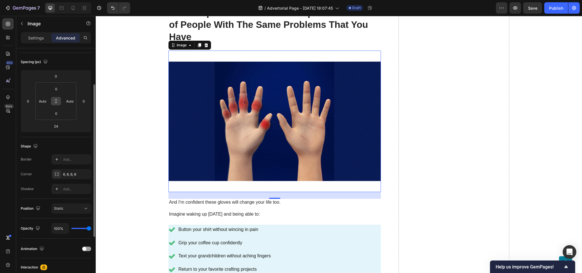
click at [56, 104] on button at bounding box center [56, 101] width 11 height 9
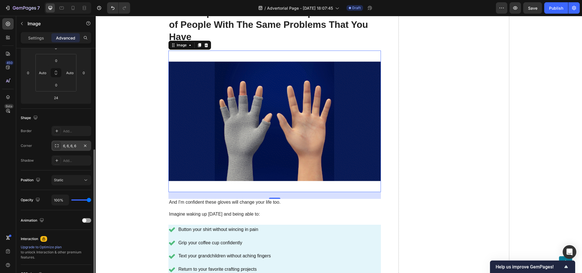
scroll to position [114, 0]
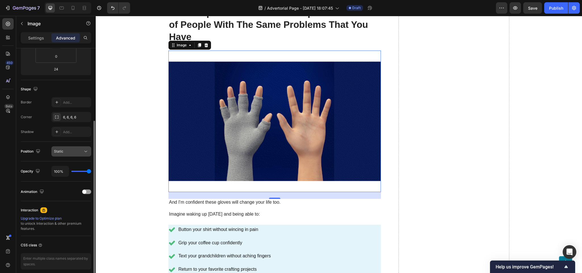
click at [76, 154] on div "Static" at bounding box center [68, 151] width 29 height 5
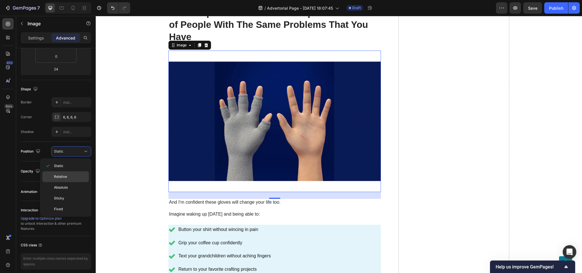
click at [73, 174] on p "Relative" at bounding box center [70, 176] width 32 height 5
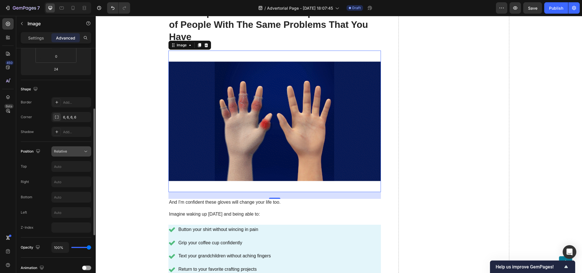
click at [75, 153] on div "Relative" at bounding box center [68, 151] width 29 height 5
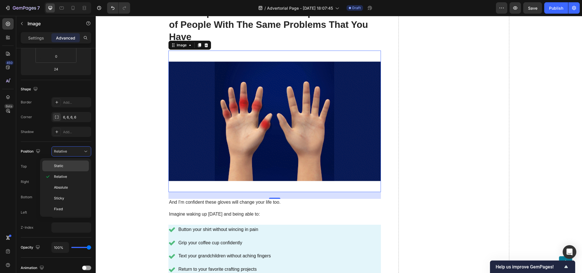
click at [73, 164] on p "Static" at bounding box center [70, 165] width 32 height 5
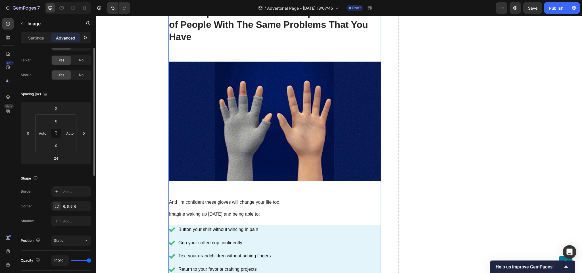
scroll to position [0, 0]
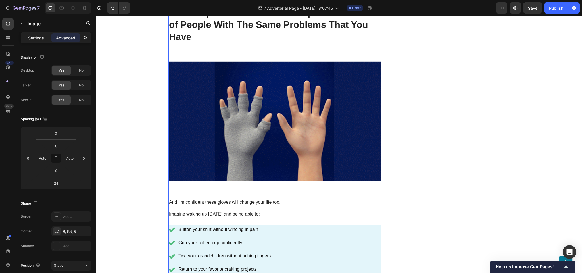
click at [46, 40] on div "Settings" at bounding box center [36, 37] width 28 height 9
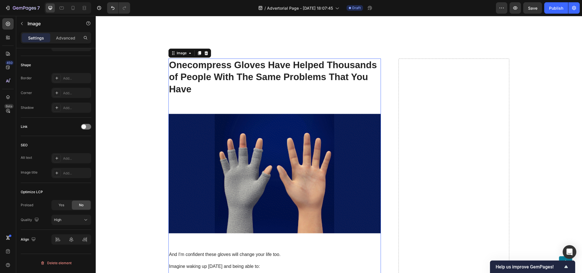
scroll to position [2677, 0]
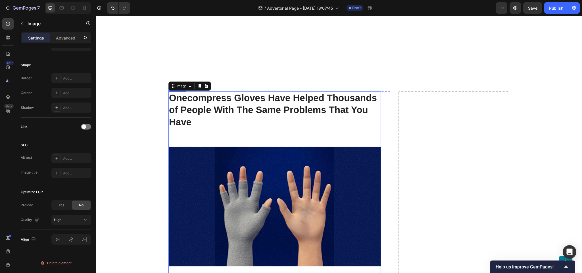
click at [246, 116] on h2 "Onecompress Gloves Have Helped Thousands of People With The Same Problems That …" at bounding box center [275, 111] width 213 height 38
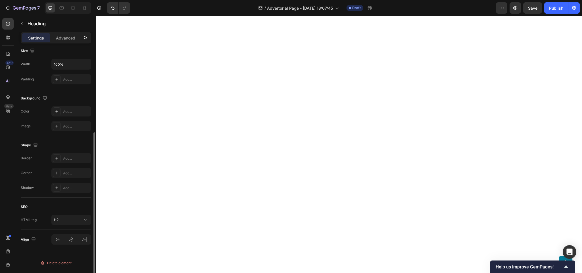
scroll to position [0, 0]
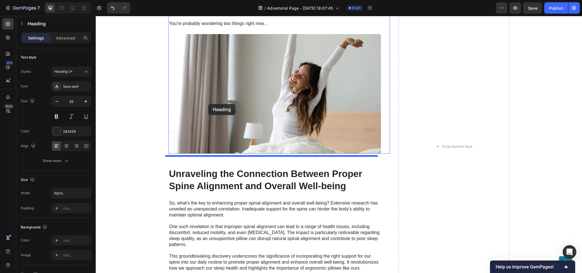
scroll to position [3075, 0]
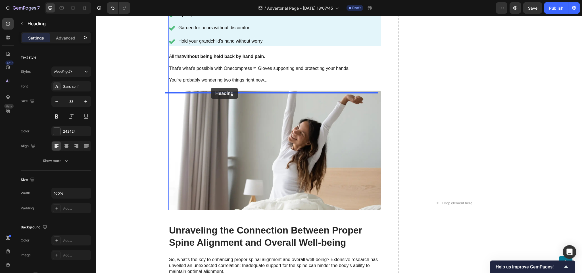
drag, startPoint x: 169, startPoint y: 105, endPoint x: 211, endPoint y: 88, distance: 45.5
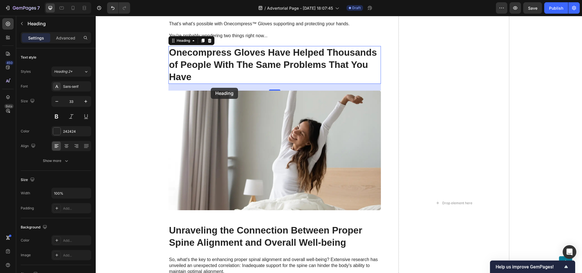
scroll to position [3030, 0]
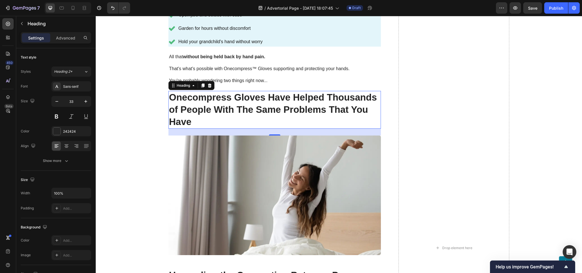
click at [205, 107] on h2 "Onecompress Gloves Have Helped Thousands of People With The Same Problems That …" at bounding box center [275, 110] width 213 height 38
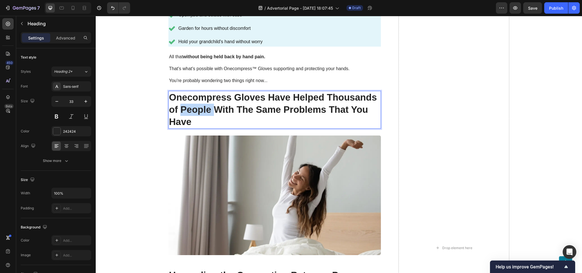
click at [205, 107] on p "Onecompress Gloves Have Helped Thousands of People With The Same Problems That …" at bounding box center [274, 110] width 211 height 37
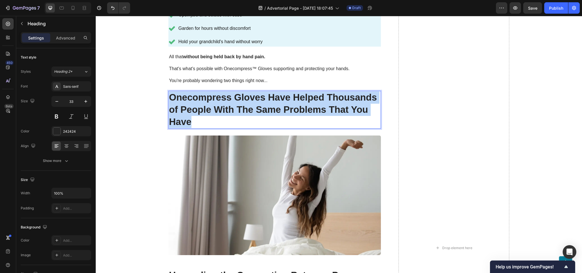
click at [205, 107] on p "Onecompress Gloves Have Helped Thousands of People With The Same Problems That …" at bounding box center [274, 110] width 211 height 37
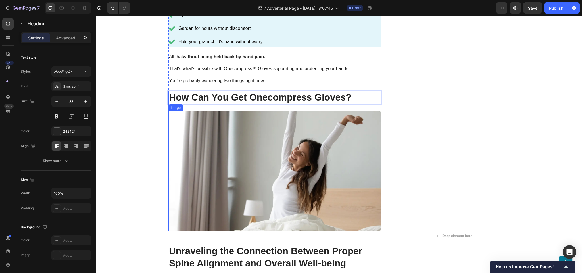
click at [196, 150] on img at bounding box center [275, 171] width 213 height 120
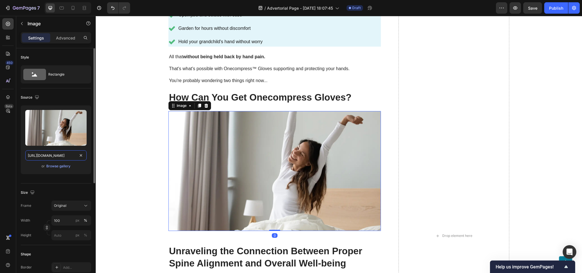
click at [40, 156] on input "https://cdn.shopify.com/s/files/1/0943/6564/7231/files/gempages_585706145344127…" at bounding box center [55, 155] width 61 height 10
paste input "www.onecompress.com/cdn/shop/files/gempages_491478759153599514-7395eb12-0d42-47…"
type input "https://www.onecompress.com/cdn/shop/files/gempages_491478759153599514-7395eb12…"
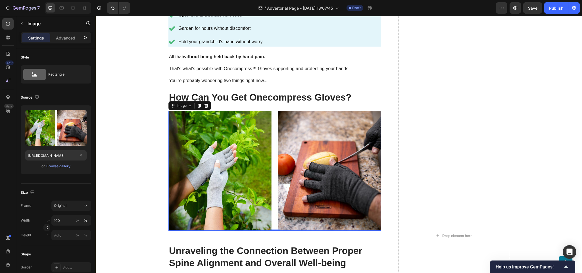
click at [113, 121] on div "Onecompress Gloves Have Helped Thousands of People With The Same Problems That …" at bounding box center [338, 235] width 475 height 995
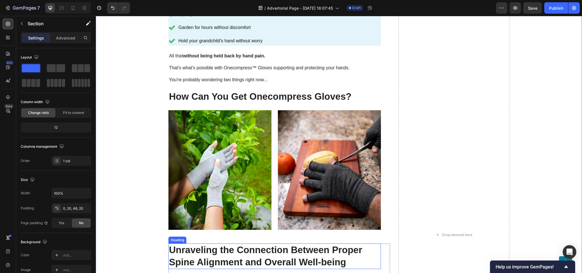
scroll to position [3030, 0]
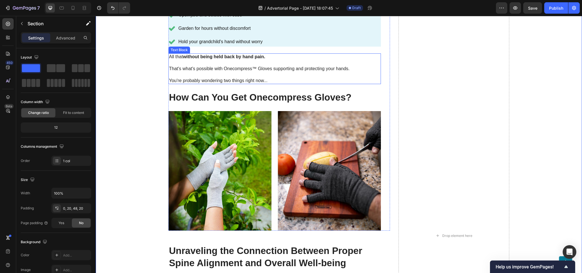
click at [235, 72] on p "That's what's possible with Onecompress™ Gloves supporting and protecting your …" at bounding box center [274, 69] width 211 height 6
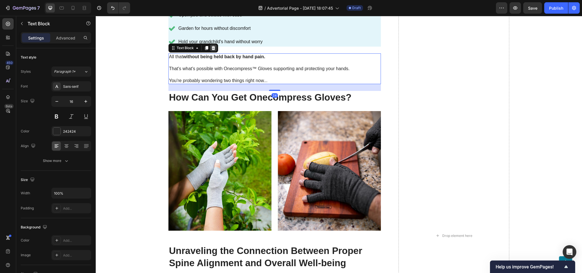
click at [210, 51] on div at bounding box center [213, 48] width 7 height 7
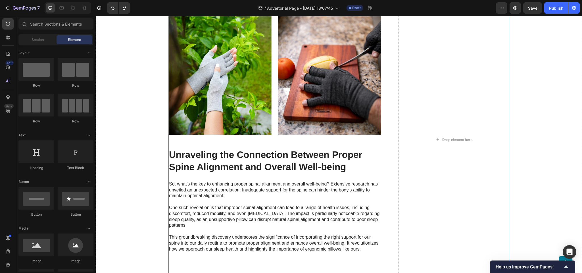
scroll to position [3144, 0]
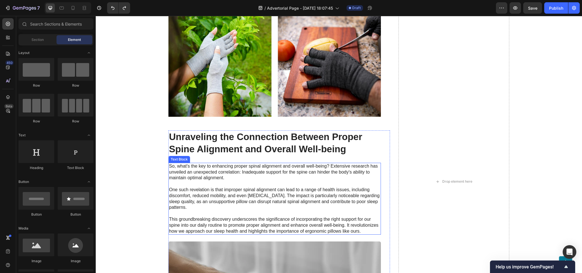
click at [242, 185] on p "So, what's the key to enhancing proper spinal alignment and overall well-being?…" at bounding box center [274, 198] width 211 height 71
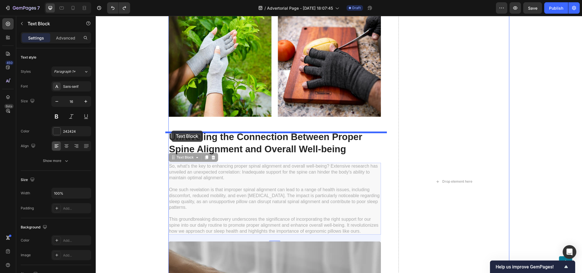
drag, startPoint x: 170, startPoint y: 162, endPoint x: 171, endPoint y: 131, distance: 31.3
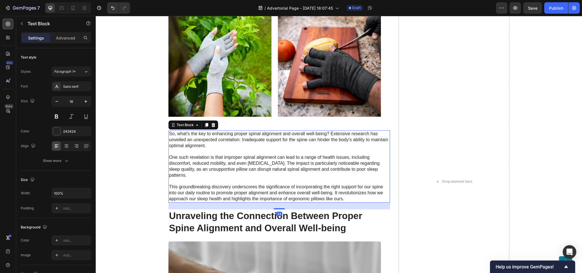
click at [186, 161] on p "So, what's the key to enhancing proper spinal alignment and overall well-being?…" at bounding box center [279, 166] width 221 height 71
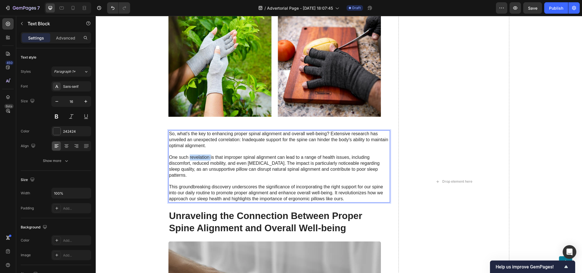
click at [186, 161] on p "So, what's the key to enhancing proper spinal alignment and overall well-being?…" at bounding box center [279, 166] width 221 height 71
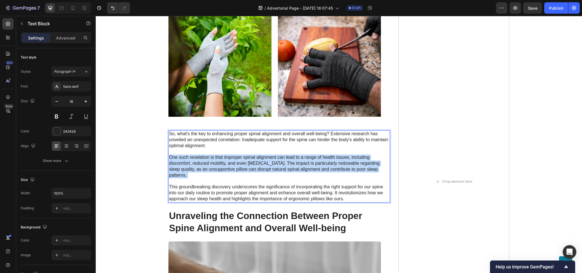
click at [186, 161] on p "So, what's the key to enhancing proper spinal alignment and overall well-being?…" at bounding box center [279, 166] width 221 height 71
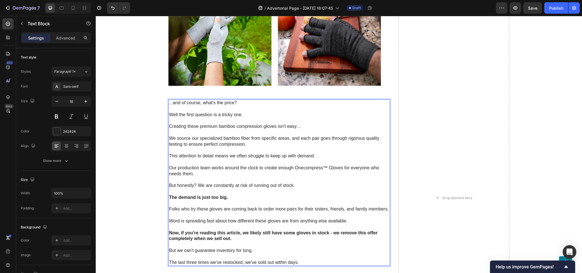
scroll to position [3158, 0]
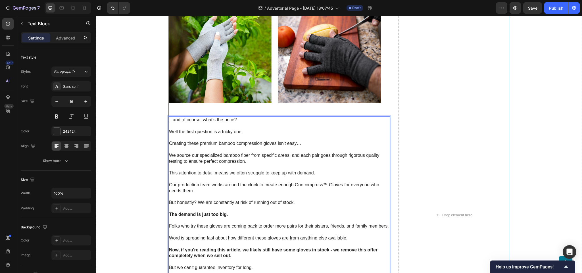
click at [227, 107] on div "Onecompress Gloves Have Helped Thousands of People With The Same Problems That …" at bounding box center [280, 216] width 222 height 1210
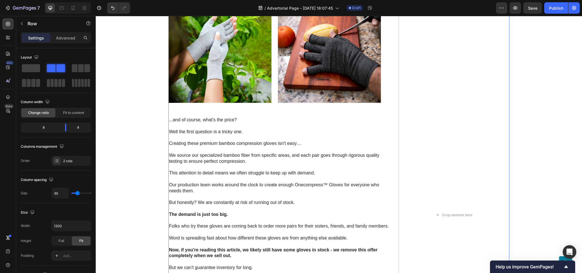
click at [232, 109] on div "Onecompress Gloves Have Helped Thousands of People With The Same Problems That …" at bounding box center [280, 216] width 222 height 1210
click at [230, 95] on img at bounding box center [275, 43] width 213 height 120
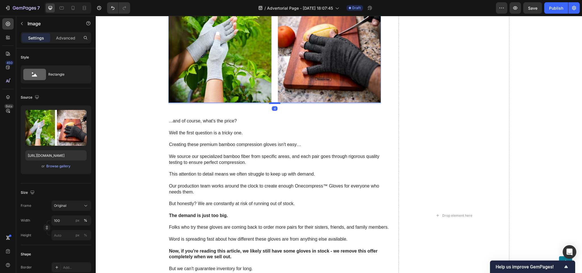
click at [271, 104] on div at bounding box center [274, 103] width 11 height 2
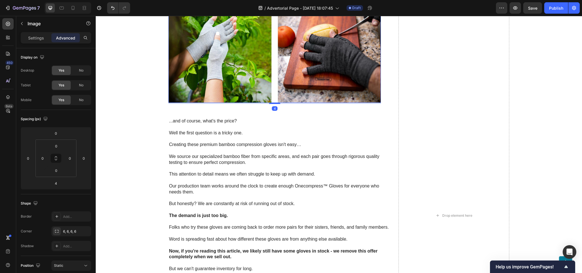
click at [272, 109] on div "4" at bounding box center [275, 108] width 6 height 5
click at [271, 101] on img at bounding box center [275, 43] width 213 height 120
click at [272, 103] on div at bounding box center [274, 102] width 11 height 2
type input "0"
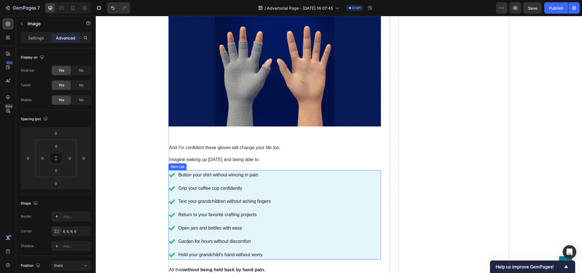
scroll to position [2789, 0]
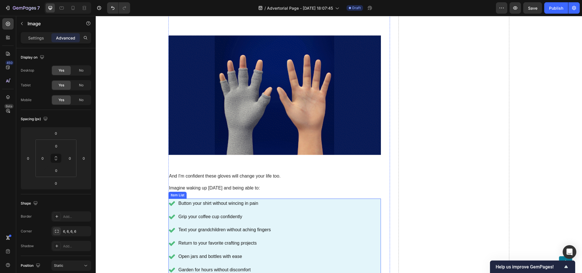
click at [271, 112] on img at bounding box center [275, 95] width 213 height 142
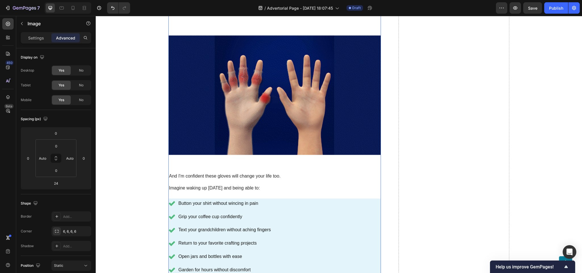
click at [270, 155] on img at bounding box center [275, 95] width 213 height 142
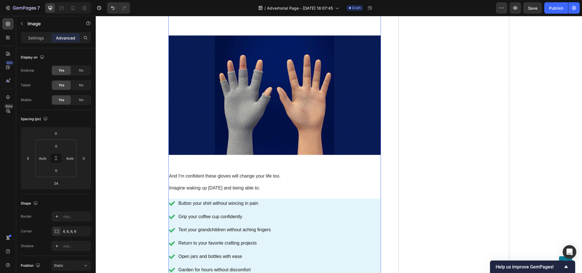
click at [269, 149] on img at bounding box center [275, 95] width 213 height 142
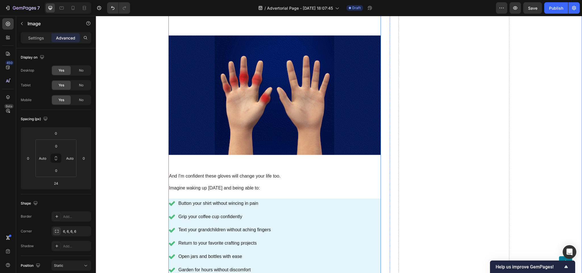
click at [200, 121] on img at bounding box center [275, 95] width 213 height 142
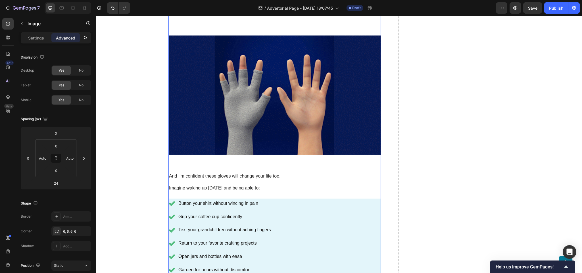
click at [233, 157] on img at bounding box center [275, 95] width 213 height 142
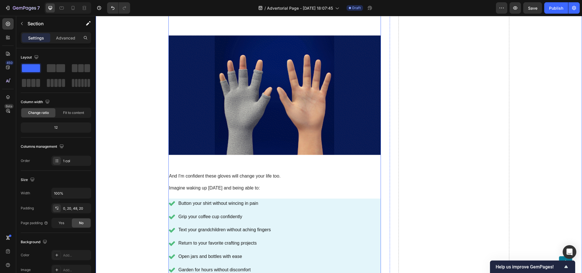
click at [192, 164] on img at bounding box center [275, 95] width 213 height 142
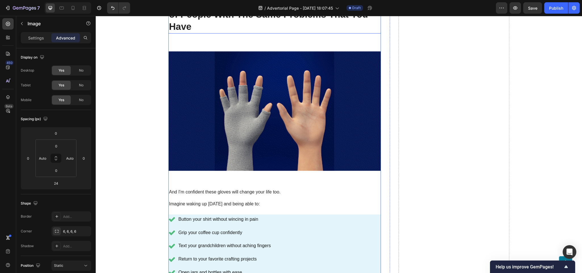
click at [212, 33] on p "Onecompress Gloves Have Helped Thousands of People With The Same Problems That …" at bounding box center [274, 15] width 211 height 37
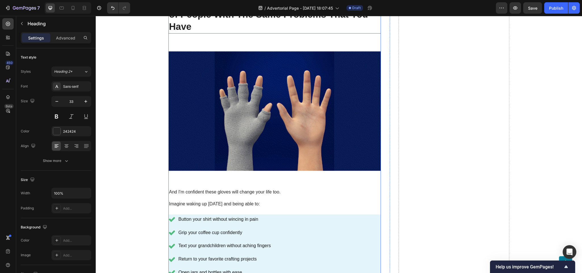
scroll to position [2703, 0]
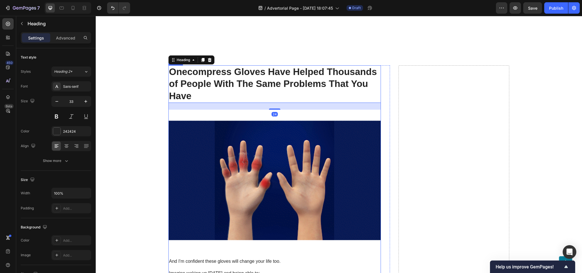
click at [228, 120] on img at bounding box center [275, 181] width 213 height 142
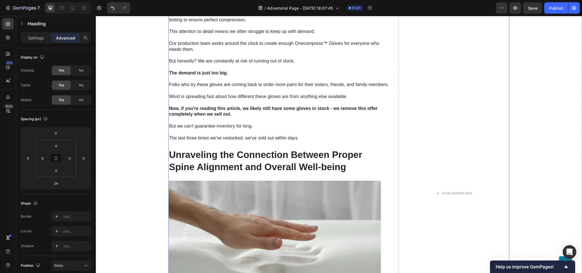
scroll to position [3300, 0]
click at [217, 160] on h2 "Unraveling the Connection Between Proper Spine Alignment and Overall Well-being" at bounding box center [275, 161] width 213 height 26
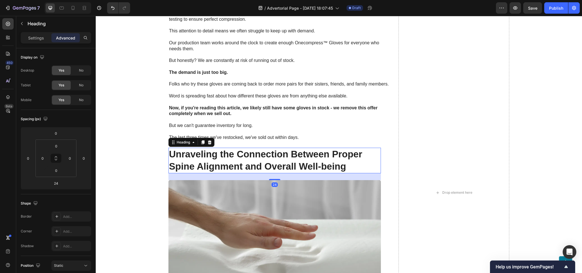
click at [217, 160] on h2 "Unraveling the Connection Between Proper Spine Alignment and Overall Well-being" at bounding box center [275, 161] width 213 height 26
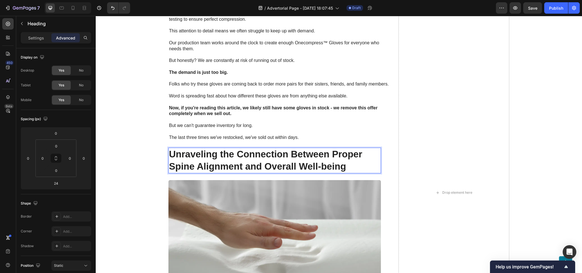
click at [217, 160] on p "Unraveling the Connection Between Proper Spine Alignment and Overall Well-being" at bounding box center [274, 160] width 211 height 24
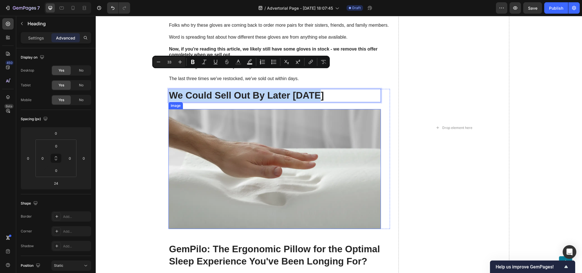
scroll to position [3385, 0]
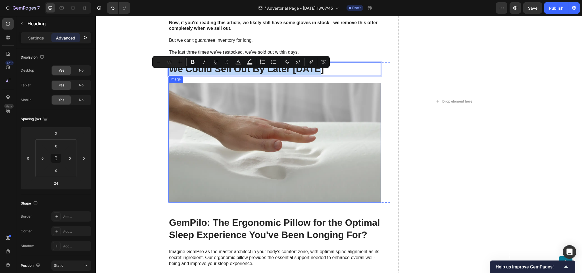
click at [229, 148] on img at bounding box center [275, 143] width 213 height 120
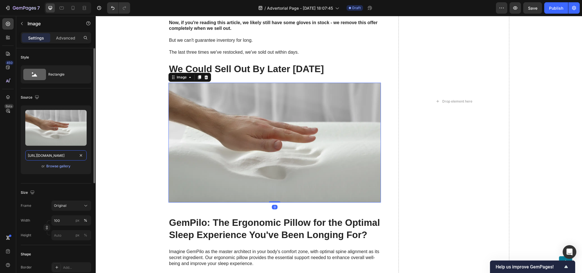
click at [47, 160] on input "https://cdn.shopify.com/s/files/1/0943/6564/7231/files/gempages_585706145344127…" at bounding box center [55, 155] width 61 height 10
paste input "www.onecompress.com/cdn/shop/files/gempages_491478759153599514-dea822c4-289c-47…"
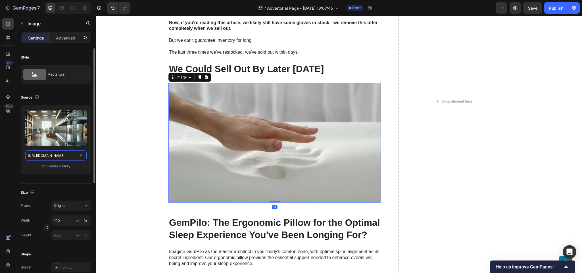
scroll to position [0, 206]
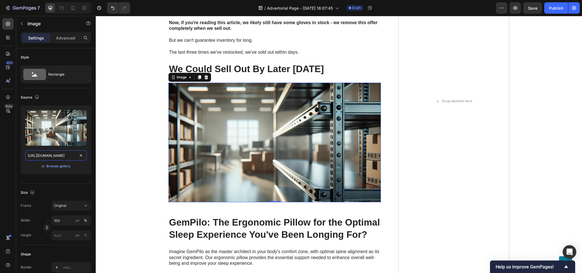
type input "https://www.onecompress.com/cdn/shop/files/gempages_491478759153599514-dea822c4…"
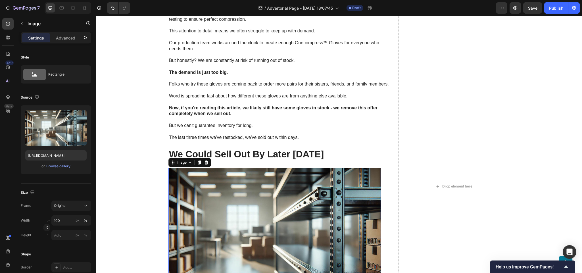
click at [197, 101] on p "Rich Text Editor. Editing area: main" at bounding box center [279, 102] width 221 height 6
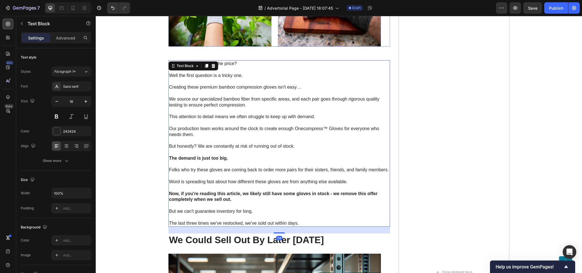
scroll to position [3187, 0]
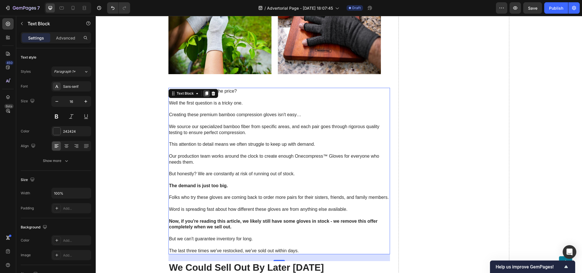
click at [205, 95] on icon at bounding box center [206, 94] width 3 height 4
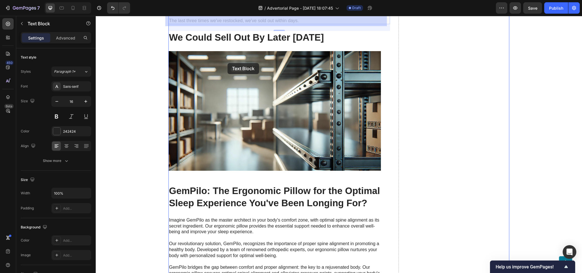
scroll to position [3600, 0]
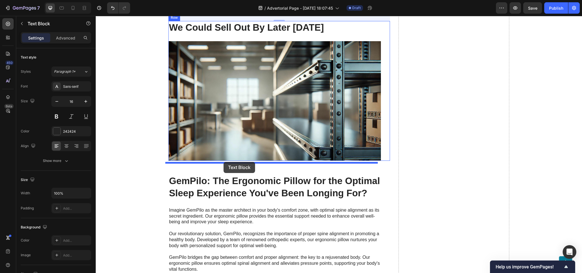
drag, startPoint x: 168, startPoint y: 44, endPoint x: 224, endPoint y: 162, distance: 130.1
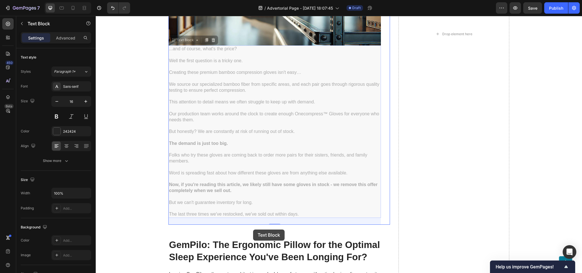
scroll to position [3547, 0]
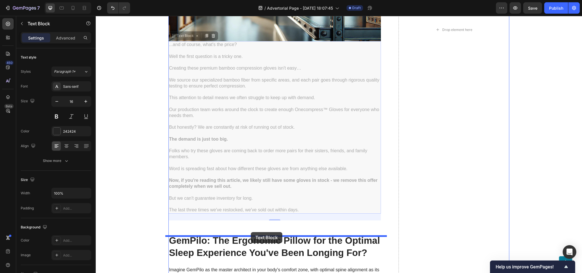
drag, startPoint x: 172, startPoint y: 72, endPoint x: 251, endPoint y: 232, distance: 178.4
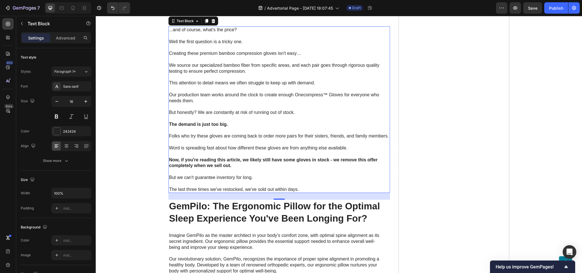
scroll to position [3490, 0]
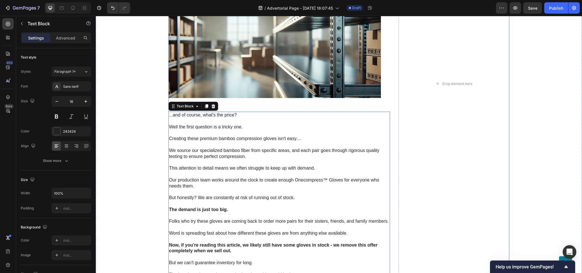
click at [269, 108] on div "Onecompress Gloves Have Helped Thousands of People With The Same Problems That …" at bounding box center [280, 84] width 222 height 1610
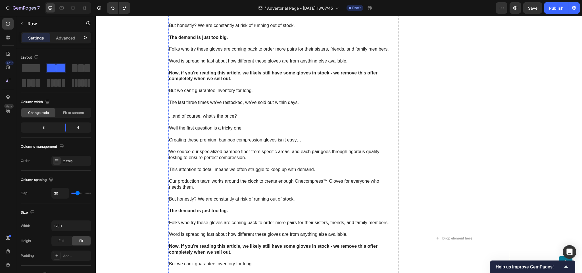
scroll to position [3348, 0]
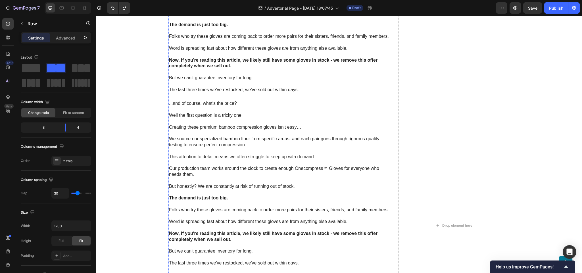
click at [208, 121] on p at bounding box center [279, 122] width 221 height 6
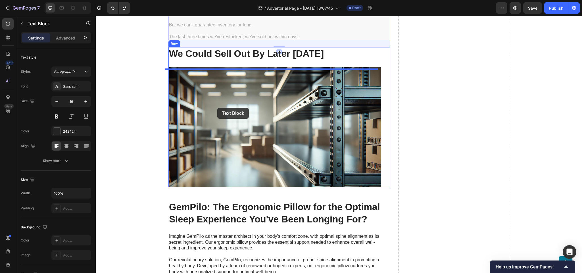
scroll to position [3604, 0]
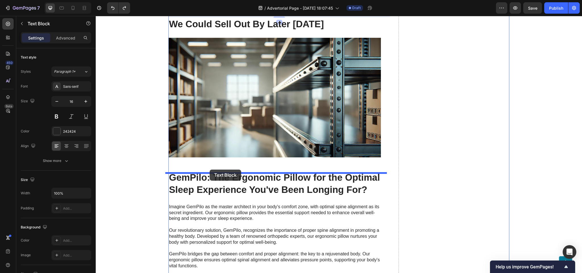
drag, startPoint x: 172, startPoint y: 96, endPoint x: 210, endPoint y: 170, distance: 83.4
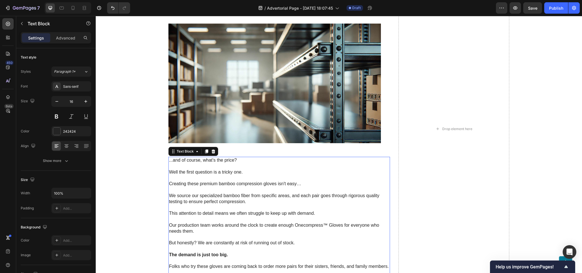
scroll to position [3458, 0]
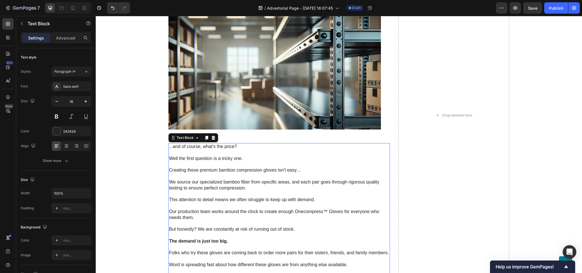
click at [209, 175] on div "...and of course, what's the price? Well the first question is a tricky one. Cr…" at bounding box center [280, 226] width 222 height 167
click at [209, 173] on p "Creating these premium bamboo compression gloves isn't easy…" at bounding box center [279, 170] width 221 height 6
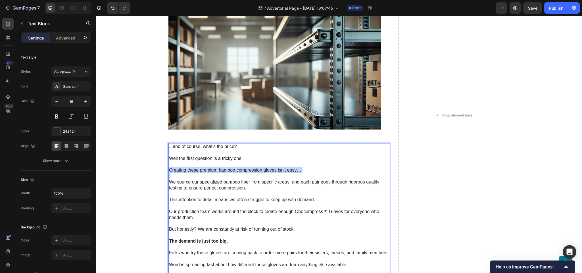
click at [209, 173] on p "Creating these premium bamboo compression gloves isn't easy…" at bounding box center [279, 170] width 221 height 6
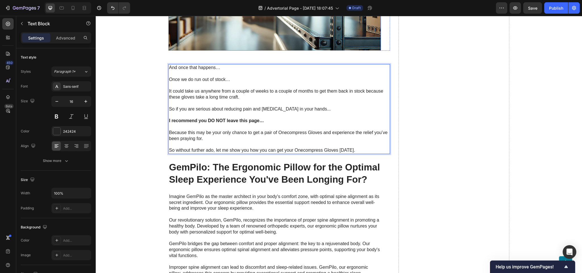
scroll to position [3544, 0]
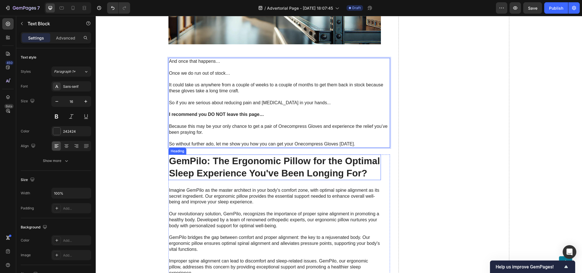
click at [225, 167] on h2 "GemPilo: The Ergonomic Pillow for the Optimal Sleep Experience You've Been Long…" at bounding box center [275, 168] width 213 height 26
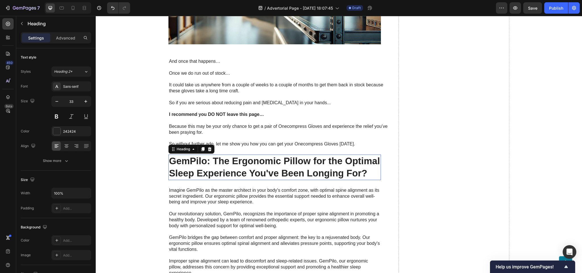
click at [225, 167] on h2 "GemPilo: The Ergonomic Pillow for the Optimal Sleep Experience You've Been Long…" at bounding box center [275, 168] width 213 height 26
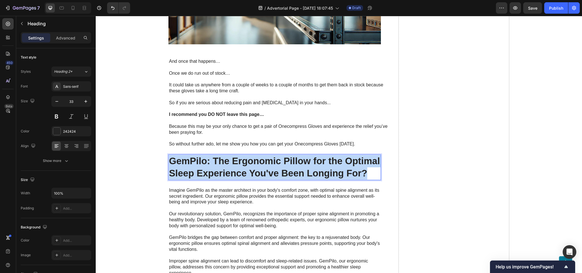
click at [225, 168] on p "GemPilo: The Ergonomic Pillow for the Optimal Sleep Experience You've Been Long…" at bounding box center [274, 167] width 211 height 24
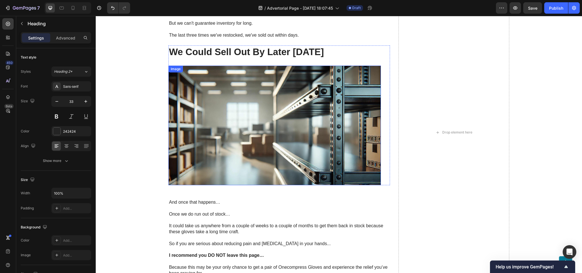
scroll to position [3402, 0]
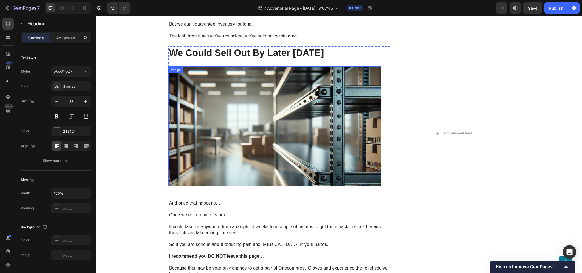
click at [222, 106] on img at bounding box center [275, 127] width 213 height 120
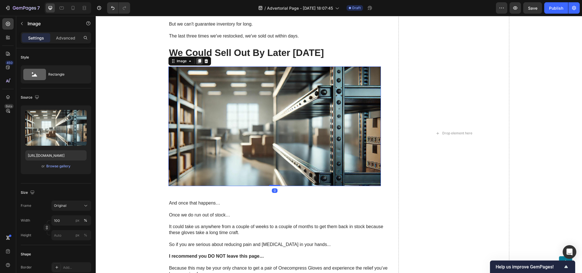
click at [198, 63] on icon at bounding box center [199, 61] width 3 height 4
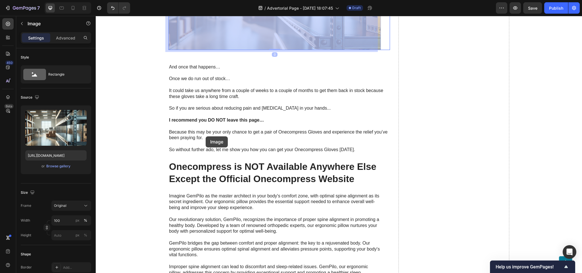
scroll to position [3686, 0]
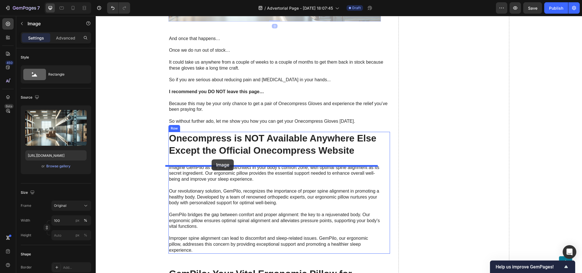
drag, startPoint x: 171, startPoint y: 130, endPoint x: 212, endPoint y: 159, distance: 50.2
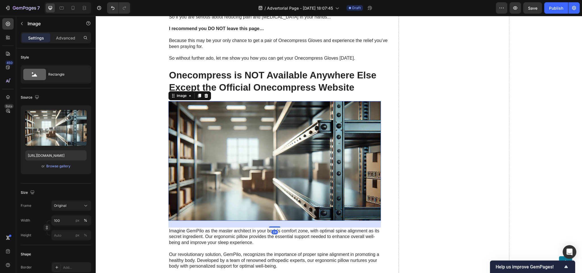
scroll to position [3629, 0]
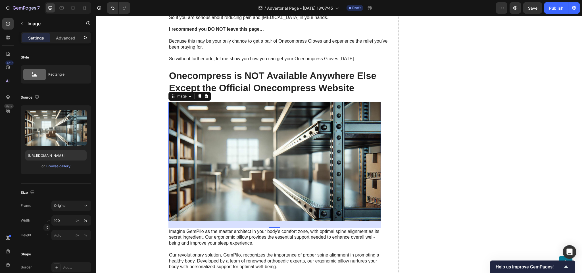
click at [184, 160] on img at bounding box center [275, 162] width 213 height 120
click at [51, 157] on input "https://www.onecompress.com/cdn/shop/files/gempages_491478759153599514-dea822c4…" at bounding box center [55, 155] width 61 height 10
paste input "f9369c57-aa81-423d-9f67-4d2a22aa3da6.jpg?v=11825592355352850018"
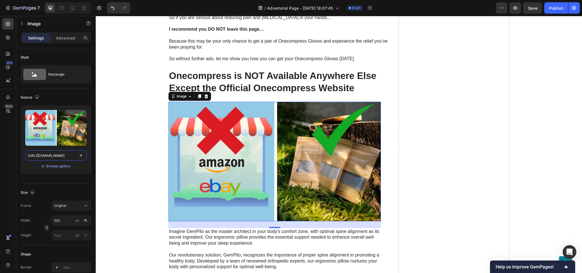
type input "https://www.onecompress.com/cdn/shop/files/gempages_491478759153599514-f9369c57…"
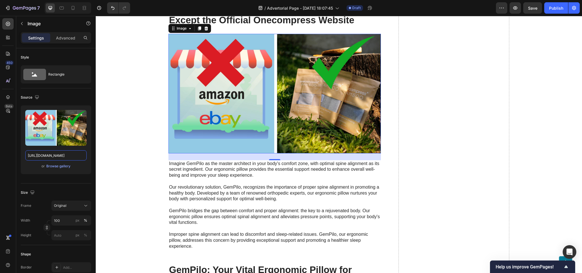
scroll to position [3714, 0]
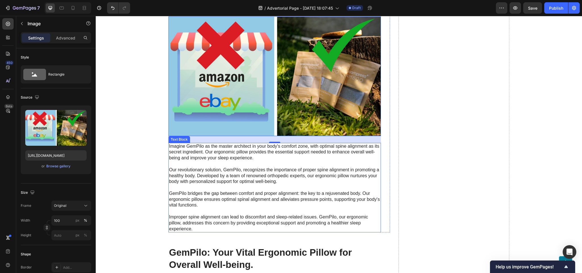
click at [224, 166] on p "Imagine GemPilo as the master architect in your body's comfort zone, with optim…" at bounding box center [274, 188] width 211 height 89
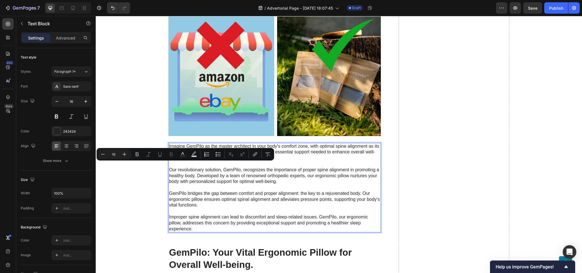
click at [225, 184] on p "Imagine GemPilo as the master architect in your body's comfort zone, with optim…" at bounding box center [274, 188] width 211 height 89
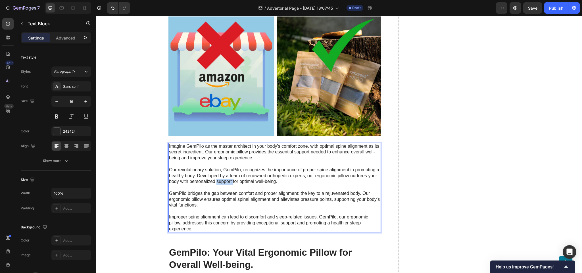
click at [225, 184] on p "Imagine GemPilo as the master architect in your body's comfort zone, with optim…" at bounding box center [274, 188] width 211 height 89
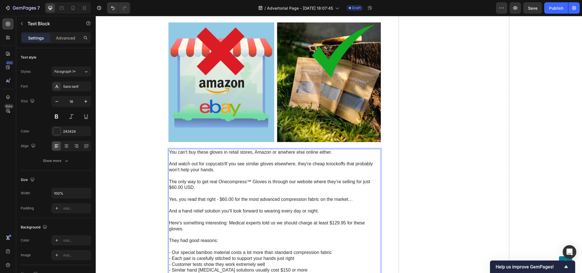
scroll to position [3661, 0]
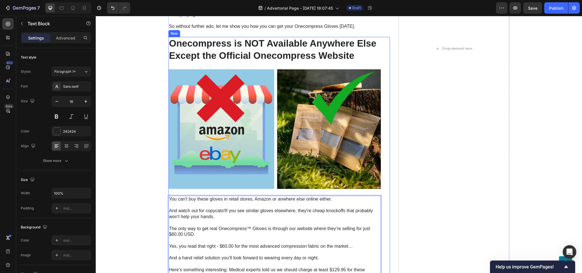
click at [232, 49] on p "Onecompress is NOT Available Anywhere Else Except the Official Onecompress Webs…" at bounding box center [274, 50] width 211 height 24
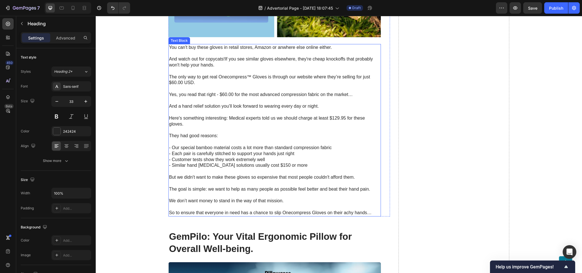
scroll to position [3889, 0]
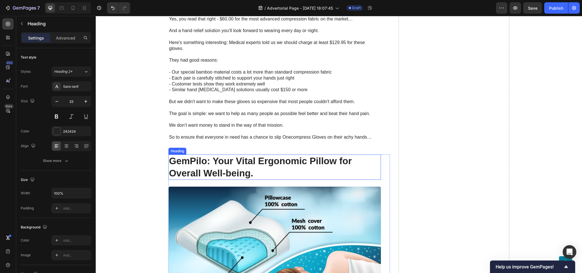
click at [213, 175] on h2 "GemPilo: Your Vital Ergonomic Pillow for Overall Well-being." at bounding box center [275, 168] width 213 height 26
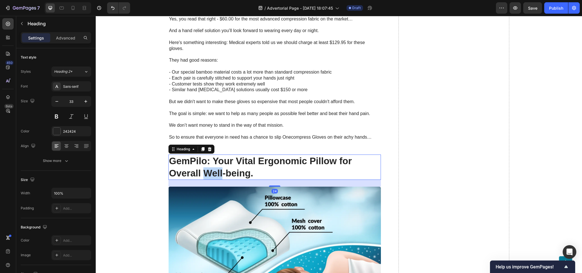
click at [213, 175] on h2 "GemPilo: Your Vital Ergonomic Pillow for Overall Well-being." at bounding box center [275, 168] width 213 height 26
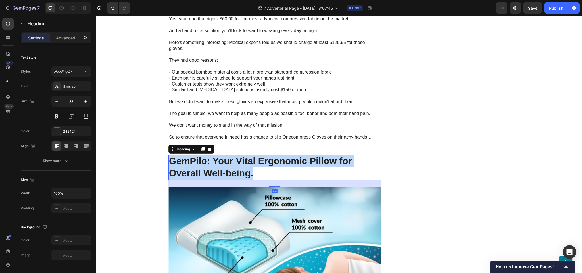
click at [213, 175] on p "GemPilo: Your Vital Ergonomic Pillow for Overall Well-being." at bounding box center [274, 167] width 211 height 24
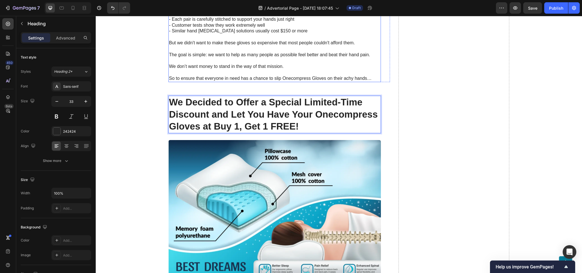
scroll to position [3974, 0]
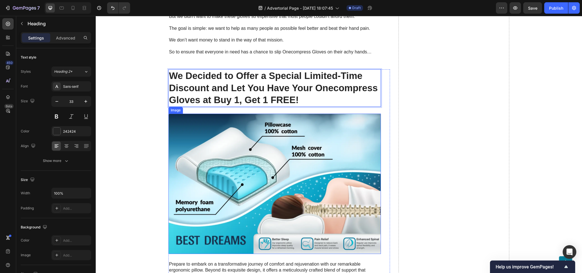
click at [242, 165] on img at bounding box center [275, 184] width 213 height 140
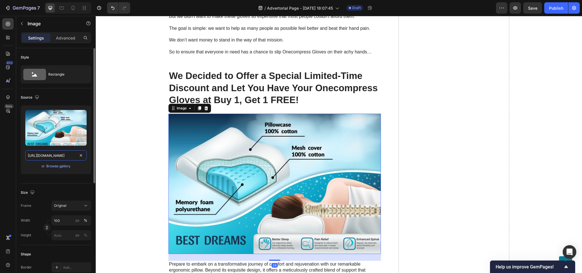
click at [40, 153] on input "https://cdn.shopify.com/s/files/1/0943/6564/7231/files/gempages_585706145344127…" at bounding box center [55, 155] width 61 height 10
paste input "www.onecompress.com/cdn/shop/files/gempages_491478759153599514-673ed649-35f7-4a…"
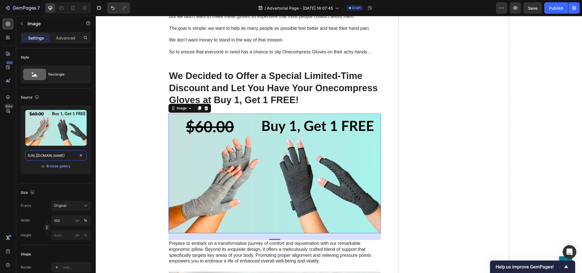
type input "https://www.onecompress.com/cdn/shop/files/gempages_491478759153599514-673ed649…"
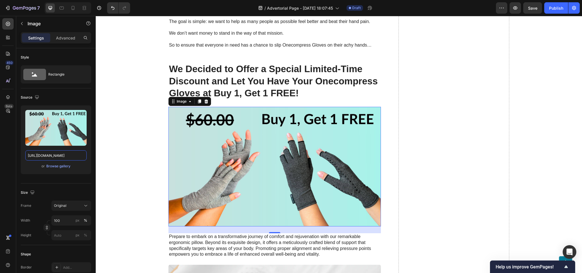
scroll to position [4059, 0]
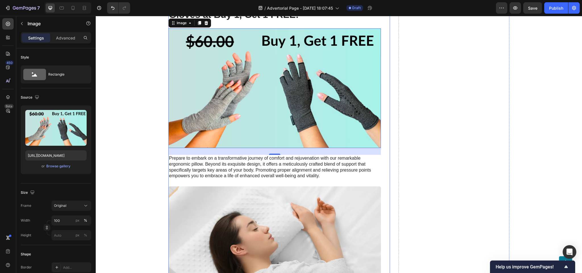
click at [230, 171] on p "Prepare to embark on a transformative journey of comfort and rejuvenation with …" at bounding box center [274, 167] width 211 height 24
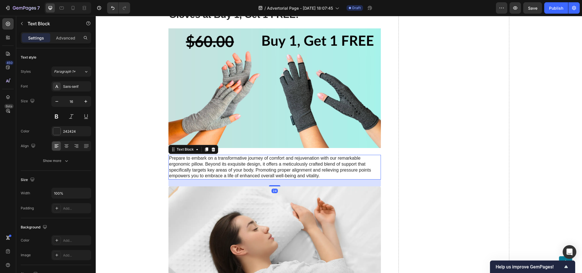
click at [230, 171] on p "Prepare to embark on a transformative journey of comfort and rejuvenation with …" at bounding box center [274, 167] width 211 height 24
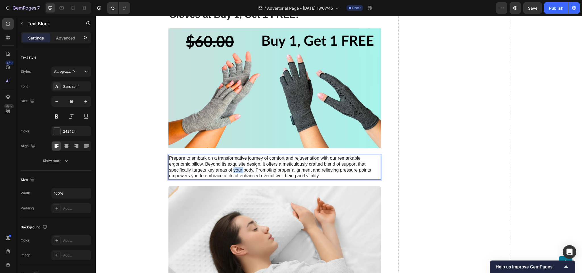
click at [230, 171] on p "Prepare to embark on a transformative journey of comfort and rejuvenation with …" at bounding box center [274, 167] width 211 height 24
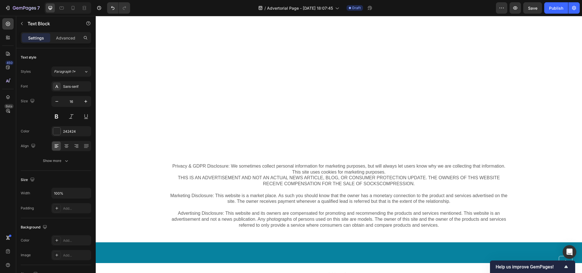
scroll to position [5042, 0]
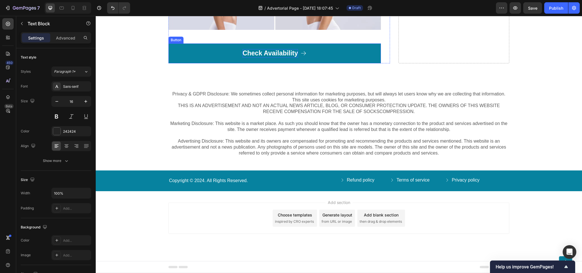
click at [264, 58] on p "Check Availability" at bounding box center [270, 53] width 55 height 9
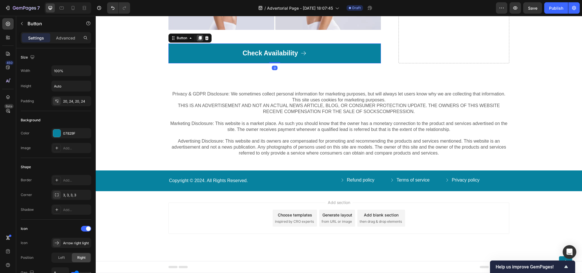
click at [200, 42] on div at bounding box center [200, 38] width 7 height 7
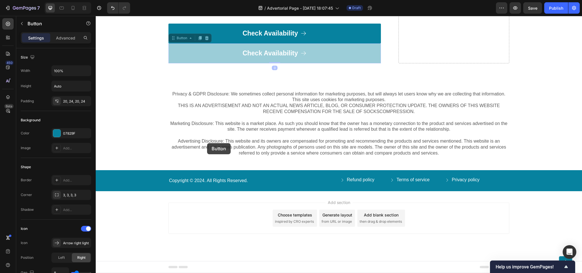
drag, startPoint x: 207, startPoint y: 143, endPoint x: 213, endPoint y: 141, distance: 6.8
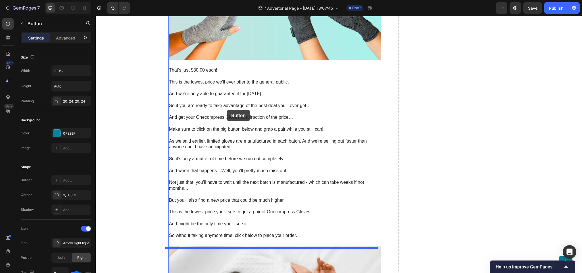
scroll to position [4161, 0]
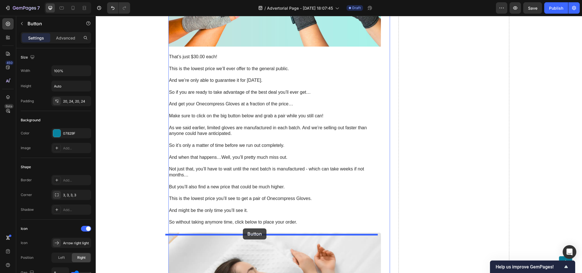
drag, startPoint x: 173, startPoint y: 129, endPoint x: 243, endPoint y: 229, distance: 122.2
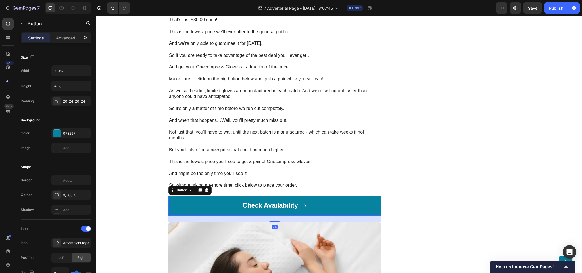
scroll to position [4217, 0]
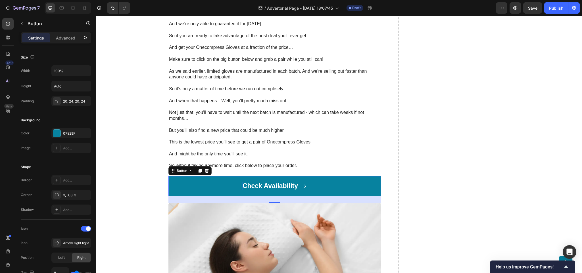
click at [261, 187] on p "Check Availability" at bounding box center [270, 186] width 55 height 9
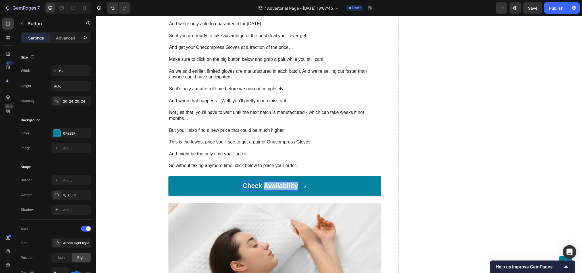
click at [261, 187] on p "Check Availability" at bounding box center [270, 186] width 55 height 9
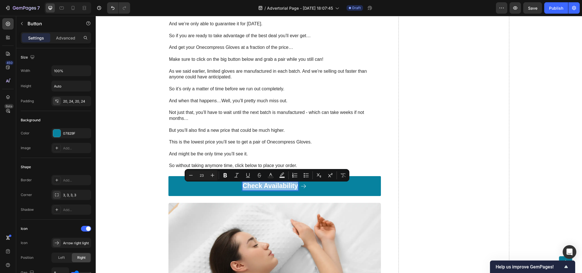
click at [261, 187] on p "Check Availability" at bounding box center [270, 186] width 55 height 9
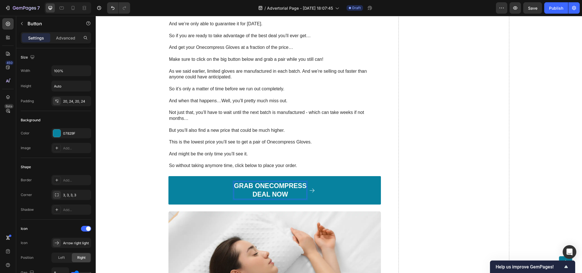
click at [261, 187] on p "GRAB ONECOMPRESS DEAL NOW" at bounding box center [270, 190] width 73 height 17
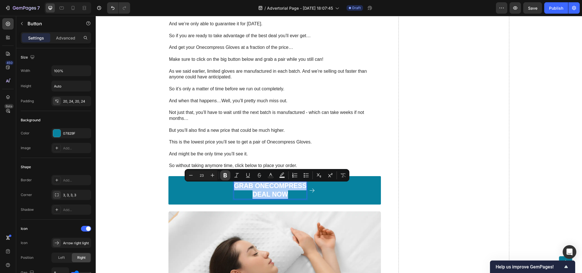
click at [224, 176] on icon "Editor contextual toolbar" at bounding box center [225, 175] width 3 height 4
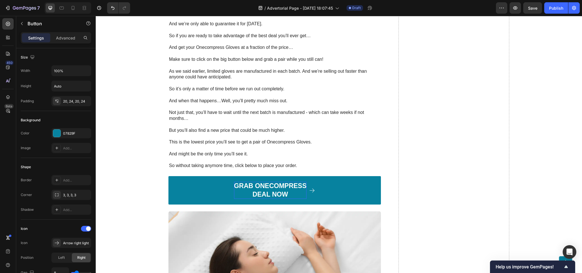
click at [250, 184] on strong "GRAB ONECOMPRESS" at bounding box center [270, 185] width 73 height 7
click at [258, 195] on strong "DEAL NOW" at bounding box center [271, 194] width 36 height 7
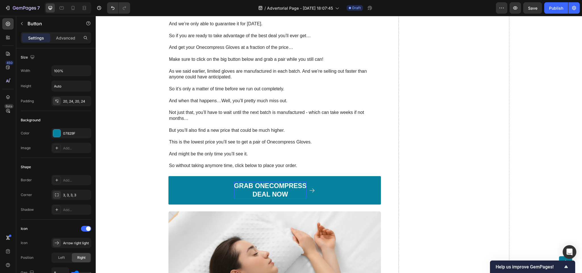
click at [256, 188] on strong "GRAB ONECOMPRESS" at bounding box center [270, 185] width 73 height 7
click at [244, 188] on strong "GRAB ONECOMPRESS" at bounding box center [270, 185] width 73 height 7
drag, startPoint x: 244, startPoint y: 188, endPoint x: 281, endPoint y: 199, distance: 38.3
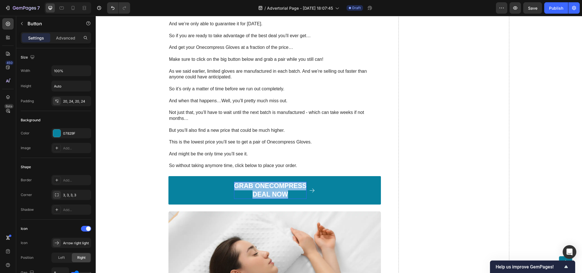
click at [281, 199] on p "GRAB ONECOMPRESS DEAL NOW" at bounding box center [270, 190] width 73 height 17
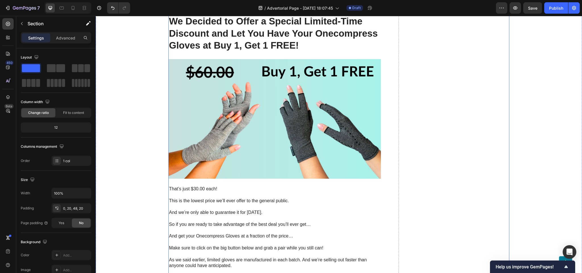
scroll to position [3990, 0]
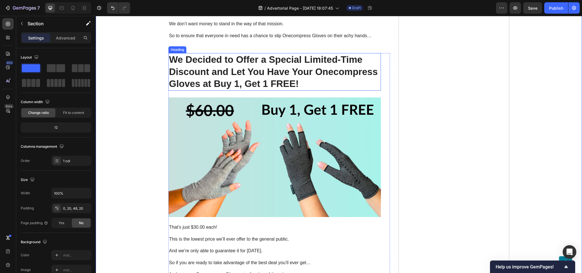
click at [242, 72] on h2 "We Decided to Offer a Special Limited-Time Discount and Let You Have Your Oneco…" at bounding box center [275, 72] width 213 height 38
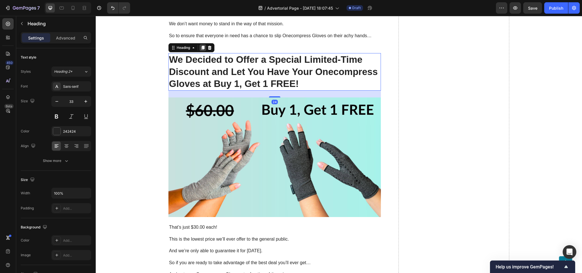
click at [200, 51] on div at bounding box center [203, 47] width 7 height 7
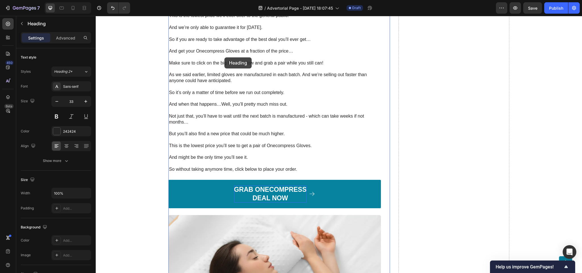
scroll to position [4274, 0]
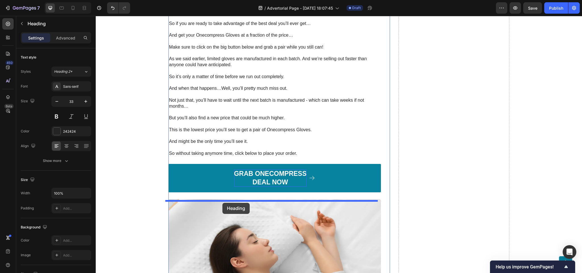
drag, startPoint x: 168, startPoint y: 36, endPoint x: 223, endPoint y: 203, distance: 175.6
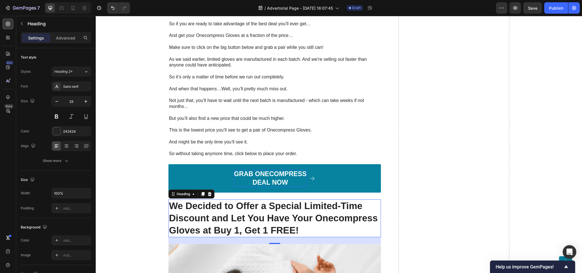
scroll to position [4258, 0]
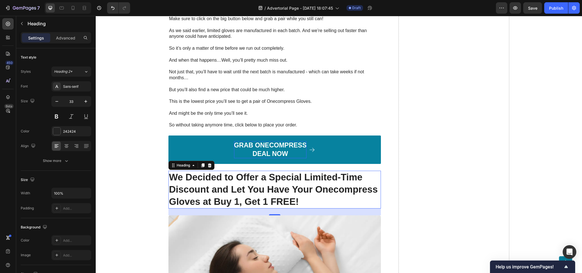
click at [220, 179] on h2 "We Decided to Offer a Special Limited-Time Discount and Let You Have Your Oneco…" at bounding box center [275, 190] width 213 height 38
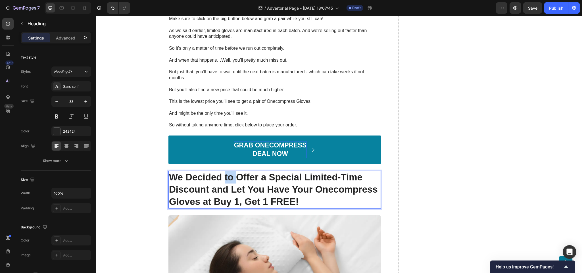
click at [220, 179] on p "We Decided to Offer a Special Limited-Time Discount and Let You Have Your Oneco…" at bounding box center [274, 189] width 211 height 37
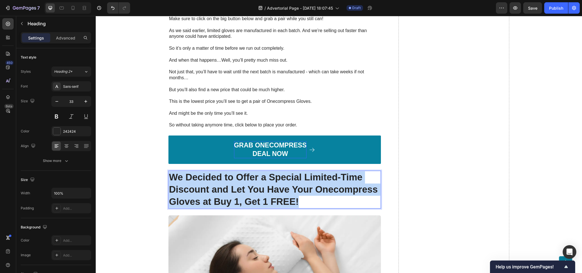
click at [220, 179] on p "We Decided to Offer a Special Limited-Time Discount and Let You Have Your Oneco…" at bounding box center [274, 189] width 211 height 37
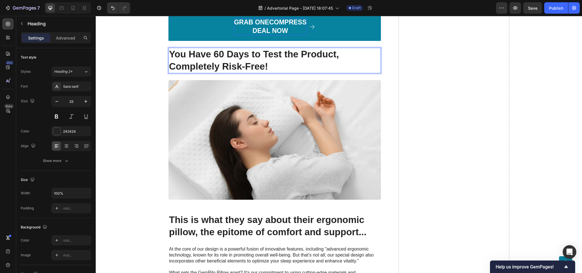
scroll to position [4400, 0]
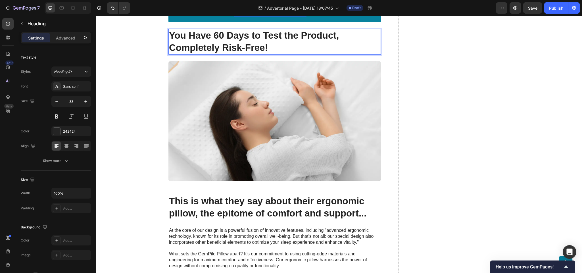
click at [250, 124] on img at bounding box center [275, 121] width 213 height 120
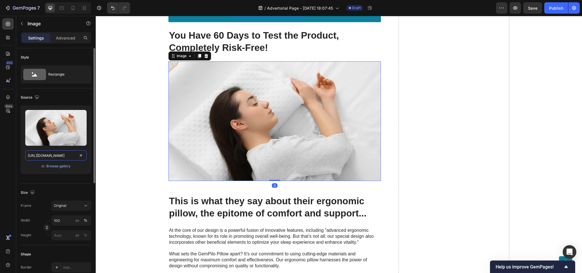
click at [50, 160] on input "https://cdn.shopify.com/s/files/1/0943/6564/7231/files/gempages_585706145344127…" at bounding box center [55, 155] width 61 height 10
paste input "www.onecompress.com/cdn/shop/files/gempages_491478759153599514-b59f93f9-1385-43…"
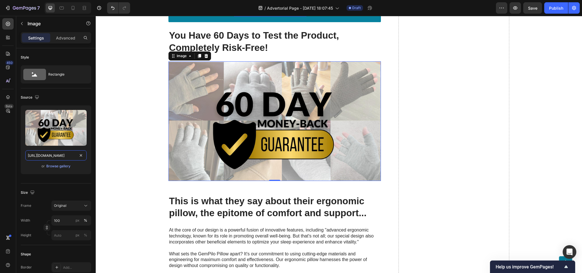
type input "https://www.onecompress.com/cdn/shop/files/gempages_491478759153599514-b59f93f9…"
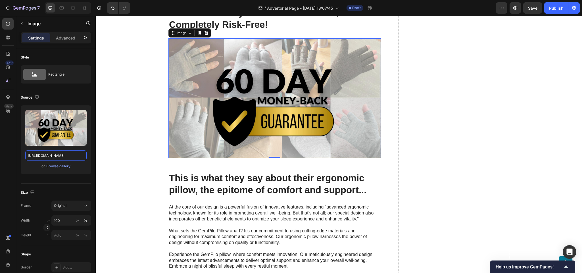
scroll to position [4457, 0]
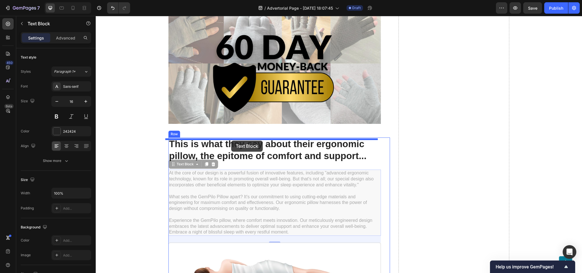
drag, startPoint x: 229, startPoint y: 198, endPoint x: 231, endPoint y: 141, distance: 57.5
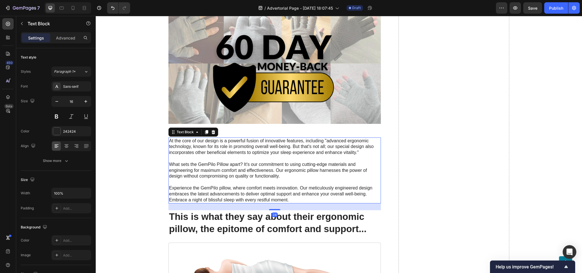
click at [217, 165] on p "At the core of our design is a powerful fusion of innovative features, includin…" at bounding box center [274, 170] width 211 height 65
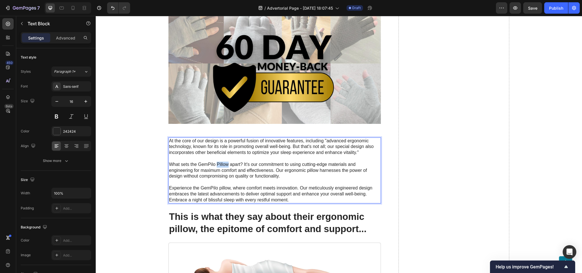
click at [217, 165] on p "At the core of our design is a powerful fusion of innovative features, includin…" at bounding box center [274, 170] width 211 height 65
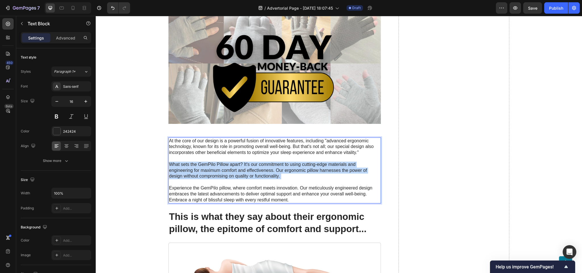
click at [217, 165] on p "At the core of our design is a powerful fusion of innovative features, includin…" at bounding box center [274, 170] width 211 height 65
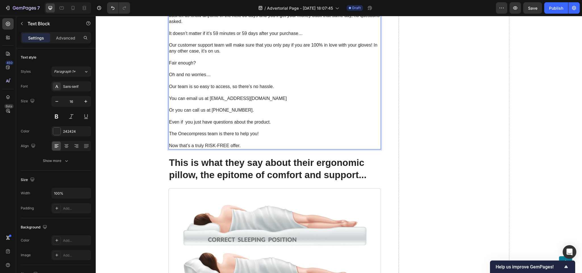
scroll to position [4649, 0]
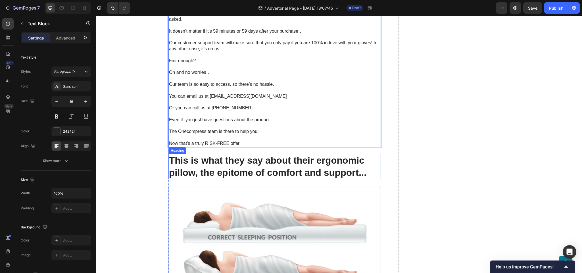
click at [211, 165] on h2 "This is what they say about their ergonomic pillow, the epitome of comfort and …" at bounding box center [275, 167] width 213 height 26
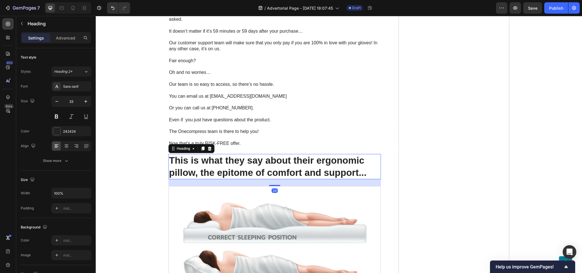
click at [211, 165] on h2 "This is what they say about their ergonomic pillow, the epitome of comfort and …" at bounding box center [275, 167] width 213 height 26
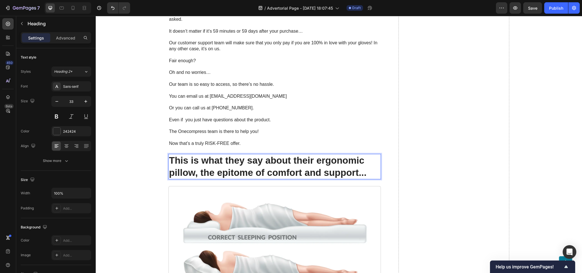
click at [211, 165] on p "This is what they say about their ergonomic pillow, the epitome of comfort and …" at bounding box center [274, 167] width 211 height 24
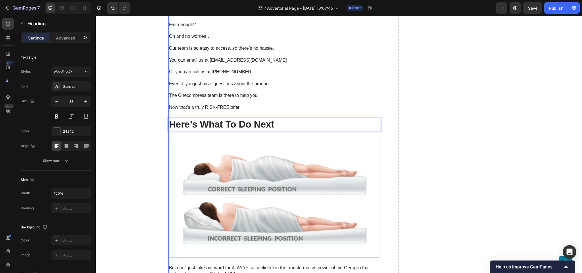
scroll to position [4706, 0]
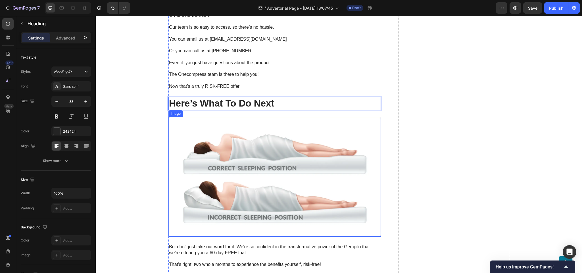
click at [237, 153] on img at bounding box center [275, 177] width 213 height 120
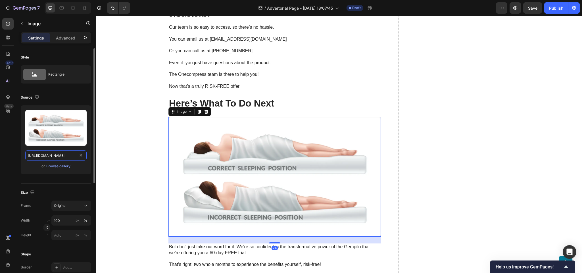
click at [40, 159] on input "https://cdn.shopify.com/s/files/1/0943/6564/7231/files/gempages_585706145344127…" at bounding box center [55, 155] width 61 height 10
paste input "www.onecompress.com/cdn/shop/files/gempages_491478759153599514-144e6494-edef-41…"
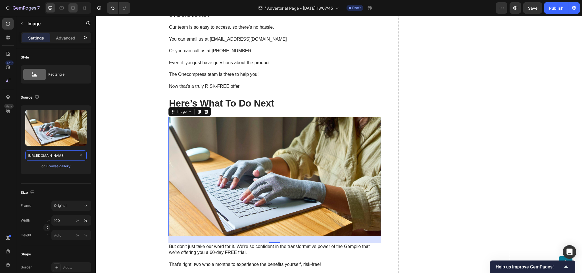
type input "https://www.onecompress.com/cdn/shop/files/gempages_491478759153599514-144e6494…"
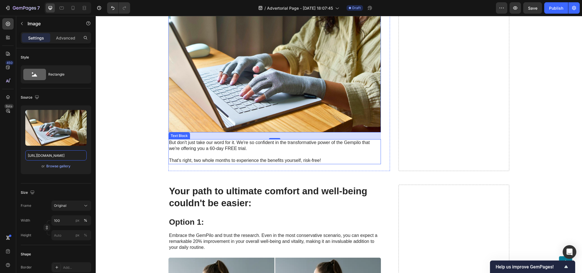
scroll to position [4820, 0]
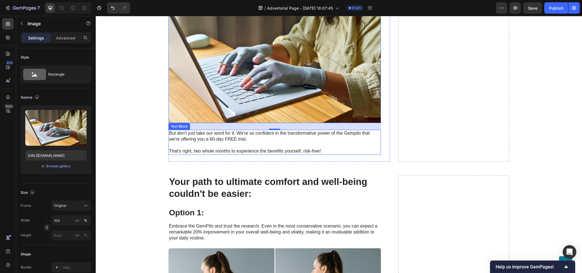
click at [223, 139] on p "But don't just take our word for it. We're so confident in the transformative p…" at bounding box center [274, 142] width 211 height 24
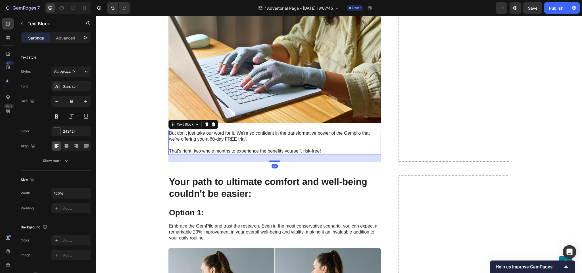
click at [223, 139] on p "But don't just take our word for it. We're so confident in the transformative p…" at bounding box center [274, 142] width 211 height 24
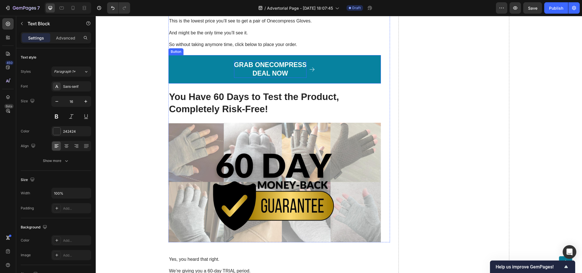
scroll to position [4320, 0]
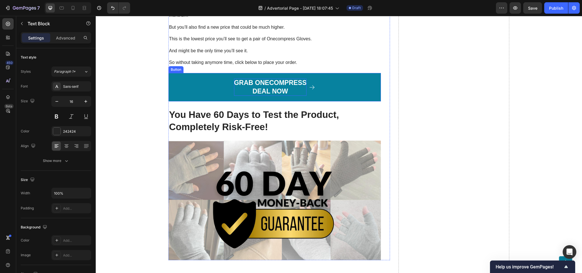
click at [271, 84] on p "GRAB ONECOMPRESS DEAL NOW" at bounding box center [270, 87] width 73 height 17
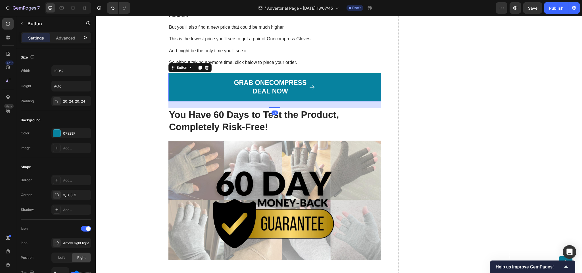
click at [171, 72] on div "Button" at bounding box center [190, 67] width 43 height 9
click at [197, 71] on div at bounding box center [200, 67] width 7 height 7
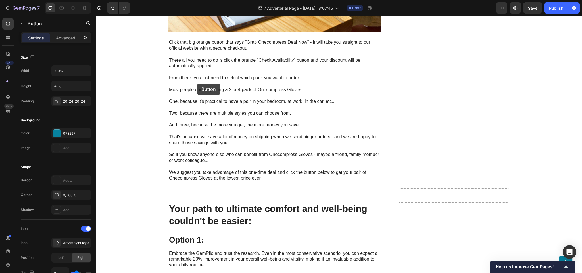
scroll to position [5031, 0]
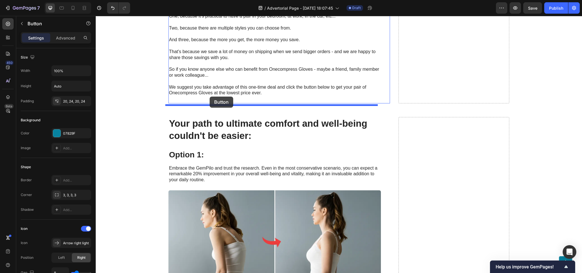
drag, startPoint x: 171, startPoint y: 75, endPoint x: 211, endPoint y: 97, distance: 44.6
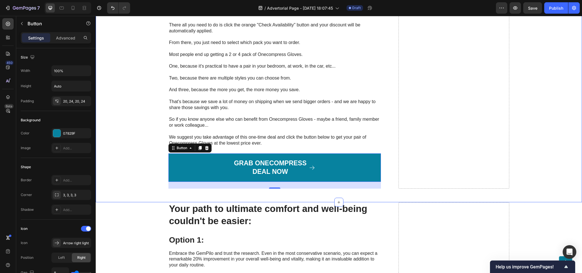
scroll to position [4939, 0]
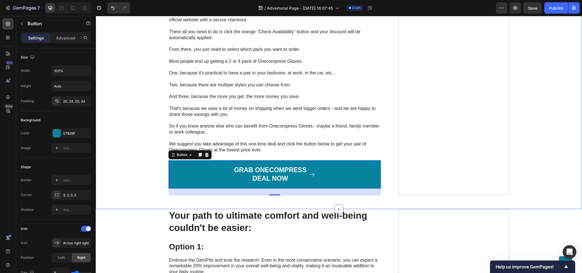
click at [240, 93] on p "Rich Text Editor. Editing area: main" at bounding box center [274, 91] width 211 height 6
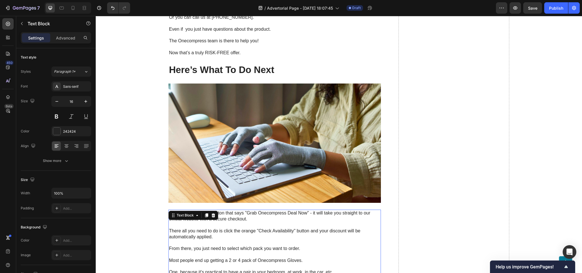
scroll to position [4683, 0]
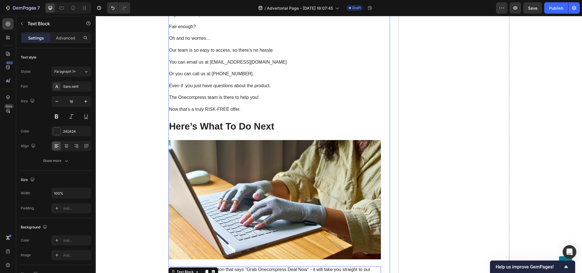
click at [215, 130] on p "Here’s What To Do Next" at bounding box center [274, 127] width 211 height 12
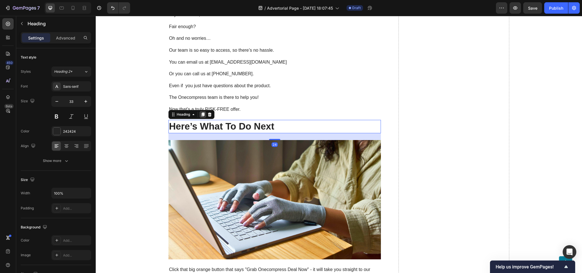
click at [200, 118] on div at bounding box center [203, 114] width 7 height 7
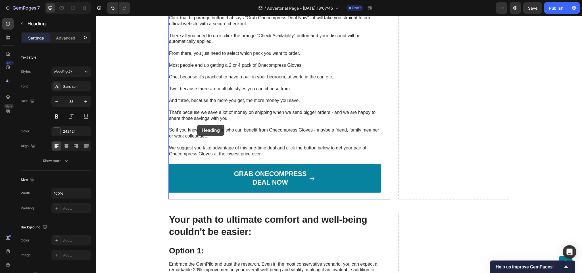
scroll to position [4996, 0]
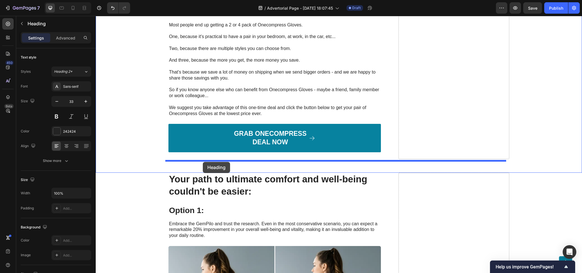
drag, startPoint x: 170, startPoint y: 108, endPoint x: 203, endPoint y: 163, distance: 63.9
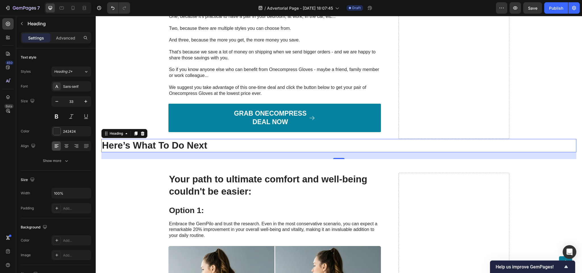
scroll to position [4976, 0]
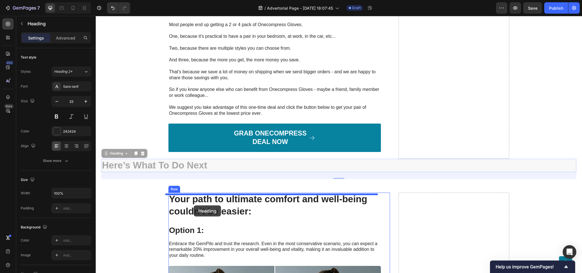
drag, startPoint x: 107, startPoint y: 154, endPoint x: 194, endPoint y: 206, distance: 100.4
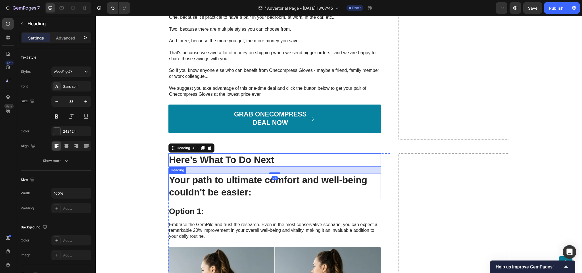
scroll to position [5004, 0]
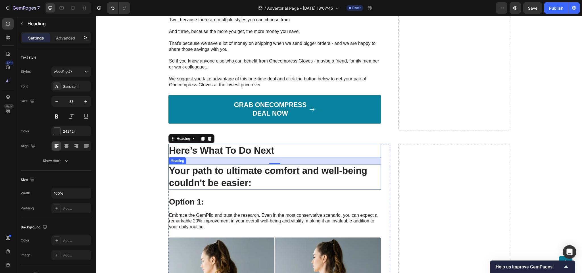
click at [223, 187] on h2 "Your path to ultimate comfort and well-being couldn't be easier:" at bounding box center [275, 177] width 213 height 26
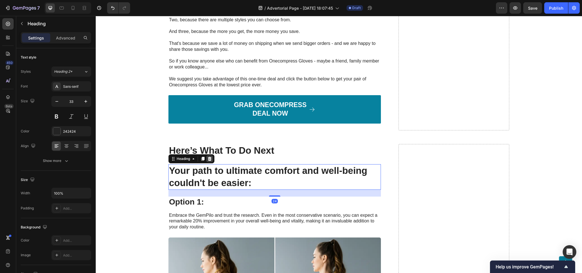
click at [208, 161] on icon at bounding box center [210, 159] width 5 height 5
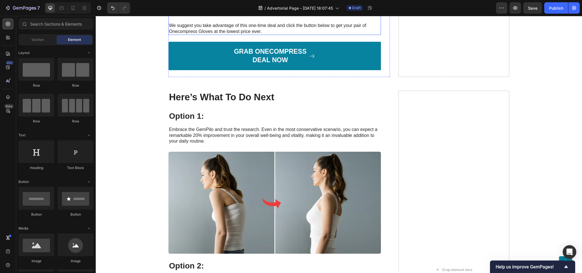
scroll to position [5061, 0]
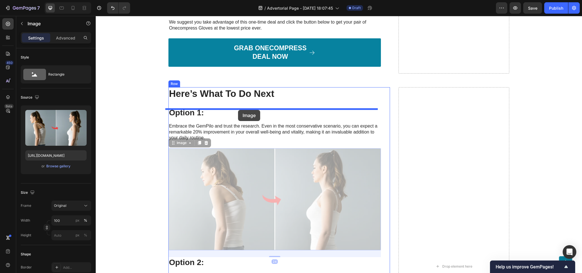
drag, startPoint x: 252, startPoint y: 168, endPoint x: 238, endPoint y: 110, distance: 59.6
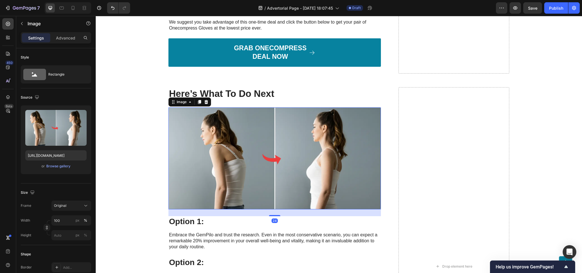
click at [206, 145] on img at bounding box center [275, 158] width 213 height 102
click at [48, 151] on input "https://cdn.shopify.com/s/files/1/0943/6564/7231/files/gempages_585706145344127…" at bounding box center [55, 155] width 61 height 10
paste input "www.onecompress.com/cdn/shop/files/gempages_491478759153599514-8f1252ea-dc18-47…"
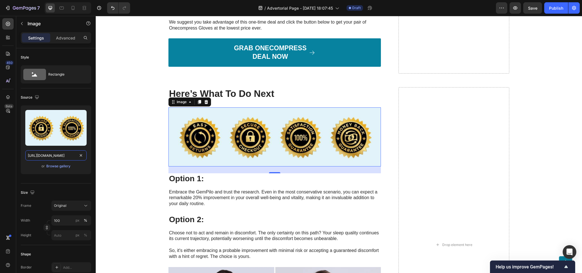
type input "https://www.onecompress.com/cdn/shop/files/gempages_491478759153599514-8f1252ea…"
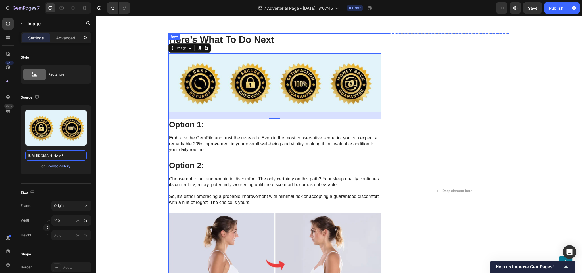
scroll to position [5146, 0]
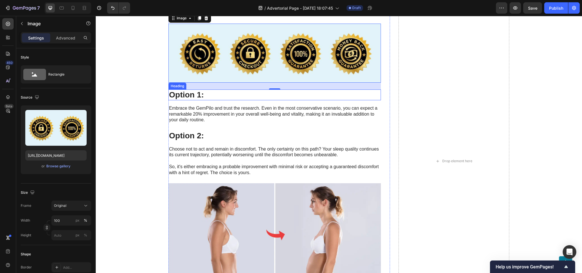
click at [192, 92] on h3 "Option 1:" at bounding box center [275, 95] width 213 height 11
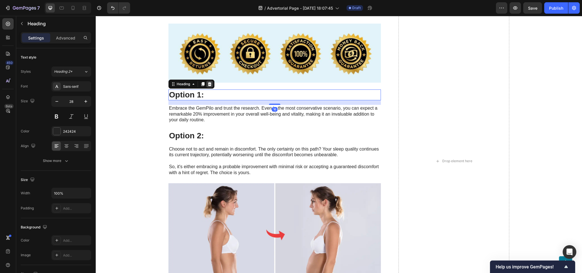
click at [208, 82] on icon at bounding box center [210, 84] width 5 height 5
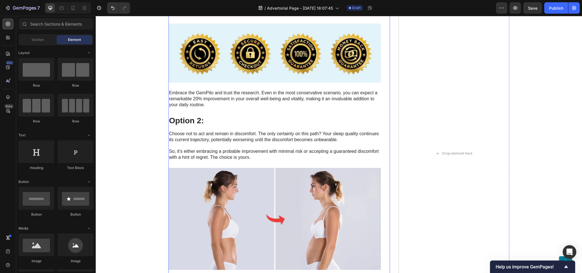
click at [209, 95] on p "Embrace the GemPilo and trust the research. Even in the most conservative scena…" at bounding box center [274, 99] width 211 height 18
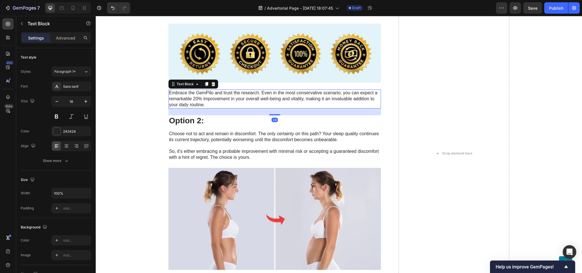
click at [209, 95] on p "Embrace the GemPilo and trust the research. Even in the most conservative scena…" at bounding box center [274, 99] width 211 height 18
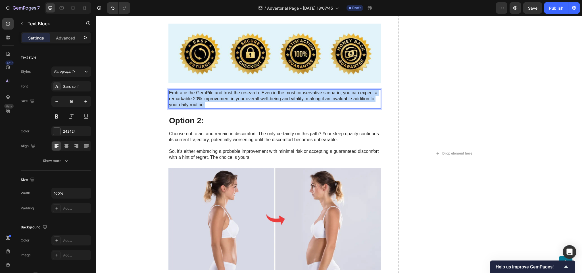
click at [209, 95] on p "Embrace the GemPilo and trust the research. Even in the most conservative scena…" at bounding box center [274, 99] width 211 height 18
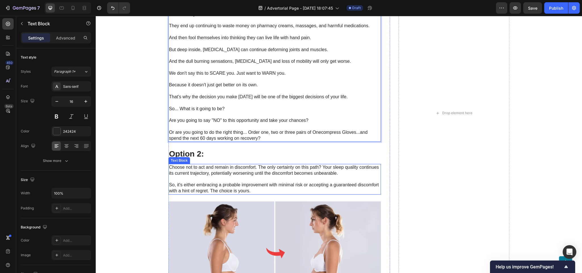
scroll to position [5288, 0]
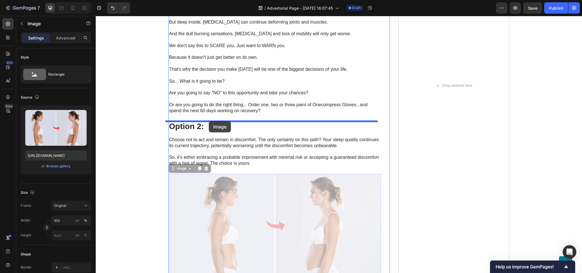
drag, startPoint x: 226, startPoint y: 221, endPoint x: 249, endPoint y: 18, distance: 203.7
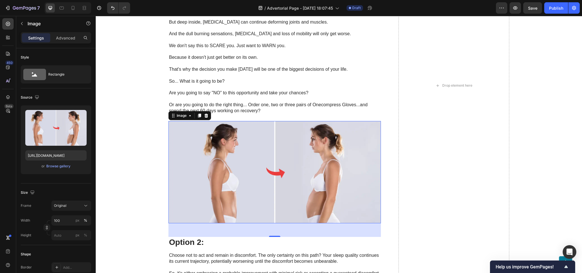
drag, startPoint x: 238, startPoint y: 153, endPoint x: 146, endPoint y: 161, distance: 92.4
click at [238, 153] on img at bounding box center [275, 172] width 213 height 102
click at [61, 162] on div "Upload Image https://cdn.shopify.com/s/files/1/0943/6564/7231/files/gempages_58…" at bounding box center [56, 139] width 70 height 69
click at [54, 155] on input "https://cdn.shopify.com/s/files/1/0943/6564/7231/files/gempages_585706145344127…" at bounding box center [55, 155] width 61 height 10
paste input "www.onecompress.com/cdn/shop/files/gempages_491478759153599514-f55d74b5-fa97-46…"
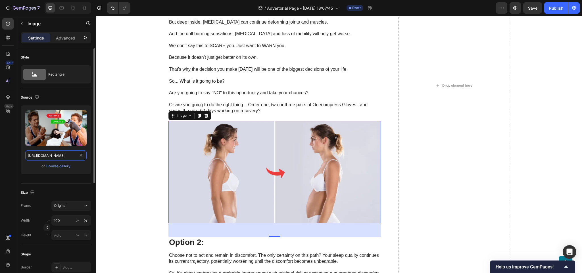
scroll to position [0, 203]
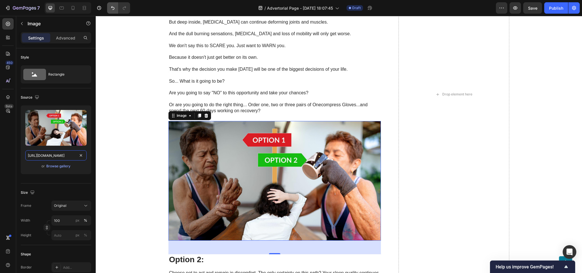
type input "https://www.onecompress.com/cdn/shop/files/gempages_491478759153599514-f55d74b5…"
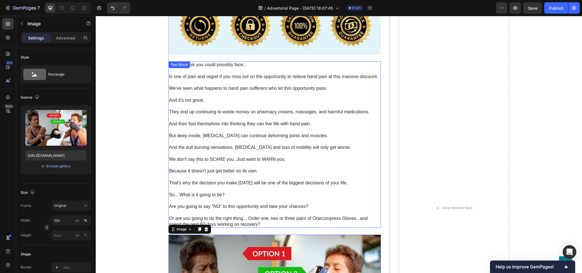
click at [230, 159] on div "The only risk you could possibly face... Is one of pain and regret if you miss …" at bounding box center [275, 144] width 213 height 167
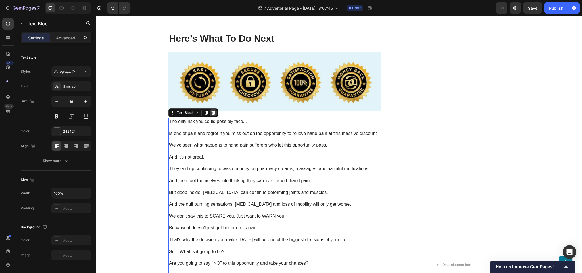
click at [210, 114] on div at bounding box center [213, 112] width 7 height 7
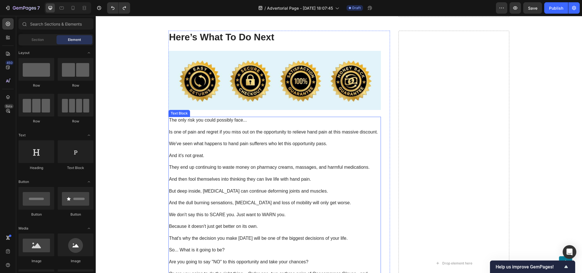
click at [206, 126] on p at bounding box center [274, 126] width 211 height 6
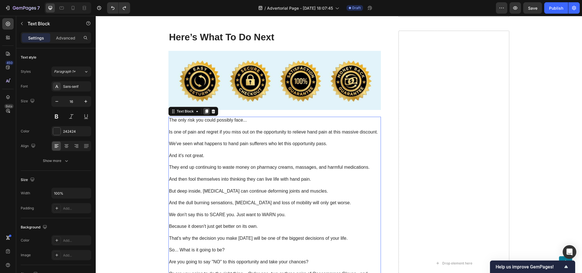
click at [205, 113] on icon at bounding box center [206, 111] width 3 height 4
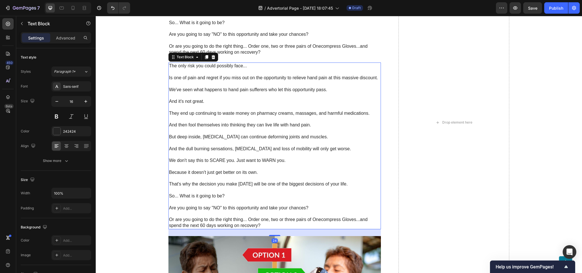
scroll to position [5344, 0]
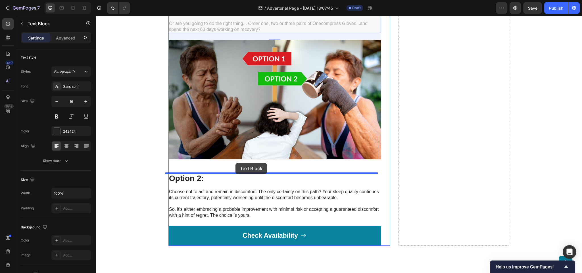
drag, startPoint x: 171, startPoint y: 61, endPoint x: 236, endPoint y: 163, distance: 120.8
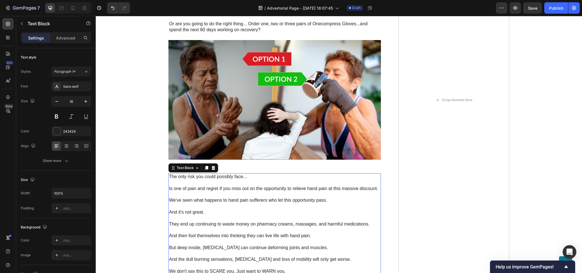
click at [211, 202] on p "We've seen what happens to hand pain sufferers who let this opportunity pass." at bounding box center [274, 201] width 211 height 6
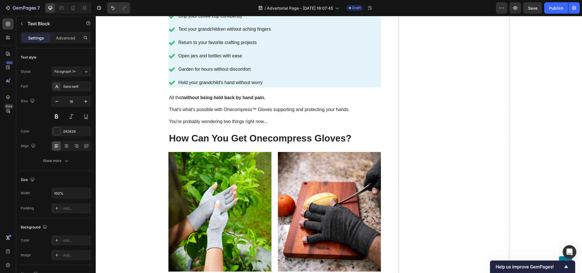
scroll to position [2896, 0]
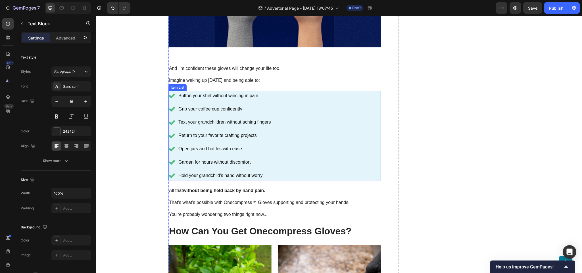
click at [336, 93] on div "Button your shirt without wincing in pain Grip your coffee cup confidently Text…" at bounding box center [275, 136] width 213 height 90
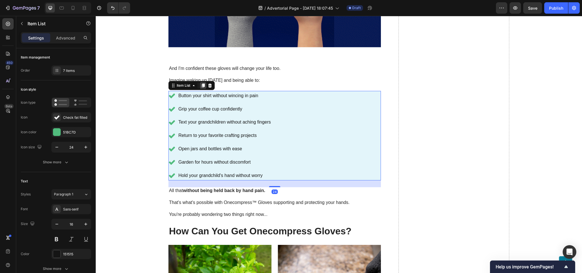
click at [200, 85] on div at bounding box center [203, 85] width 7 height 7
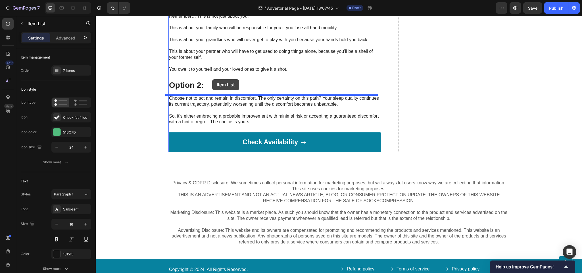
scroll to position [5625, 0]
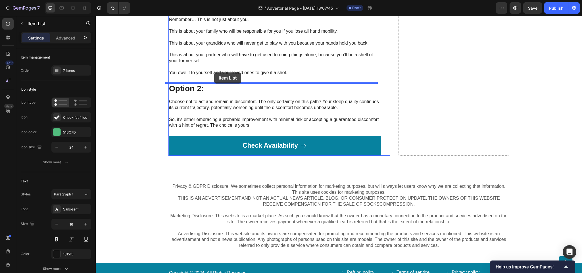
drag, startPoint x: 171, startPoint y: 128, endPoint x: 214, endPoint y: 72, distance: 70.1
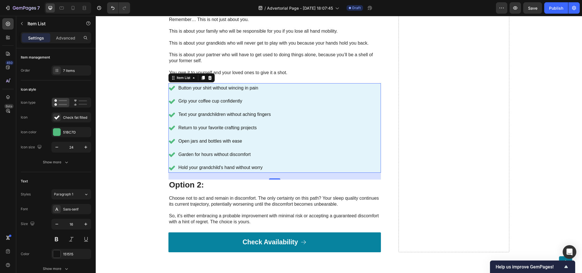
click at [202, 88] on p "Button your shirt without wincing in pain" at bounding box center [225, 88] width 93 height 8
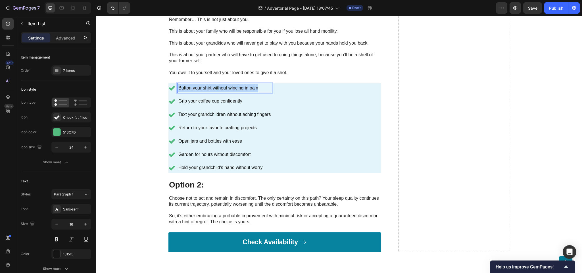
click at [202, 88] on p "Button your shirt without wincing in pain" at bounding box center [225, 88] width 93 height 8
click at [190, 98] on p "Grip your coffee cup confidently" at bounding box center [225, 101] width 93 height 8
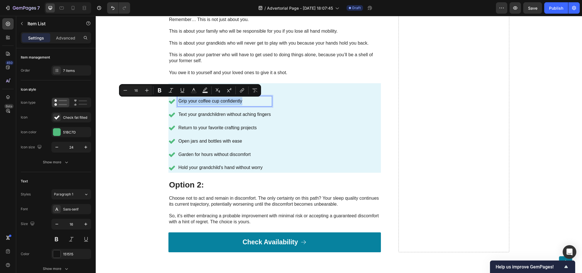
click at [190, 98] on p "Grip your coffee cup confidently" at bounding box center [225, 101] width 93 height 8
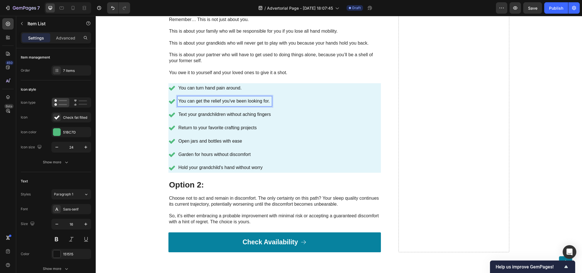
click at [217, 115] on p "Text your grandchildren without aching fingers" at bounding box center [225, 115] width 93 height 8
click at [321, 134] on div "You can turn hand pain around. You can get the relief you've been looking for. …" at bounding box center [275, 128] width 213 height 90
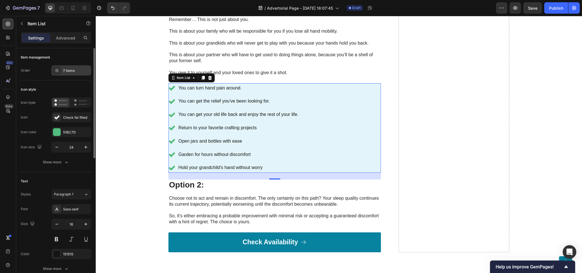
click at [73, 69] on div "7 items" at bounding box center [76, 70] width 27 height 5
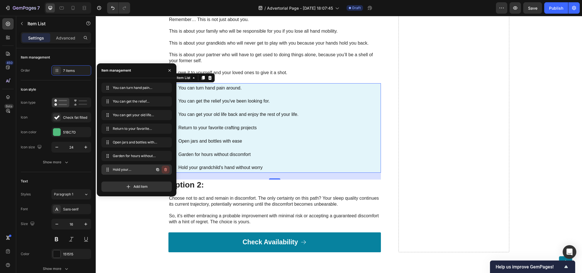
click at [164, 172] on icon "button" at bounding box center [165, 169] width 5 height 5
click at [164, 169] on div "Delete" at bounding box center [162, 169] width 11 height 5
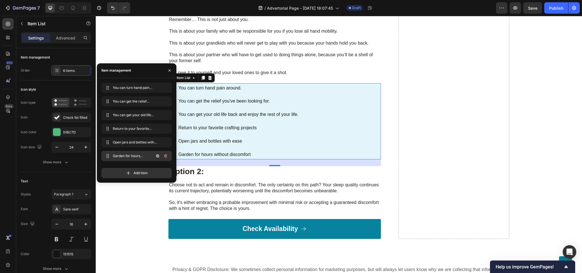
click at [166, 156] on icon "button" at bounding box center [165, 156] width 5 height 5
click at [163, 158] on div "Delete" at bounding box center [162, 155] width 11 height 5
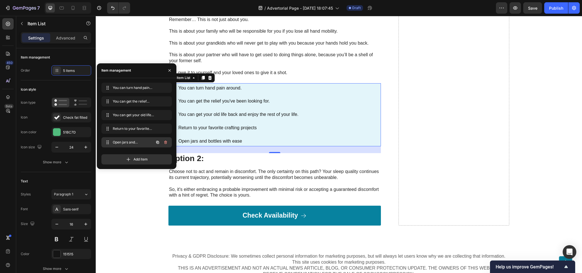
click at [166, 144] on icon "button" at bounding box center [165, 142] width 5 height 5
click at [166, 144] on div "Delete" at bounding box center [162, 142] width 11 height 5
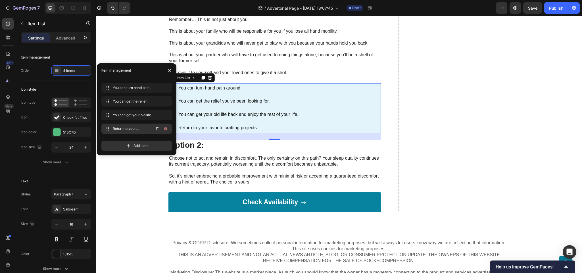
click at [166, 128] on icon "button" at bounding box center [165, 128] width 5 height 5
click at [166, 128] on div "Delete" at bounding box center [162, 128] width 11 height 5
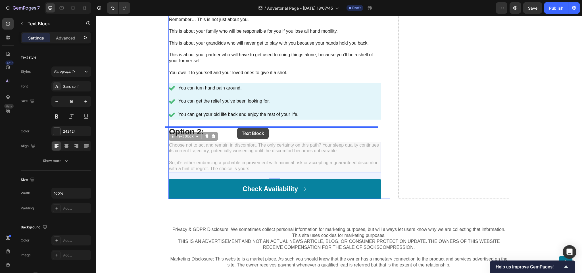
drag, startPoint x: 237, startPoint y: 154, endPoint x: 237, endPoint y: 128, distance: 25.9
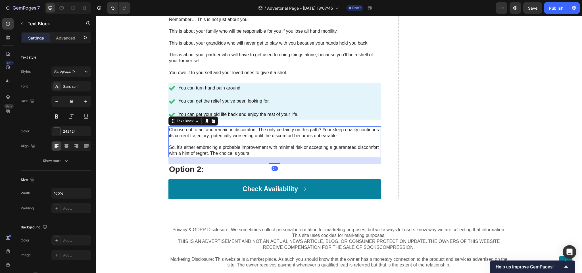
click at [201, 142] on p "Choose not to act and remain in discomfort. The only certainty on this path? Yo…" at bounding box center [274, 142] width 211 height 30
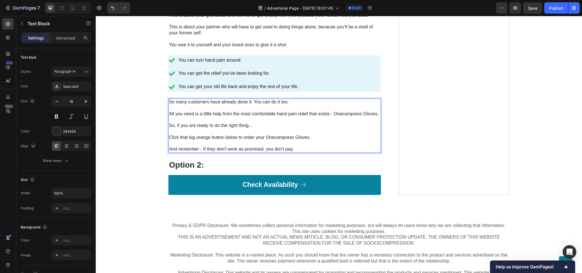
scroll to position [5653, 0]
click at [276, 124] on p "So, if you are ready to do the right thing..." at bounding box center [274, 126] width 211 height 6
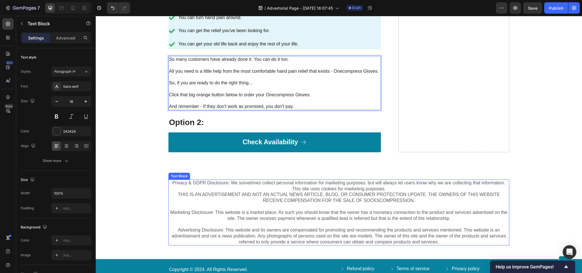
scroll to position [5682, 0]
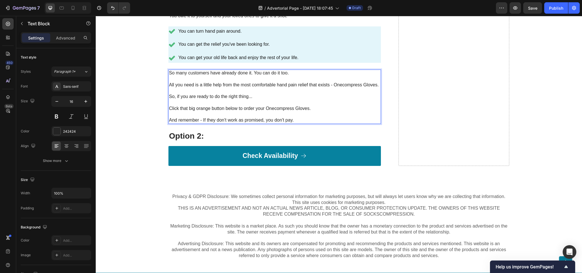
drag, startPoint x: 309, startPoint y: 86, endPoint x: 311, endPoint y: 84, distance: 3.4
click at [310, 86] on p "All you need is a little help from the most comfortable hand pain relief that e…" at bounding box center [274, 85] width 211 height 6
click at [364, 103] on p "Rich Text Editor. Editing area: main" at bounding box center [274, 103] width 211 height 6
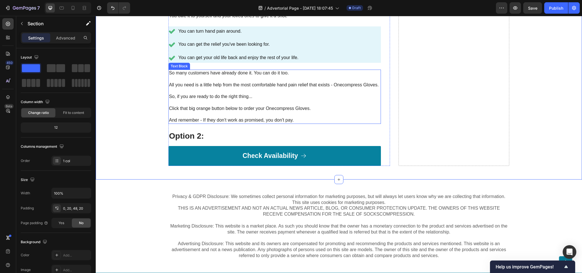
click at [236, 107] on p "Click that big orange button below to order your Onecompress Gloves." at bounding box center [274, 109] width 211 height 6
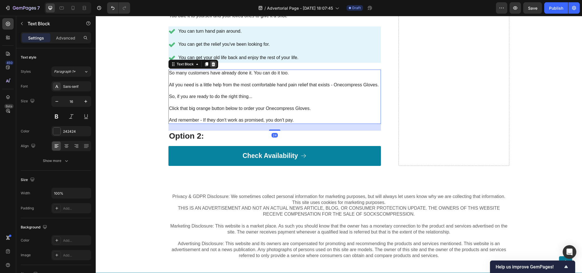
click at [213, 67] on div at bounding box center [213, 64] width 7 height 7
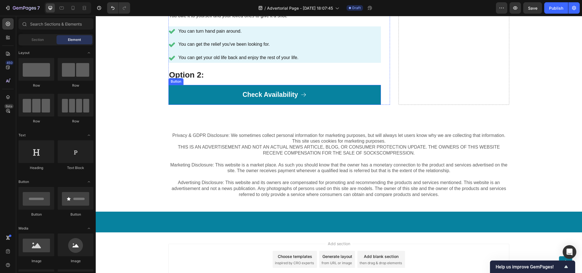
click at [213, 75] on h3 "Option 2:" at bounding box center [275, 75] width 213 height 11
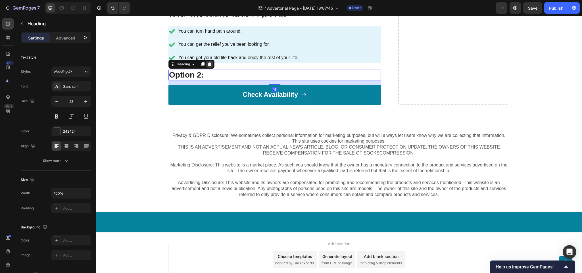
click at [208, 63] on icon at bounding box center [210, 64] width 4 height 4
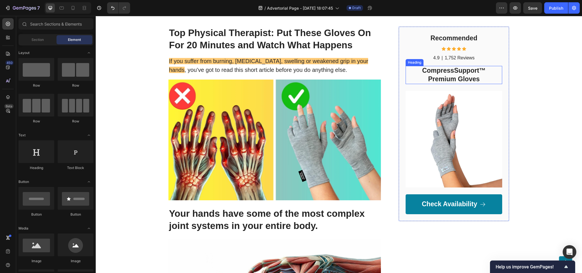
scroll to position [57, 0]
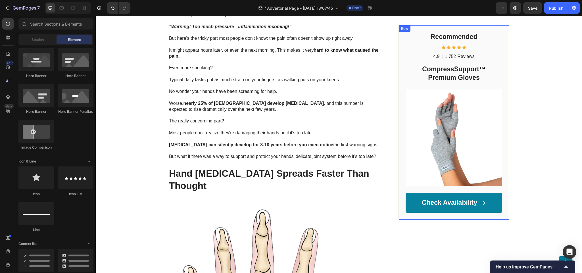
scroll to position [572, 0]
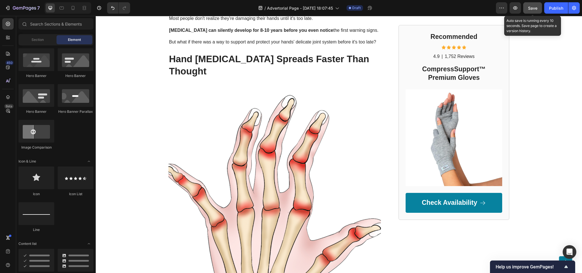
click at [531, 6] on span "Save" at bounding box center [532, 8] width 9 height 5
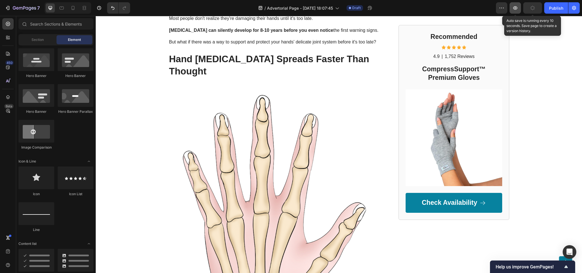
click at [513, 8] on icon "button" at bounding box center [516, 8] width 6 height 6
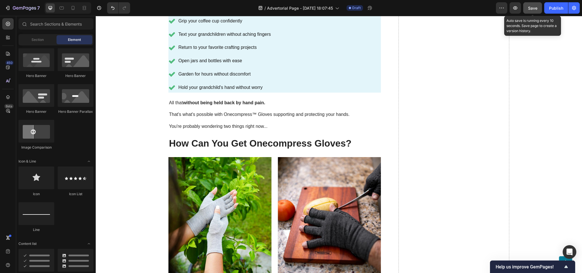
scroll to position [2895, 0]
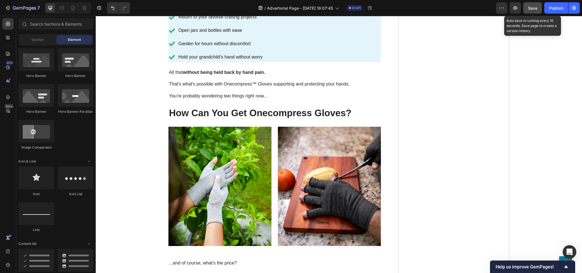
click at [538, 3] on button "Save" at bounding box center [533, 7] width 19 height 11
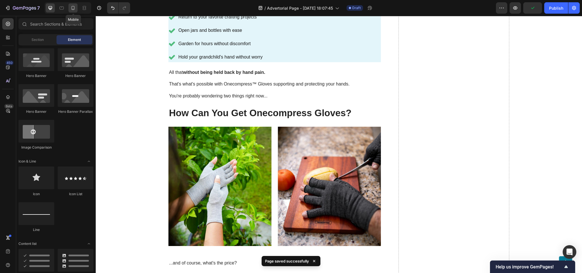
click at [71, 5] on icon at bounding box center [73, 8] width 6 height 6
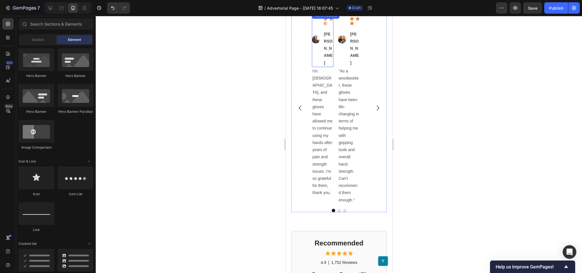
scroll to position [2246, 0]
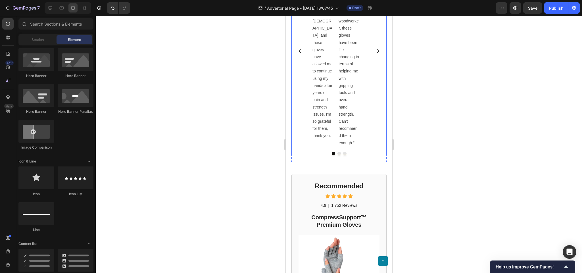
click at [294, 69] on div "Image Icon Icon Icon Icon Icon Icon List [PERSON_NAME] Text Block Advanced List…" at bounding box center [338, 51] width 95 height 192
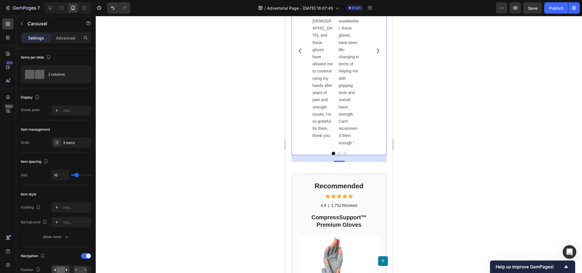
click at [374, 54] on icon "Carousel Next Arrow" at bounding box center [377, 50] width 7 height 7
click at [299, 54] on icon "Carousel Back Arrow" at bounding box center [300, 50] width 7 height 7
click at [374, 54] on icon "Carousel Next Arrow" at bounding box center [377, 50] width 7 height 7
click at [297, 54] on icon "Carousel Back Arrow" at bounding box center [300, 50] width 7 height 7
click at [77, 139] on div "3 items" at bounding box center [71, 143] width 40 height 10
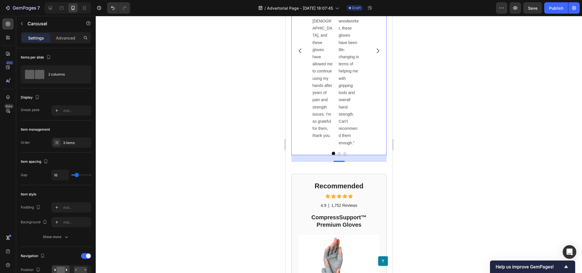
click at [115, 101] on div at bounding box center [339, 144] width 487 height 257
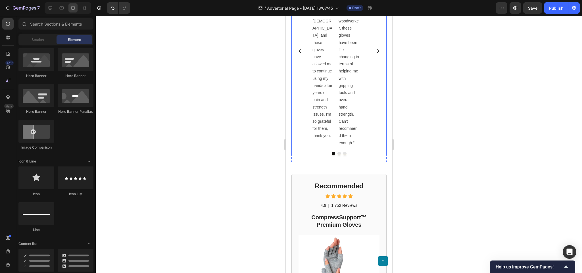
click at [306, 94] on div "Image Icon Icon Icon Icon Icon Icon List [PERSON_NAME] Text Block Advanced List…" at bounding box center [338, 51] width 95 height 192
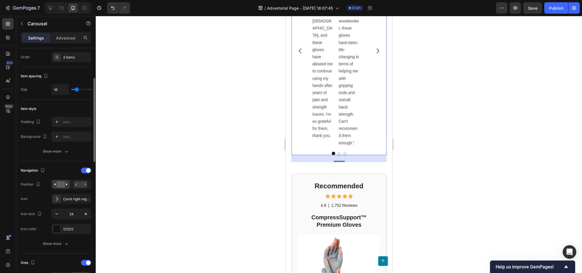
scroll to position [57, 0]
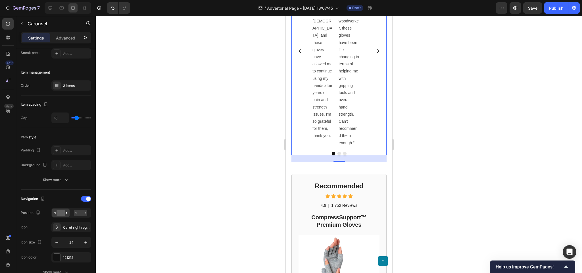
click at [147, 113] on div at bounding box center [339, 144] width 487 height 257
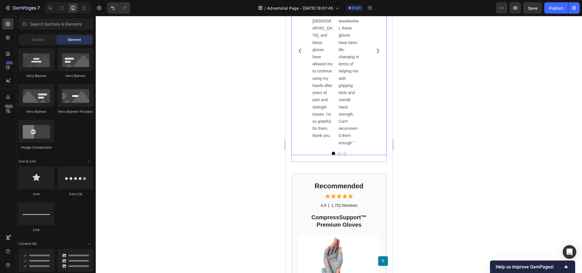
click at [301, 62] on div "Image Icon Icon Icon Icon Icon Icon List [PERSON_NAME] Text Block Advanced List…" at bounding box center [338, 51] width 95 height 192
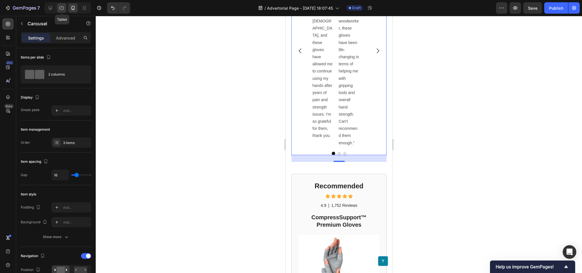
click at [59, 6] on icon at bounding box center [62, 8] width 6 height 6
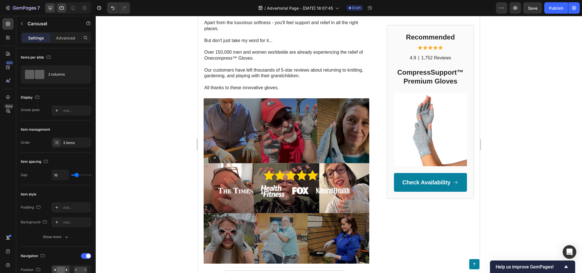
scroll to position [2493, 0]
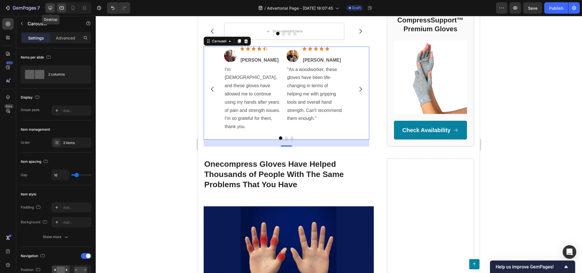
click at [52, 8] on icon at bounding box center [51, 8] width 4 height 4
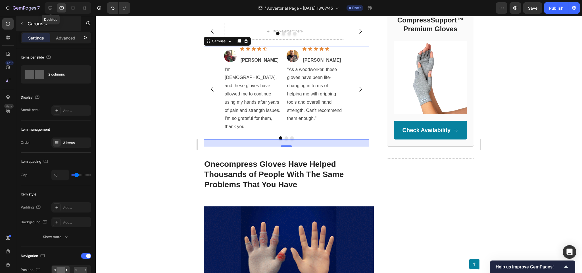
type input "1200"
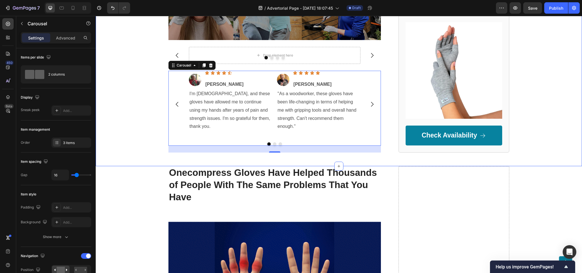
scroll to position [2615, 0]
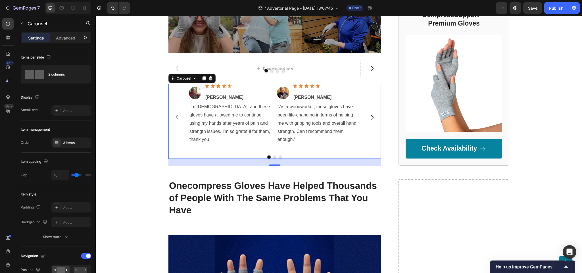
click at [364, 109] on button "Carousel Next Arrow" at bounding box center [372, 117] width 16 height 16
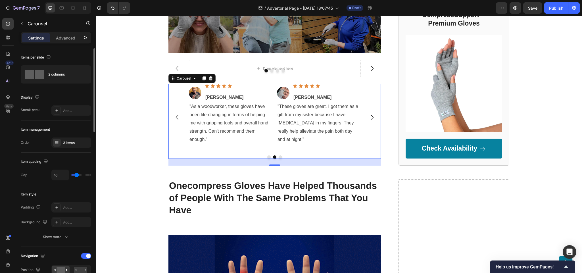
scroll to position [0, 0]
click at [61, 44] on div "Settings Advanced" at bounding box center [56, 40] width 80 height 16
click at [175, 114] on icon "Carousel Back Arrow" at bounding box center [177, 117] width 7 height 7
click at [369, 114] on icon "Carousel Next Arrow" at bounding box center [372, 117] width 7 height 7
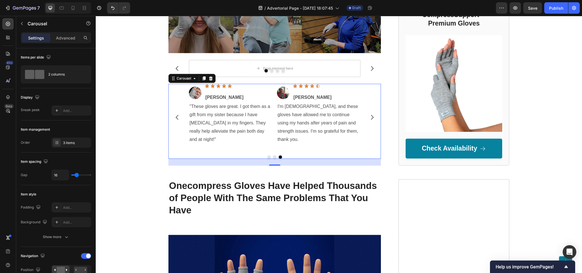
click at [174, 114] on icon "Carousel Back Arrow" at bounding box center [177, 117] width 7 height 7
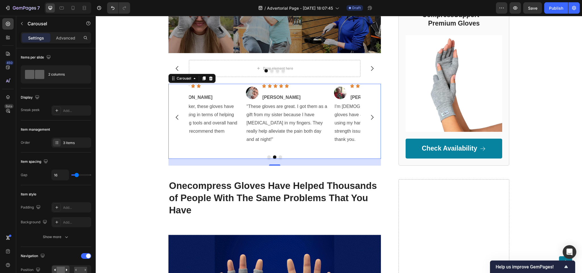
click at [174, 114] on icon "Carousel Back Arrow" at bounding box center [177, 117] width 7 height 7
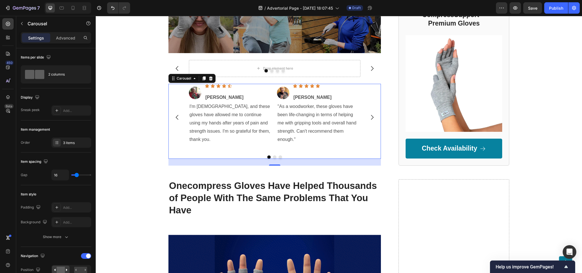
click at [371, 114] on icon "Carousel Next Arrow" at bounding box center [372, 117] width 7 height 7
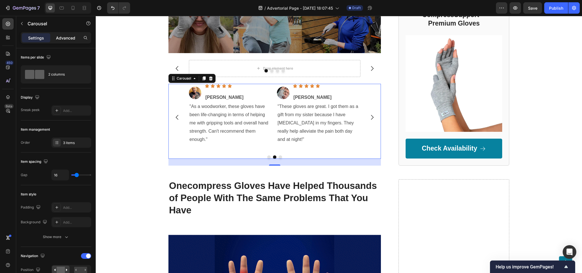
click at [68, 38] on p "Advanced" at bounding box center [65, 38] width 19 height 6
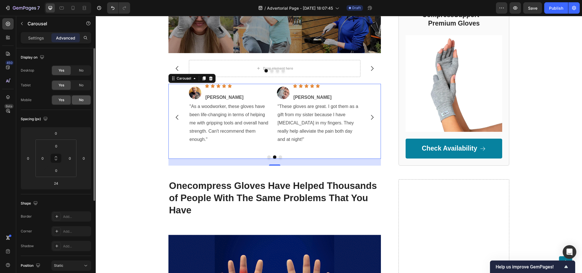
click at [80, 97] on div "No" at bounding box center [81, 100] width 19 height 9
click at [67, 97] on div "Yes" at bounding box center [61, 100] width 19 height 9
click at [84, 97] on div "No" at bounding box center [81, 100] width 19 height 9
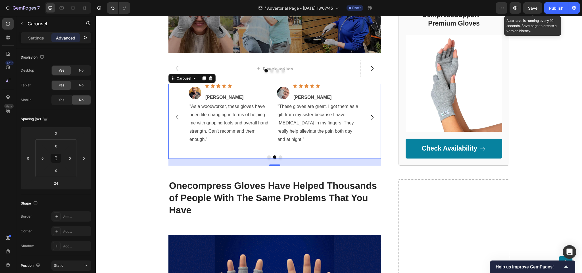
click at [536, 8] on span "Save" at bounding box center [532, 8] width 9 height 5
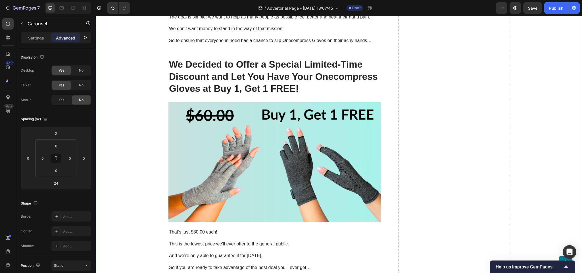
scroll to position [4349, 0]
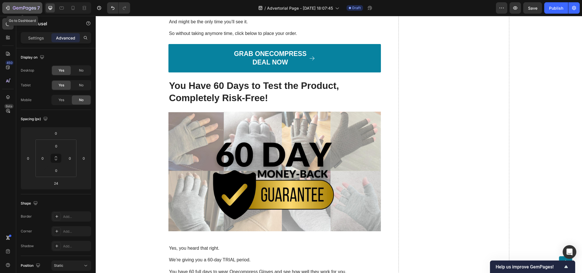
drag, startPoint x: 27, startPoint y: 6, endPoint x: 47, endPoint y: 63, distance: 60.6
click at [27, 6] on icon "button" at bounding box center [24, 8] width 23 height 5
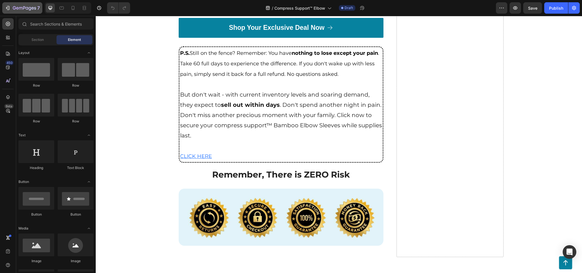
scroll to position [2832, 0]
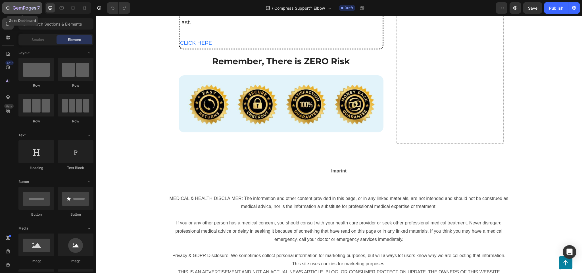
click at [11, 9] on div "7" at bounding box center [22, 8] width 35 height 7
